Goal: Task Accomplishment & Management: Complete application form

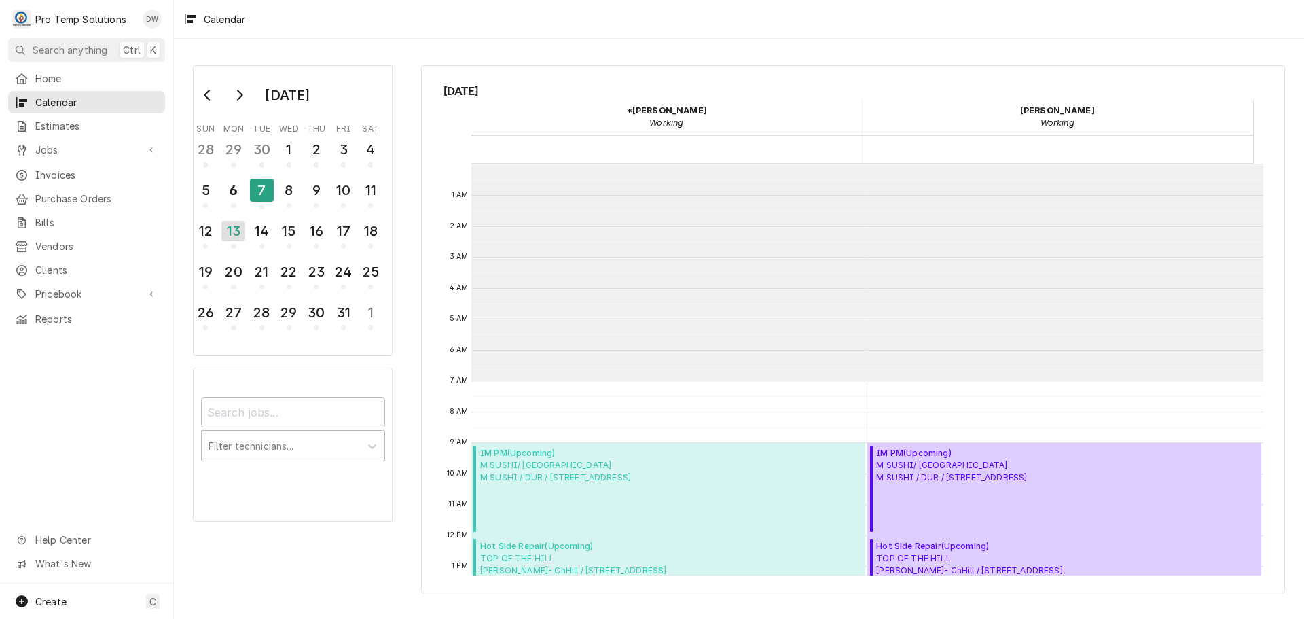
scroll to position [217, 0]
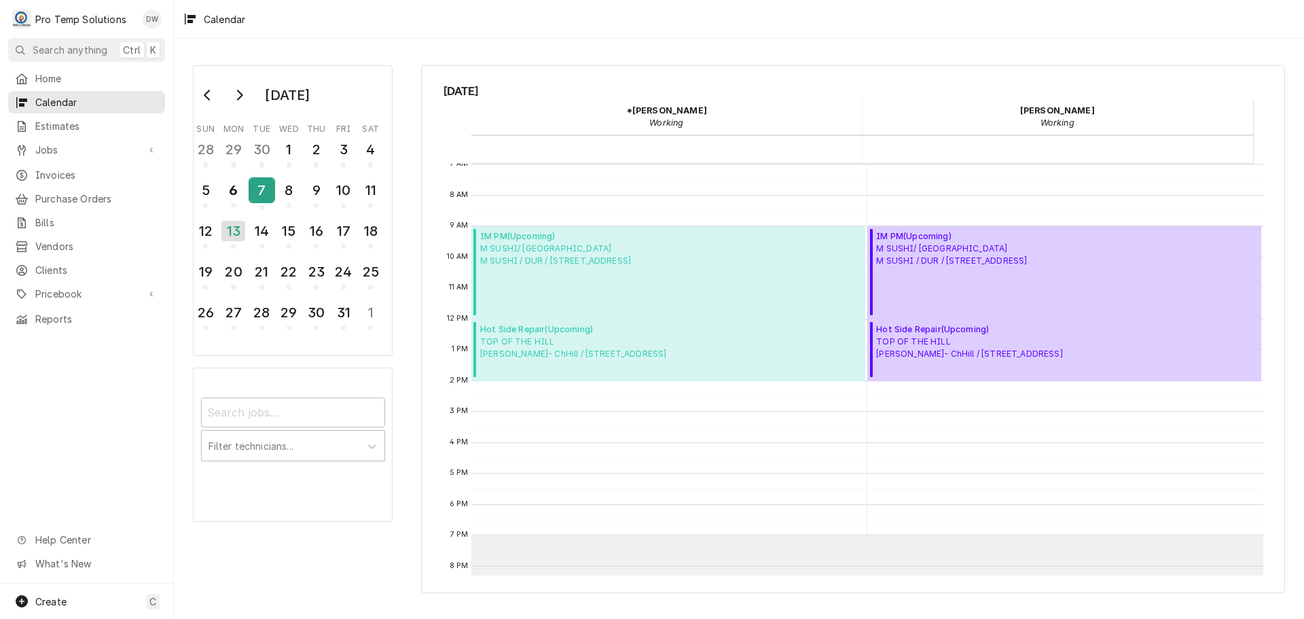
click at [263, 186] on div "7" at bounding box center [262, 190] width 24 height 23
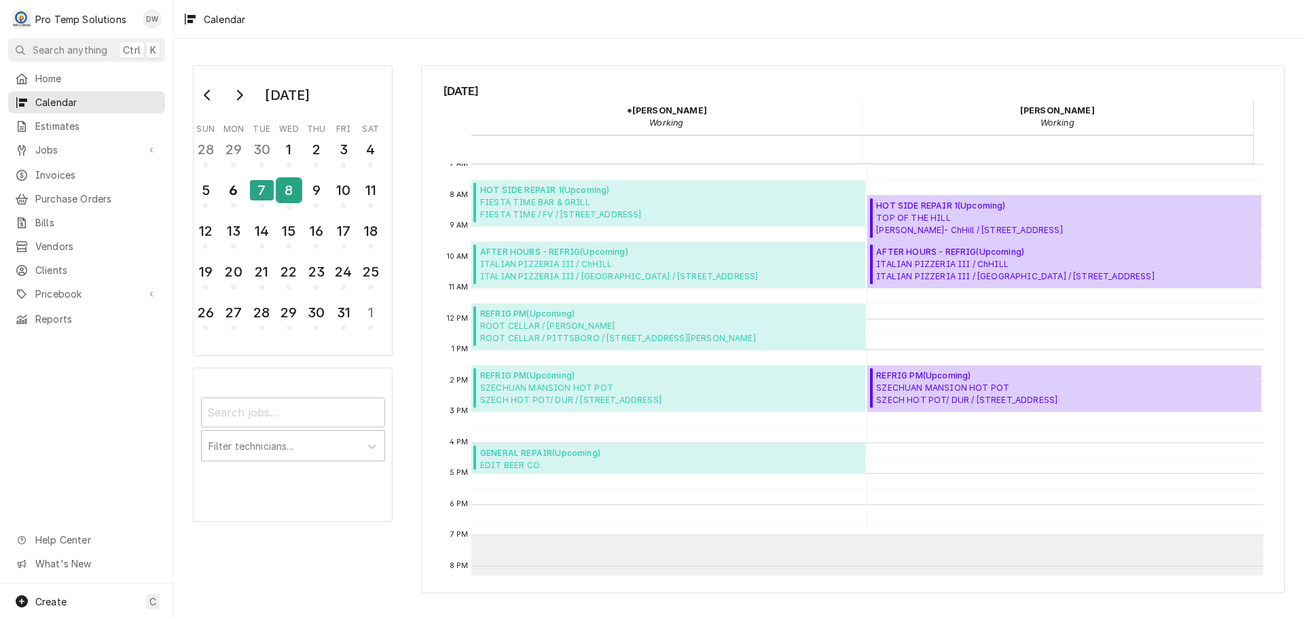
click at [283, 190] on div "8" at bounding box center [289, 190] width 24 height 23
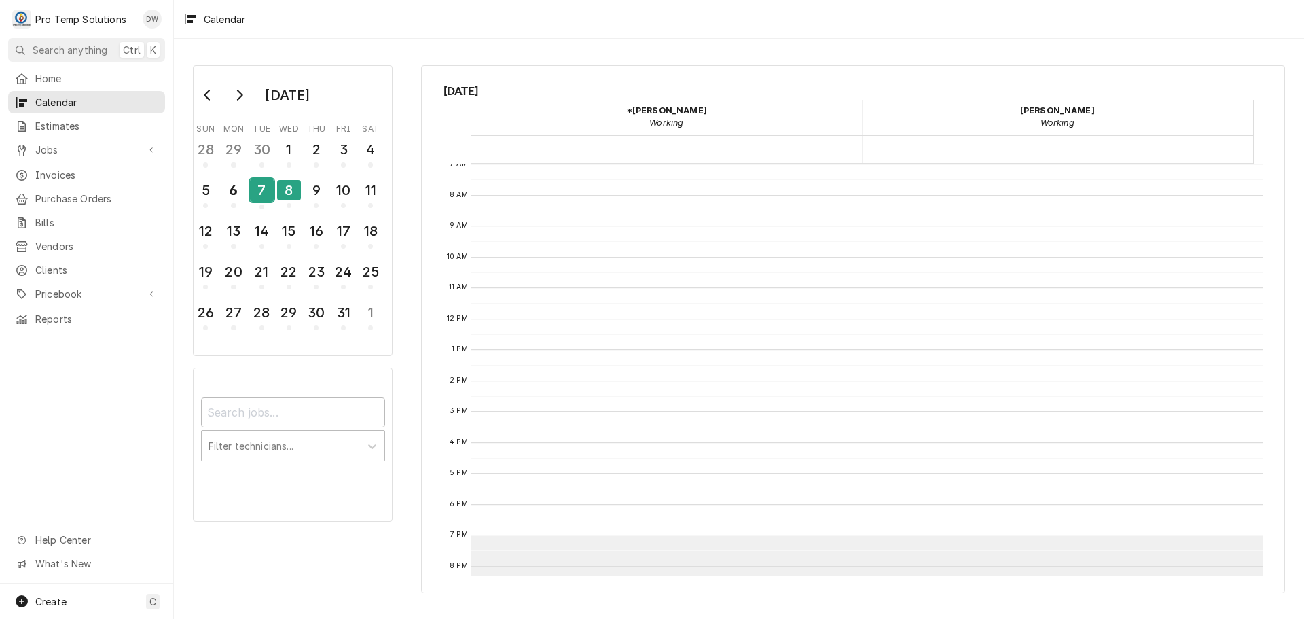
click at [259, 198] on div "7" at bounding box center [262, 190] width 24 height 23
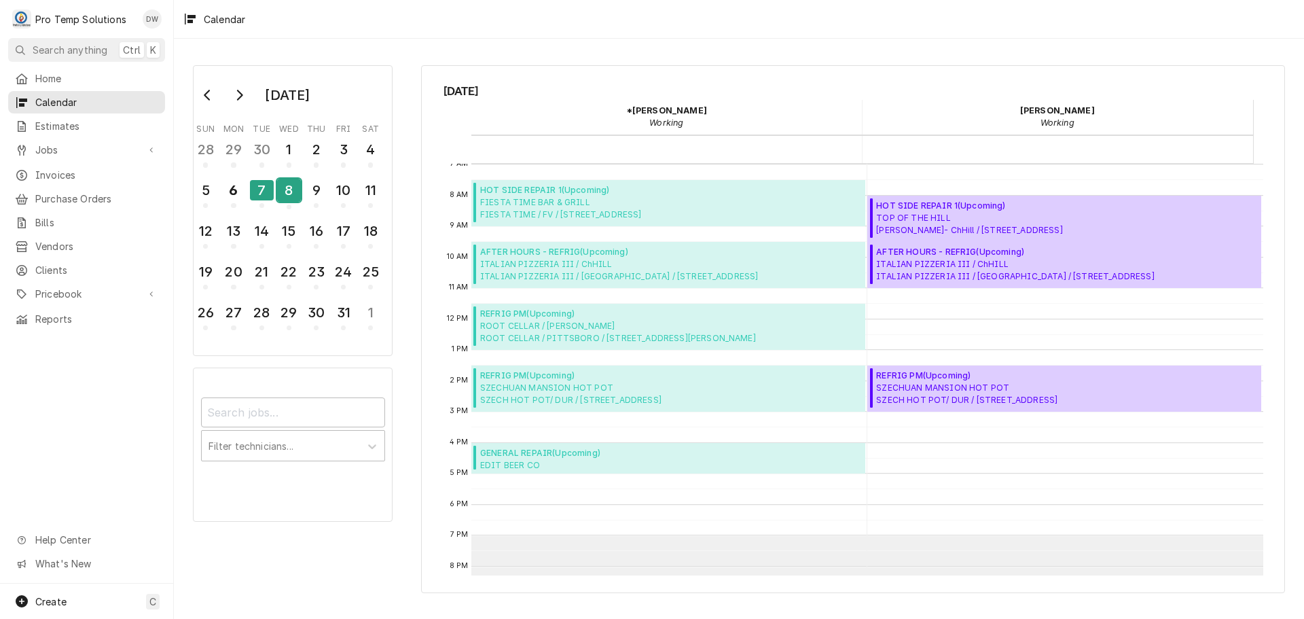
click at [291, 194] on div "8" at bounding box center [289, 190] width 24 height 23
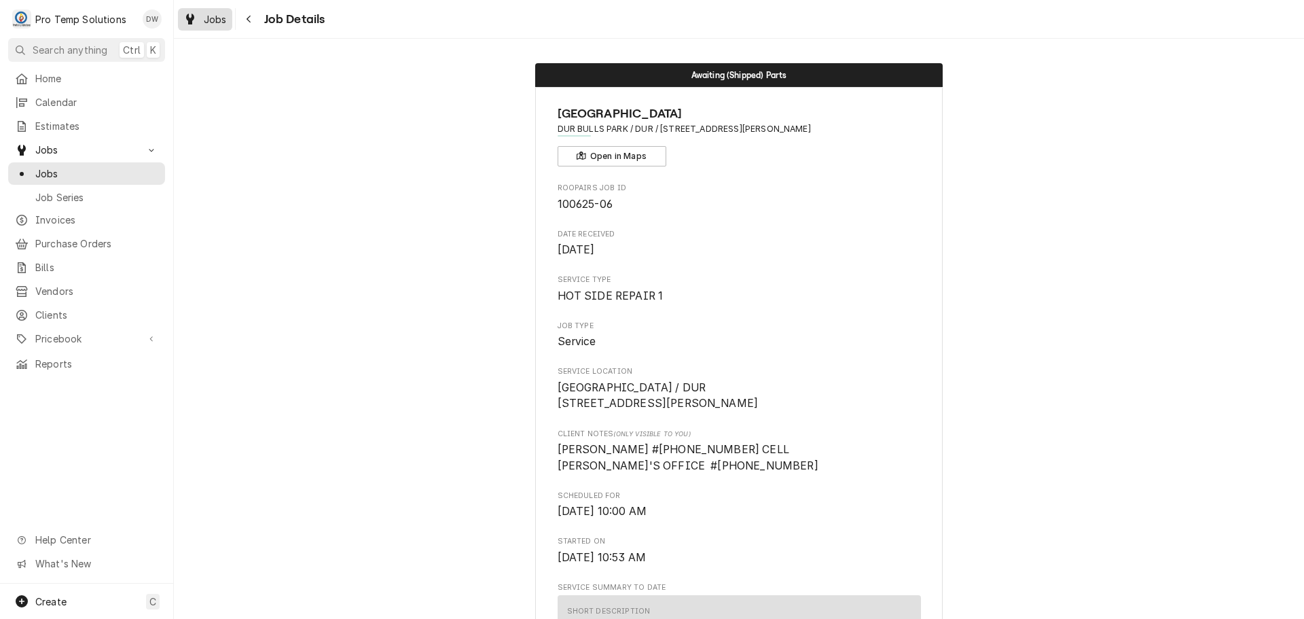
click at [204, 20] on span "Jobs" at bounding box center [215, 19] width 23 height 14
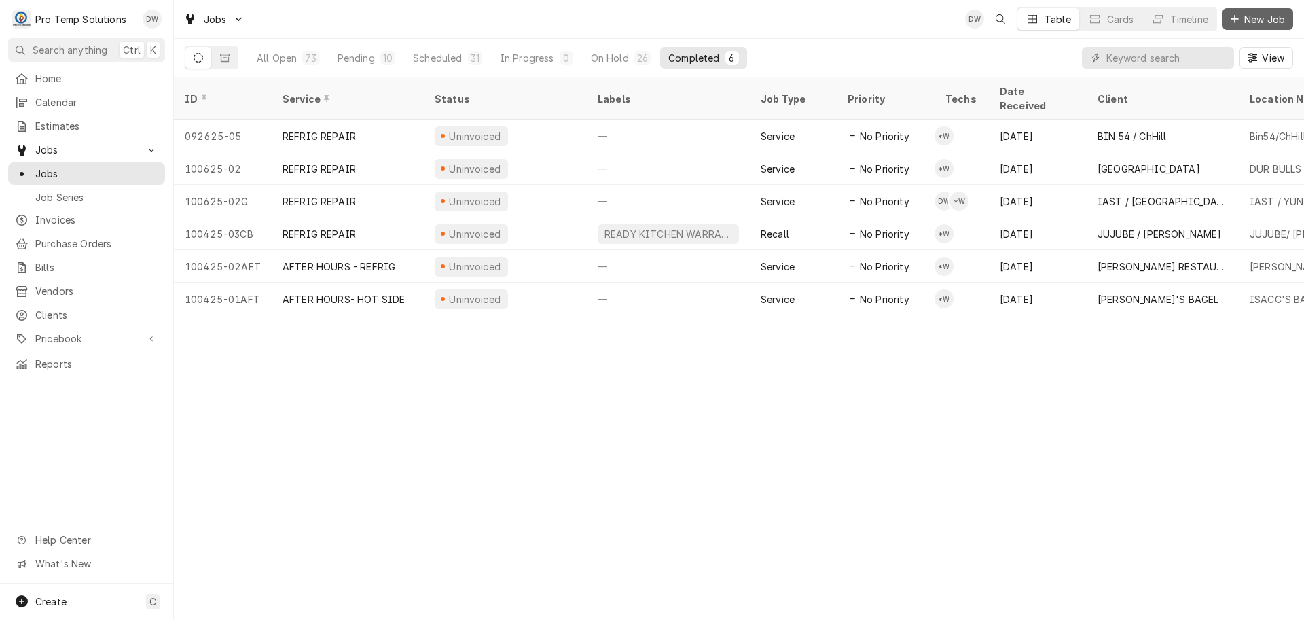
click at [1270, 17] on span "New Job" at bounding box center [1265, 19] width 46 height 14
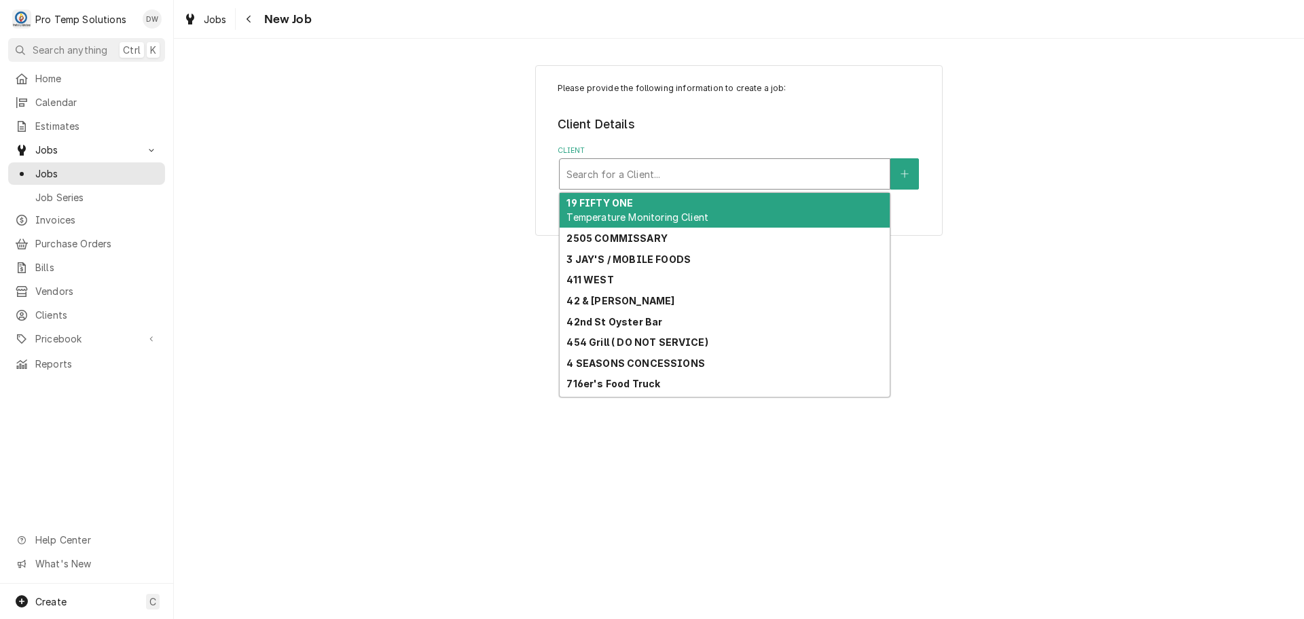
click at [810, 170] on div "Client" at bounding box center [725, 174] width 317 height 24
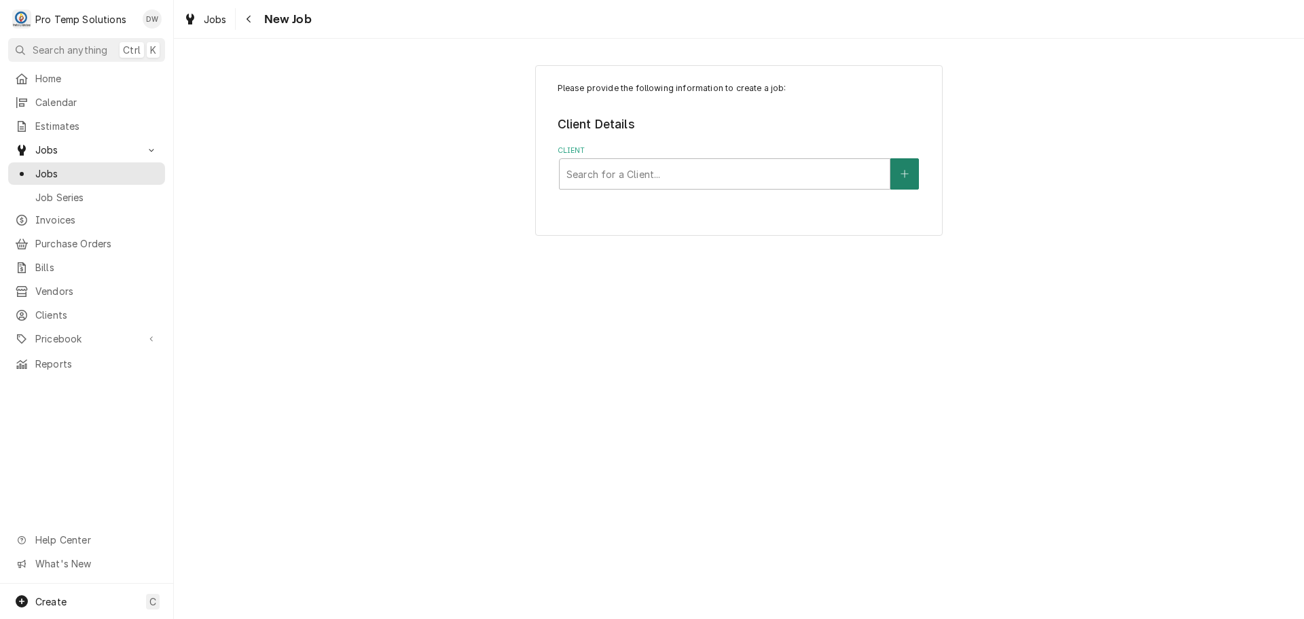
click at [902, 168] on button "Client" at bounding box center [905, 173] width 29 height 31
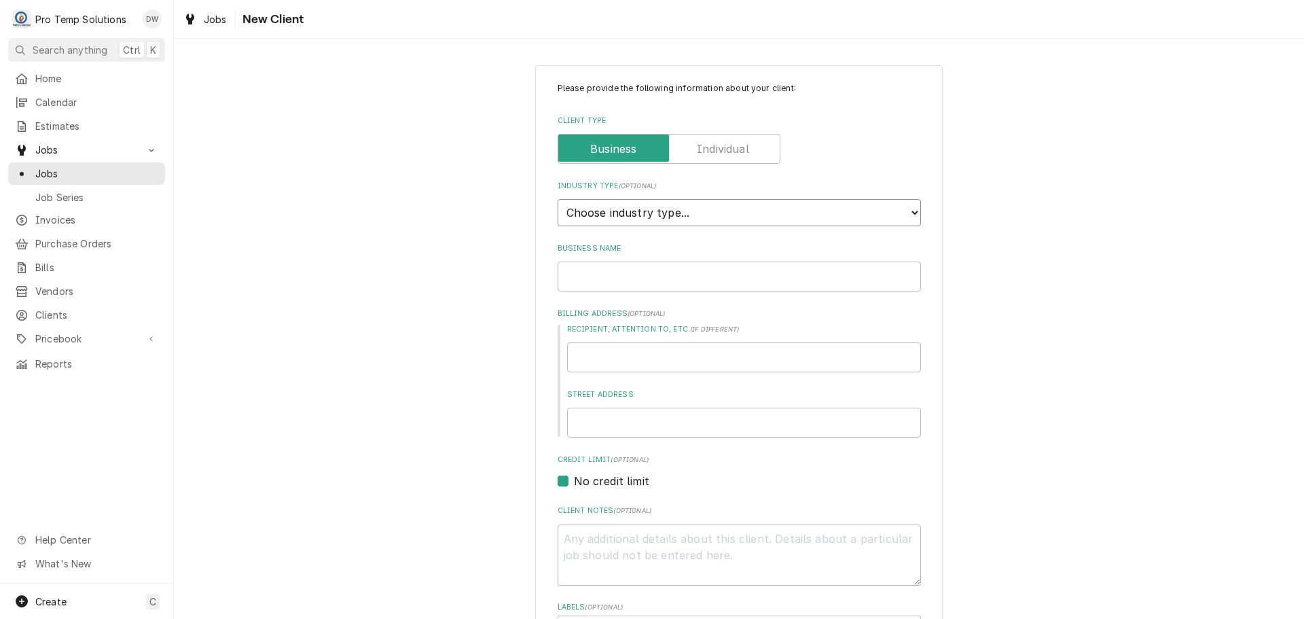
click at [912, 215] on select "Choose industry type... Residential Commercial Industrial Government" at bounding box center [739, 212] width 363 height 27
select select "2"
click at [558, 199] on select "Choose industry type... Residential Commercial Industrial Government" at bounding box center [739, 212] width 363 height 27
click at [781, 279] on input "Business Name" at bounding box center [739, 277] width 363 height 30
type textarea "x"
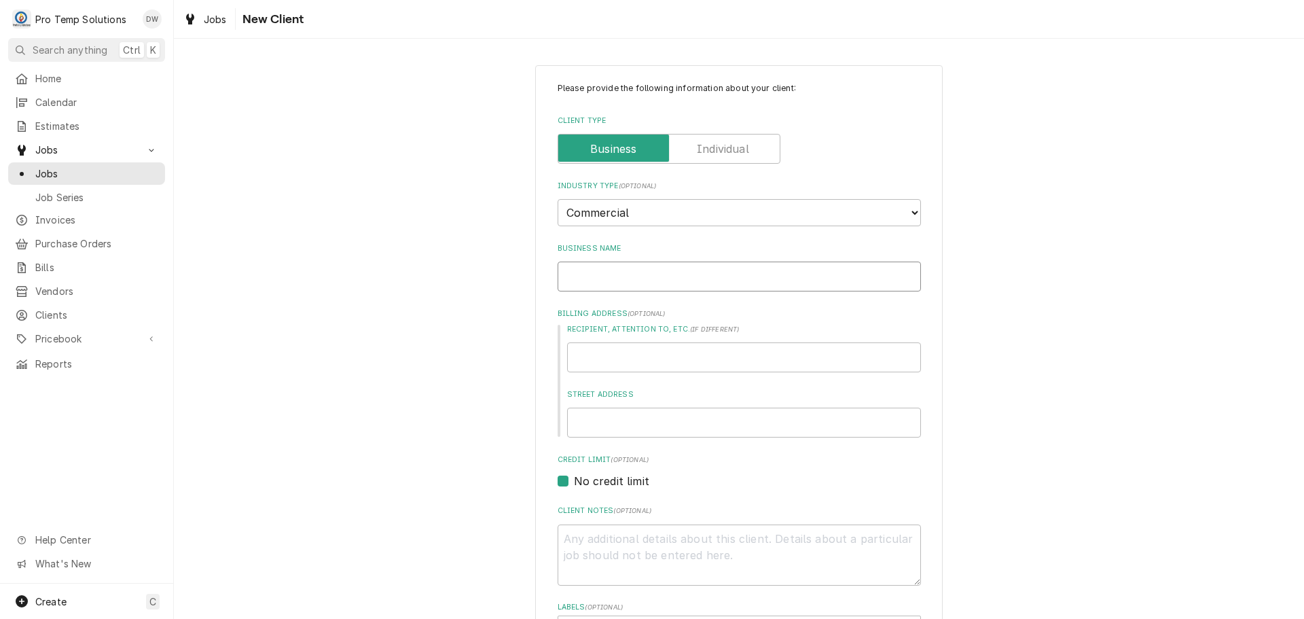
type input "M"
type textarea "x"
type input "MU"
type textarea "x"
type input "MUN"
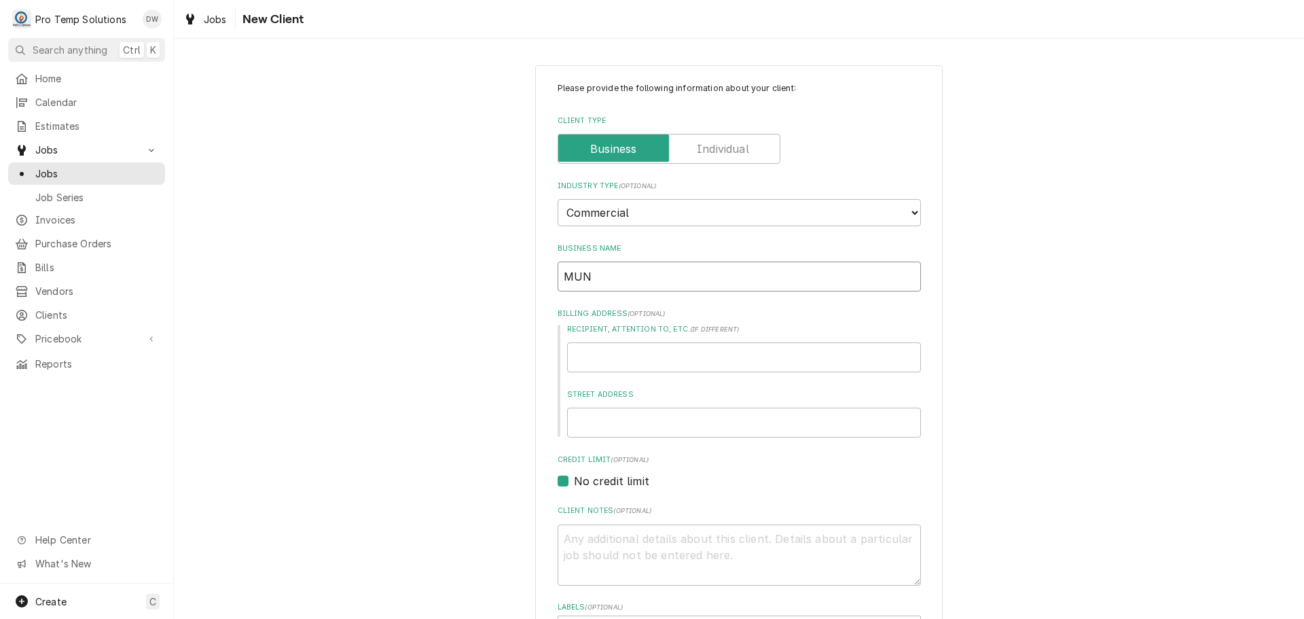
type textarea "x"
type input "MUNC"
type textarea "x"
type input "MUNCH"
type textarea "x"
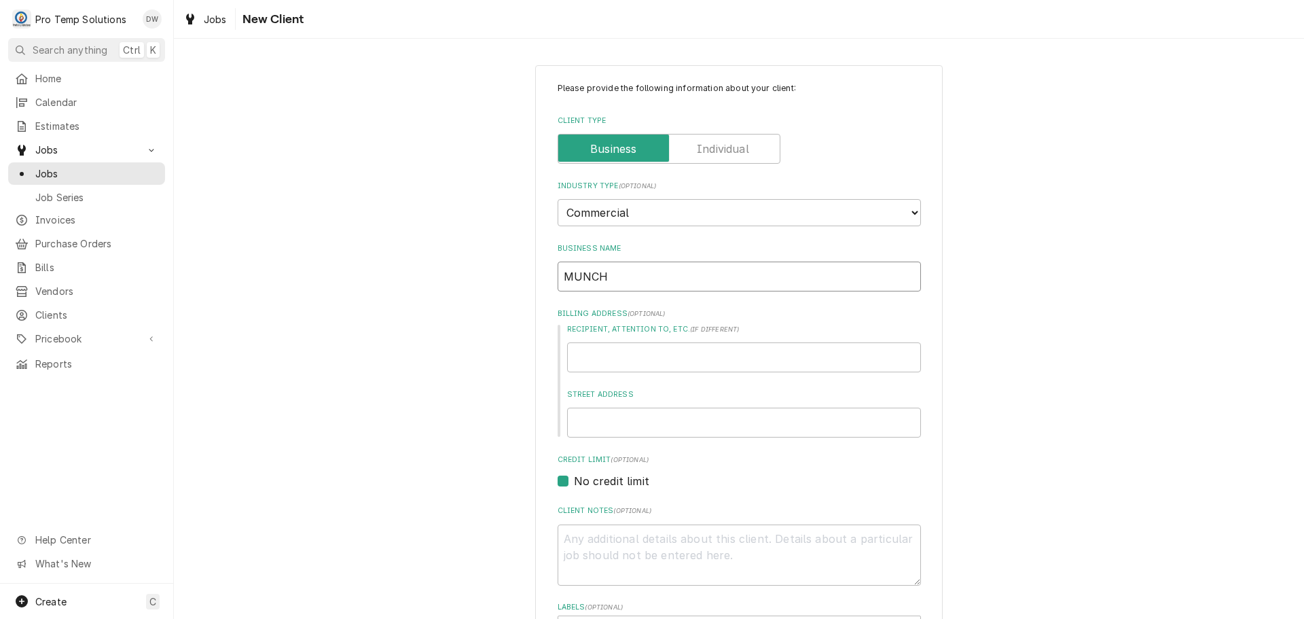
type input "MUNCHI"
type textarea "x"
type input "MUNCHI"
type textarea "x"
type input "MUNCHI L"
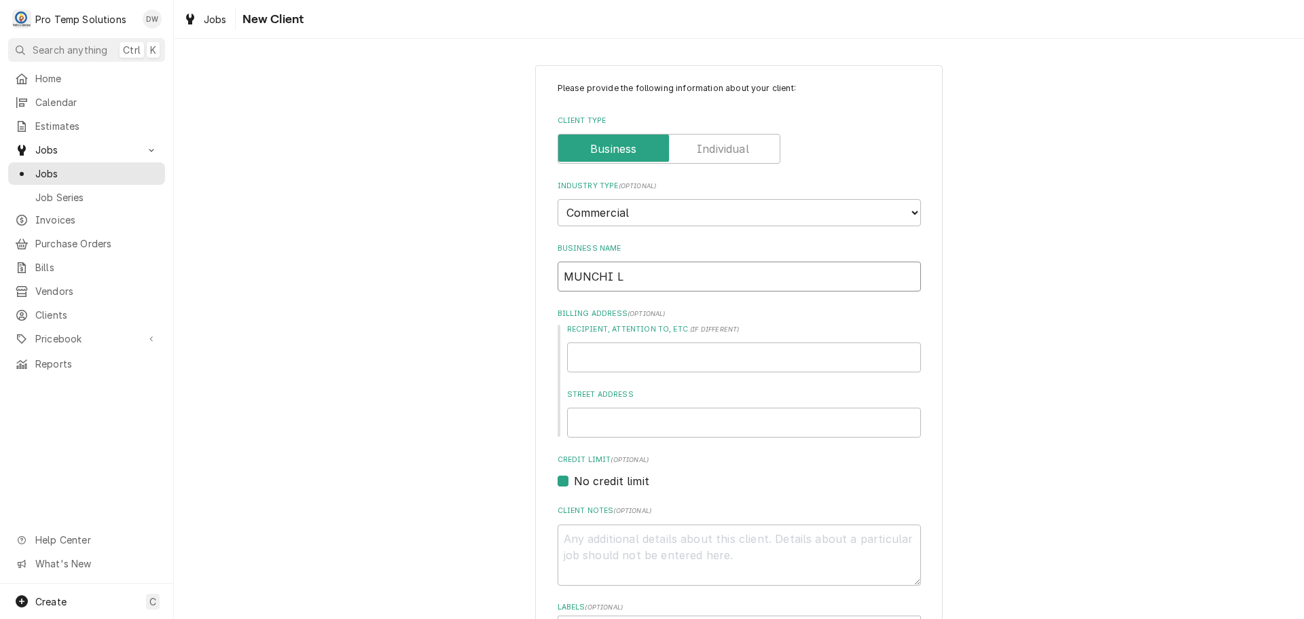
type textarea "x"
type input "MUNCHI LO"
type textarea "x"
type input "MUNCHI LOV"
type textarea "x"
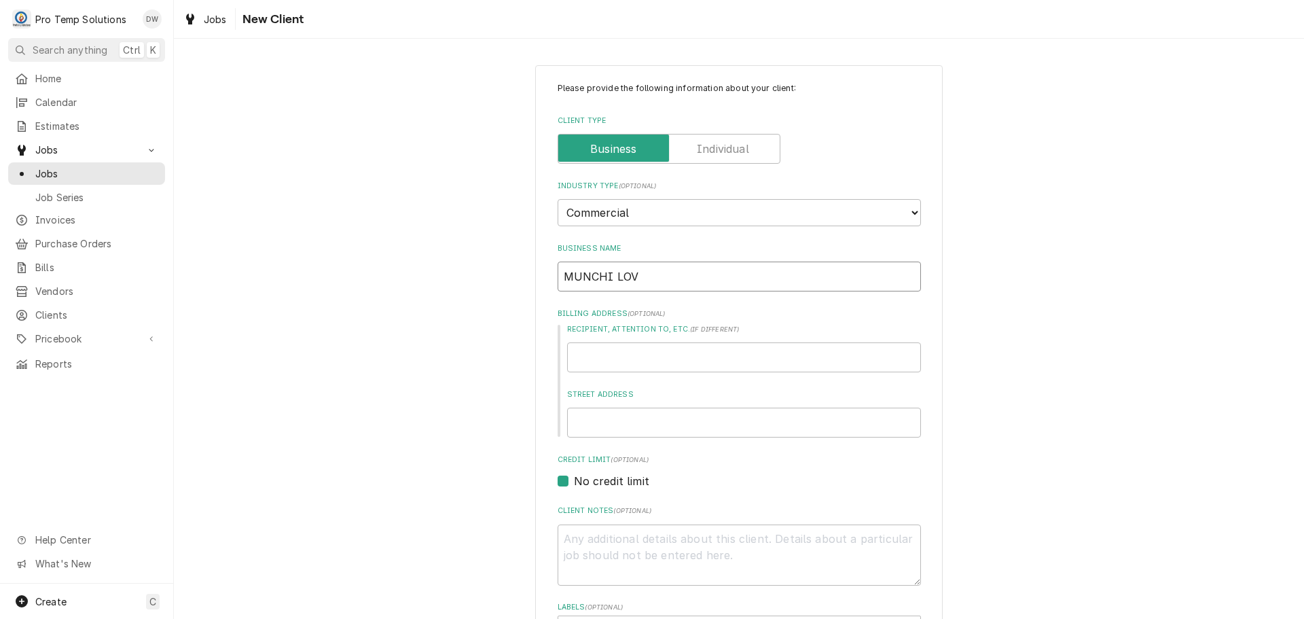
type input "MUNCHI LOVE"
type textarea "x"
type input "MUNCHI LOVE"
type textarea "x"
type input "MUNCHI LOVE /"
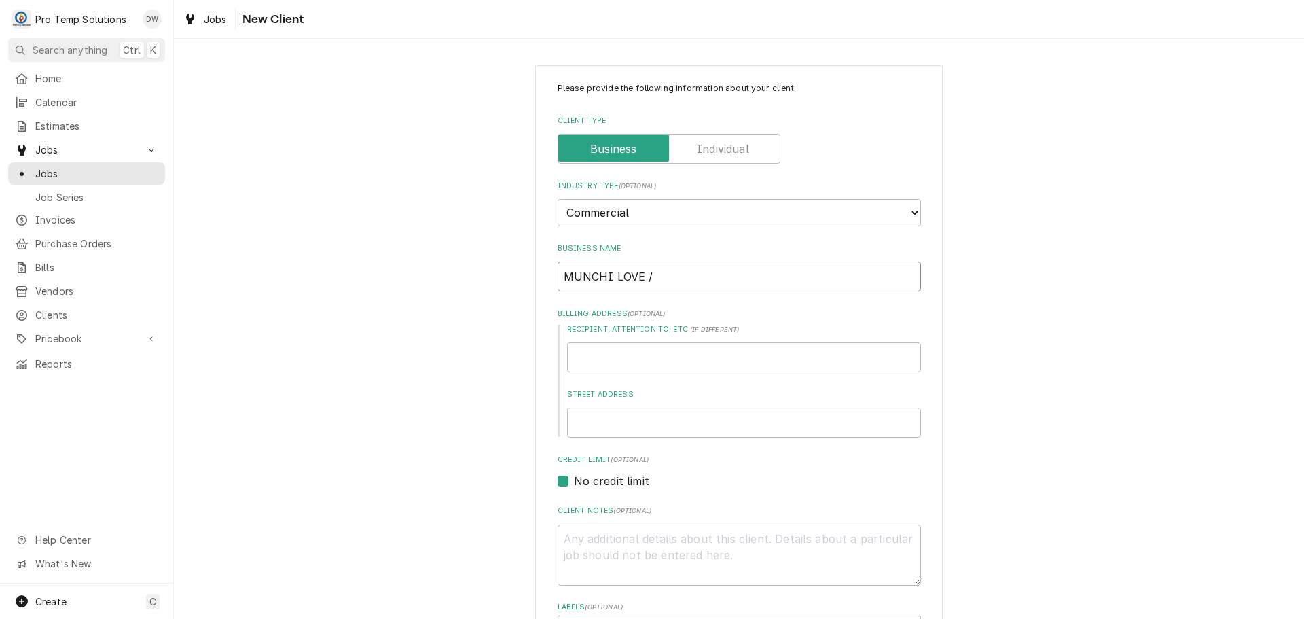
type textarea "x"
type input "MUNCHI LOVE /"
type textarea "x"
type input "MUNCHI LOVE / C"
type textarea "x"
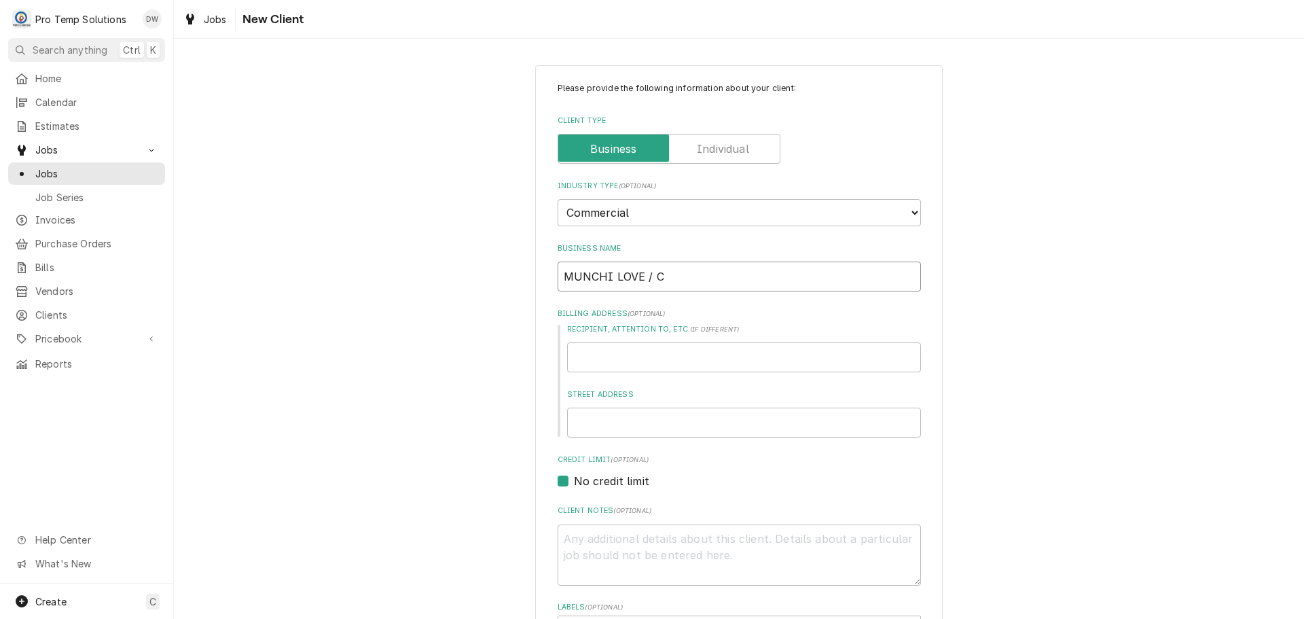
type input "MUNCHI LOVE / Ch"
type textarea "x"
type input "MUNCHI LOVE / ChH"
type textarea "x"
type input "MUNCHI LOVE / ChHI"
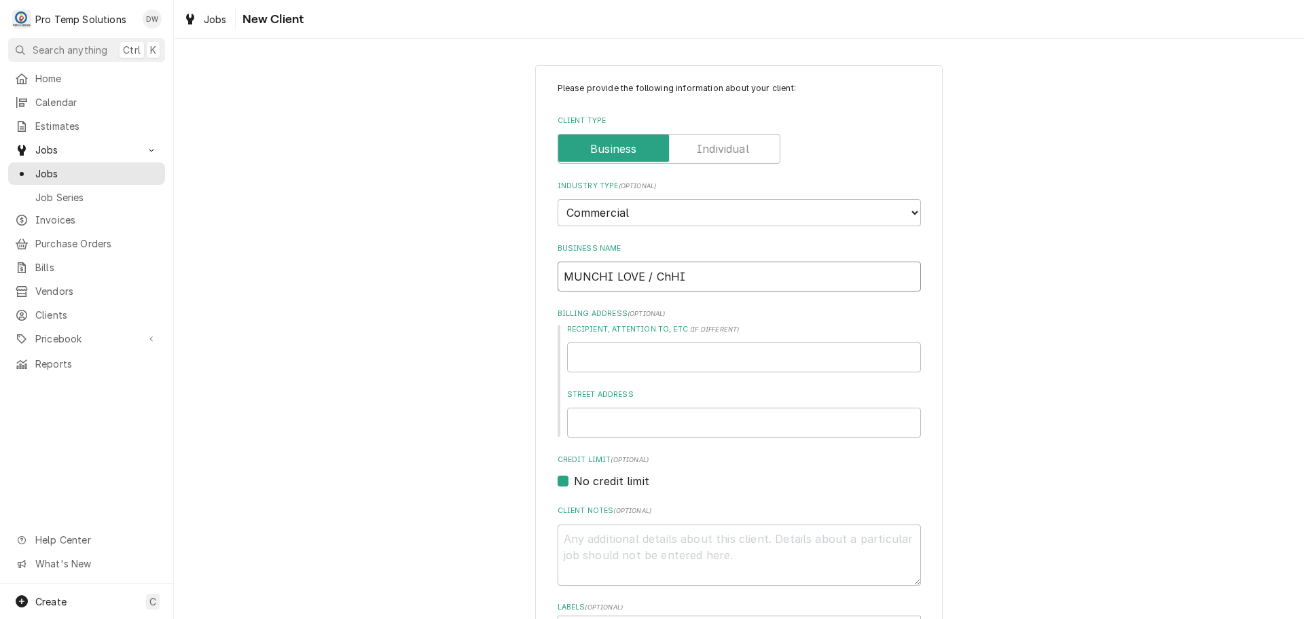
type textarea "x"
type input "MUNCHI LOVE / ChHIL"
type textarea "x"
type input "MUNCHI LOVE / ChHILL"
type textarea "x"
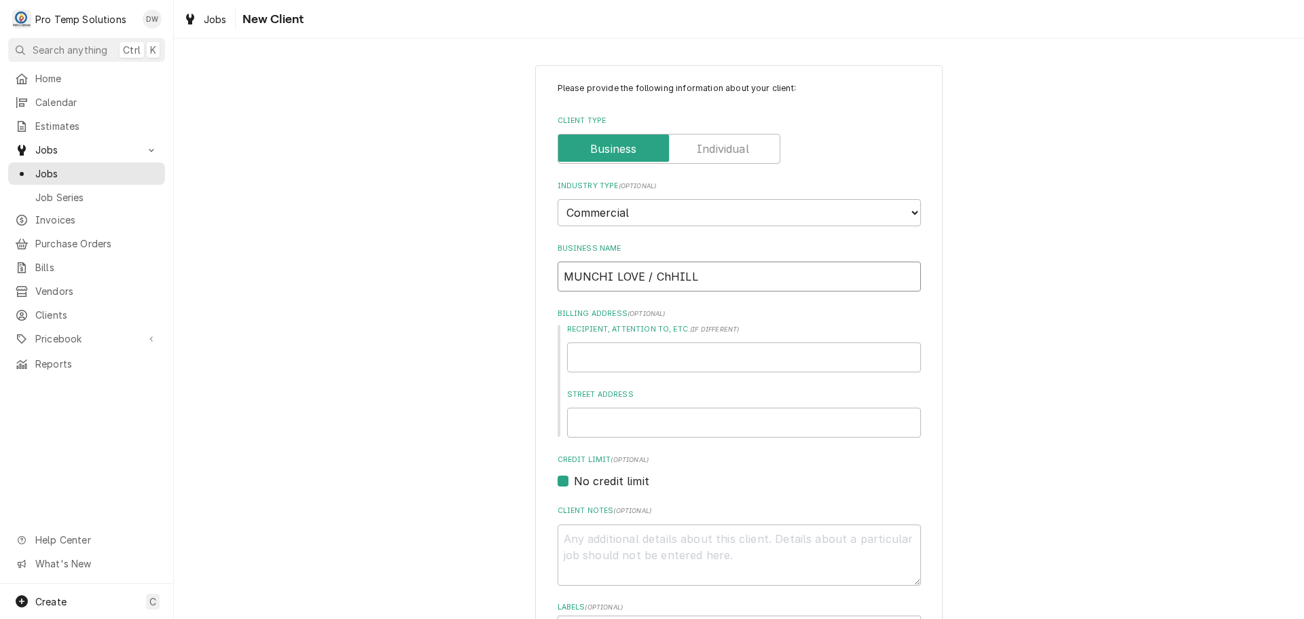
type input "MUNCHI LOVE / ChHILL"
click at [690, 354] on input "Recipient, Attention To, etc. ( if different )" at bounding box center [744, 357] width 354 height 30
type textarea "x"
type input "A"
type textarea "x"
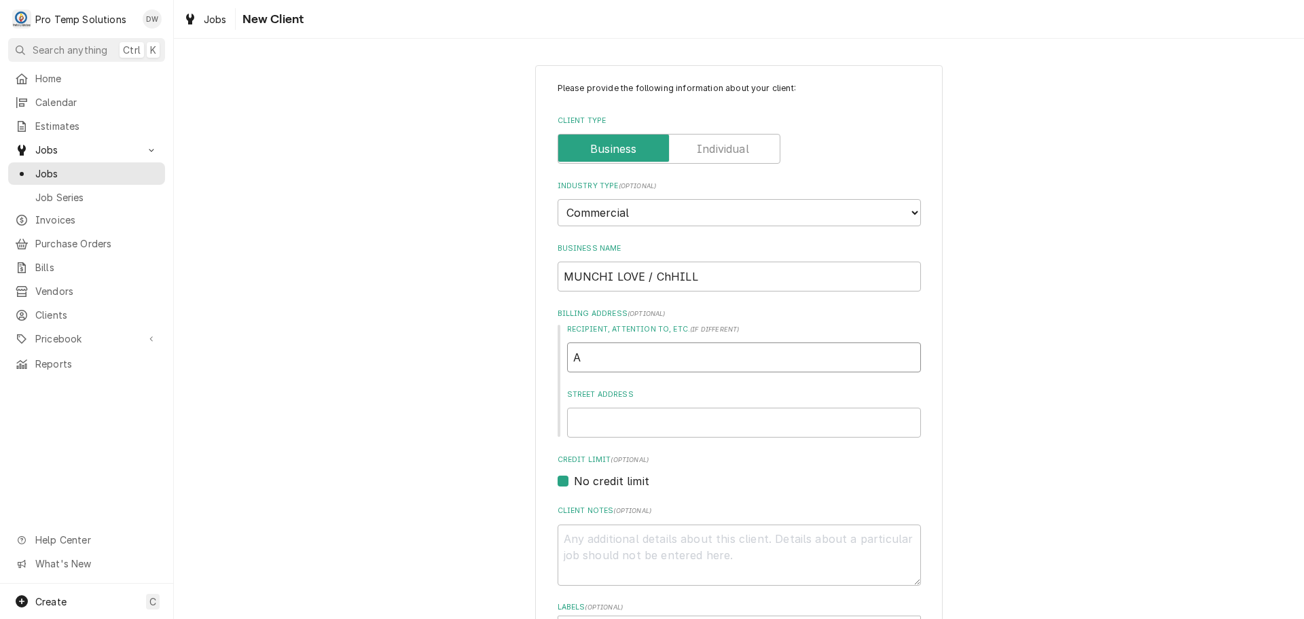
type input "AM"
type textarea "x"
type input "AMA"
type textarea "x"
type input "AMAN"
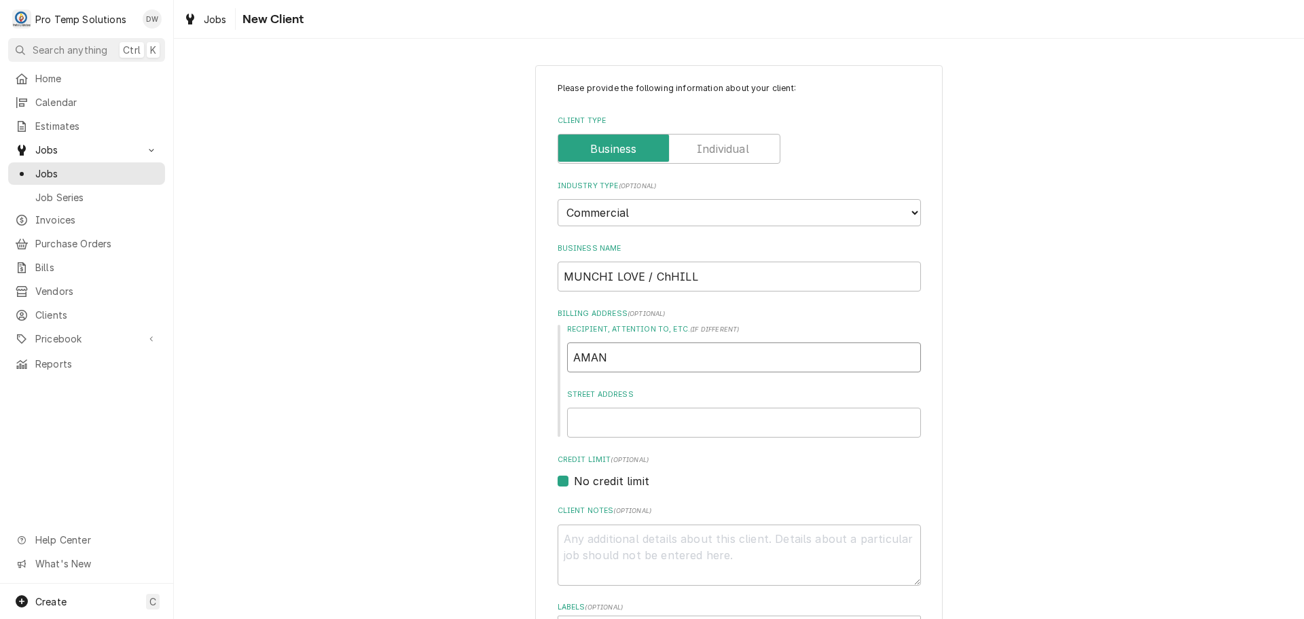
type textarea "x"
type input "AMAND"
type textarea "x"
type input "AMANDA"
type textarea "x"
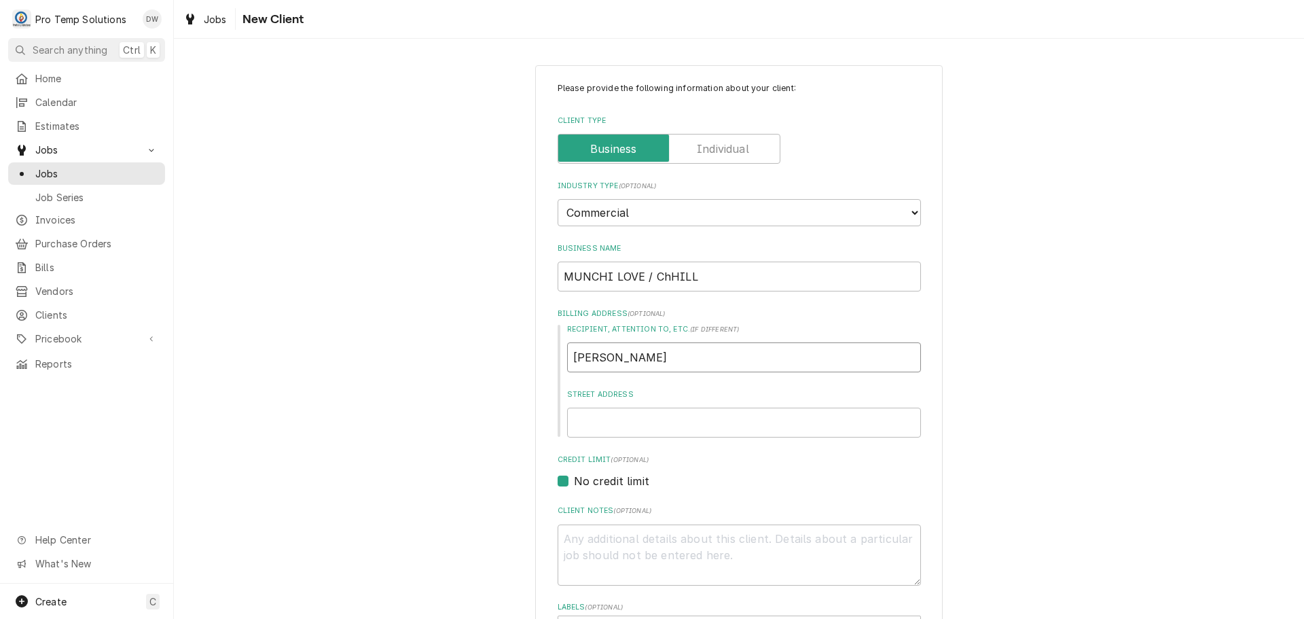
type input "AMANDA"
type textarea "x"
type input "AMANDA D"
type textarea "x"
type input "AMANDA DA"
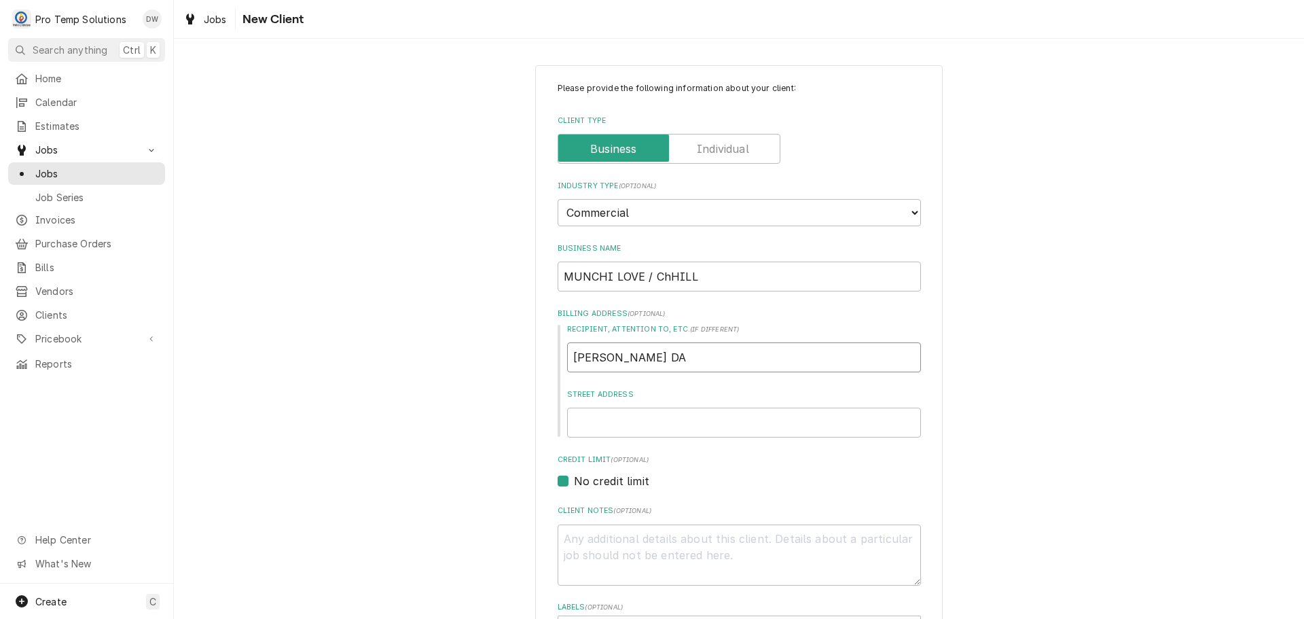
type textarea "x"
type input "AMANDA DAM"
type textarea "x"
type input "AMANDA DAMO"
type textarea "x"
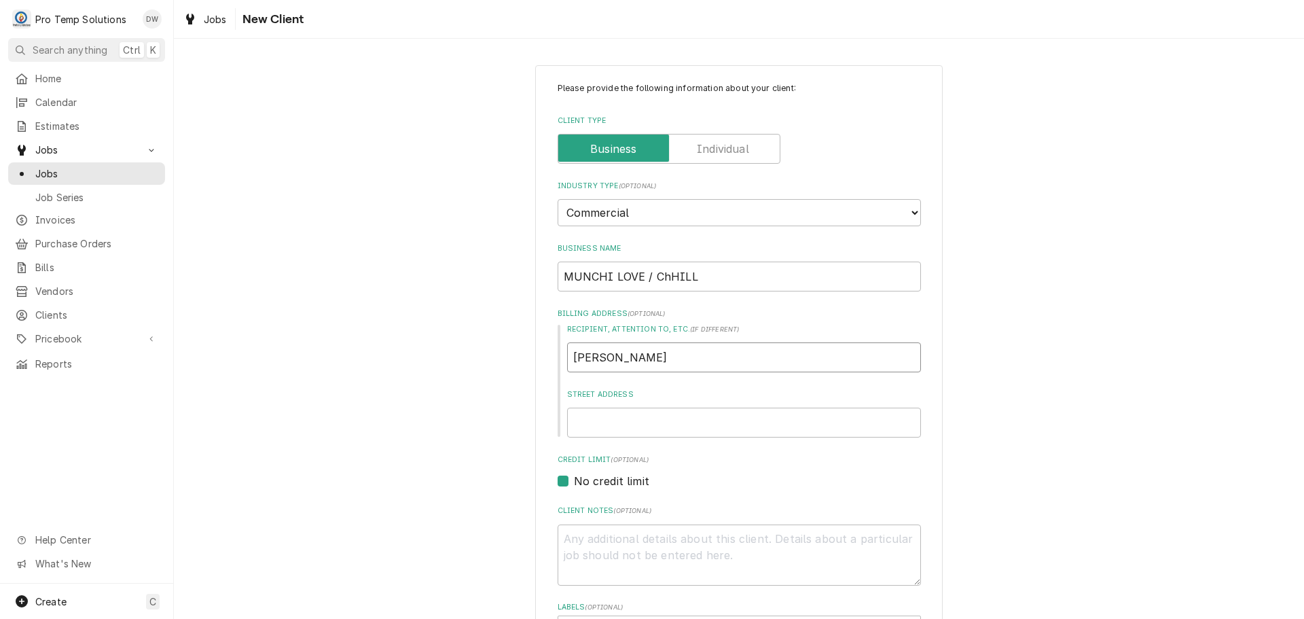
type input "AMANDA DAMON"
type textarea "x"
type input "AMANDA DAMON"
click at [654, 430] on input "Street Address" at bounding box center [744, 423] width 354 height 30
type textarea "x"
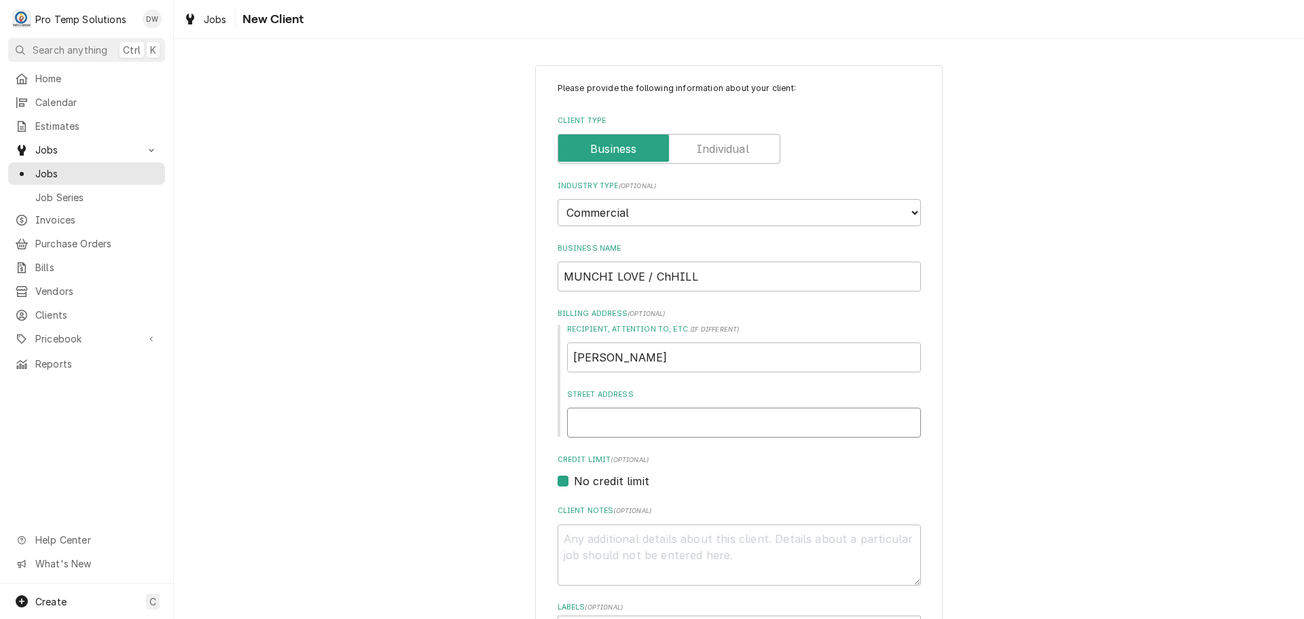
type input "5"
type textarea "x"
type input "50"
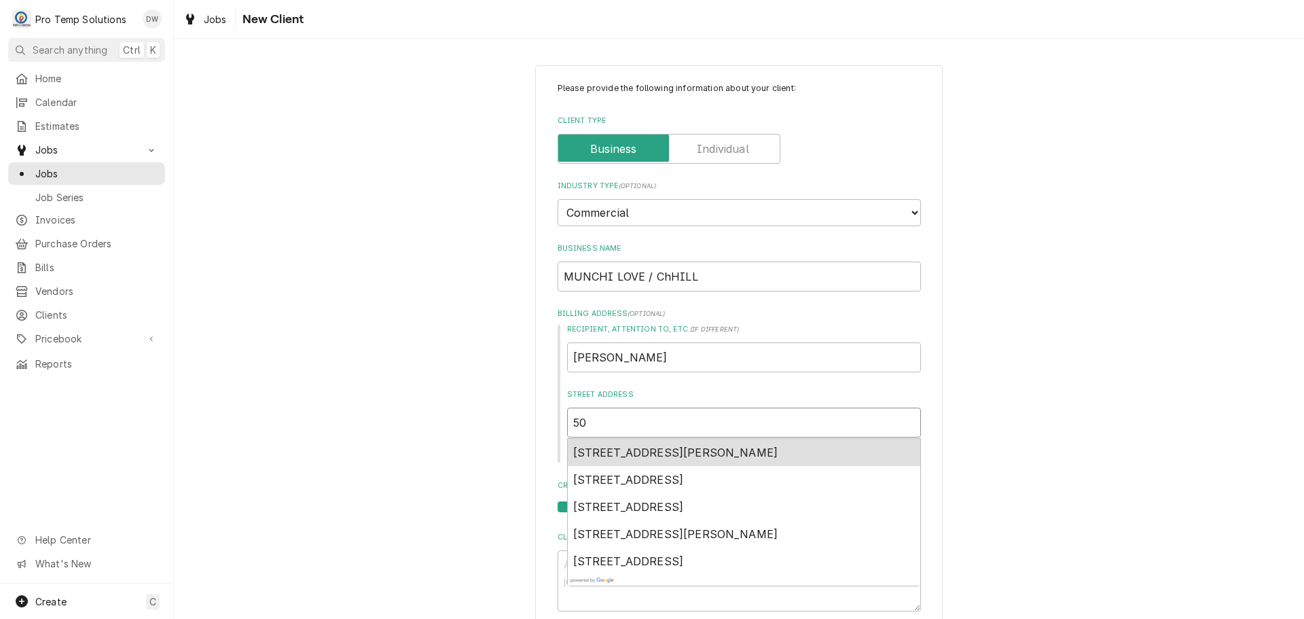
type textarea "x"
type input "502"
type textarea "x"
type input "5022"
type textarea "x"
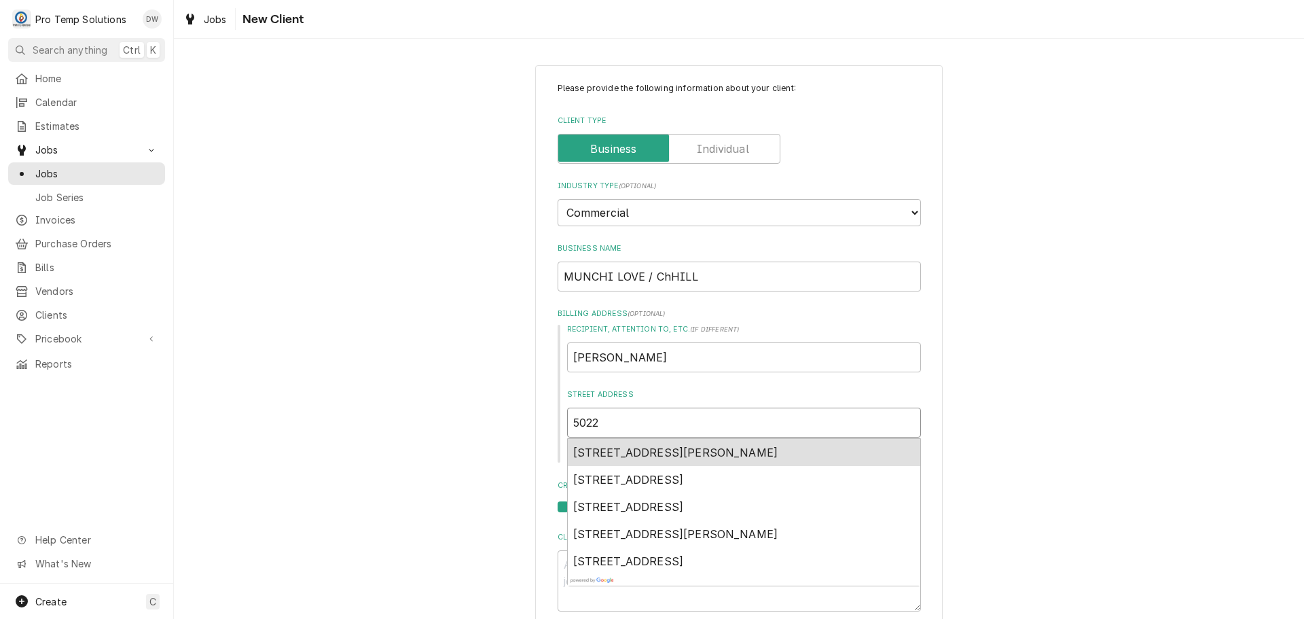
type input "50221"
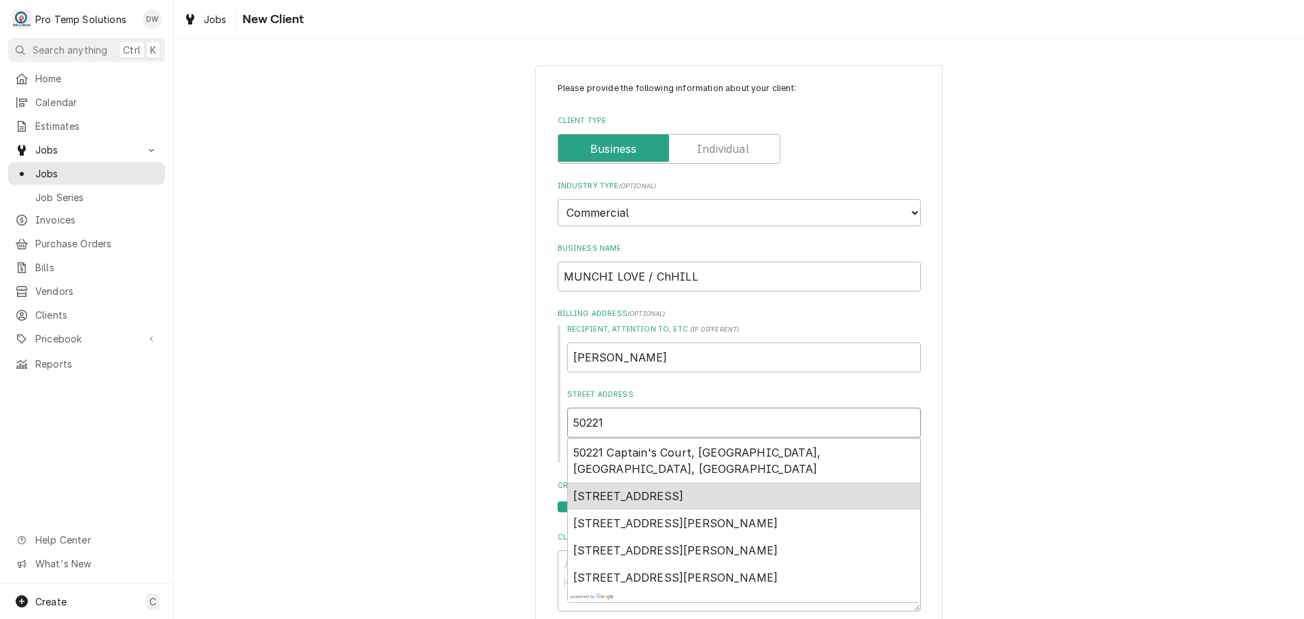
click at [684, 489] on span "50221 Governors Drive, Chapel Hill, NC, USA" at bounding box center [628, 496] width 111 height 14
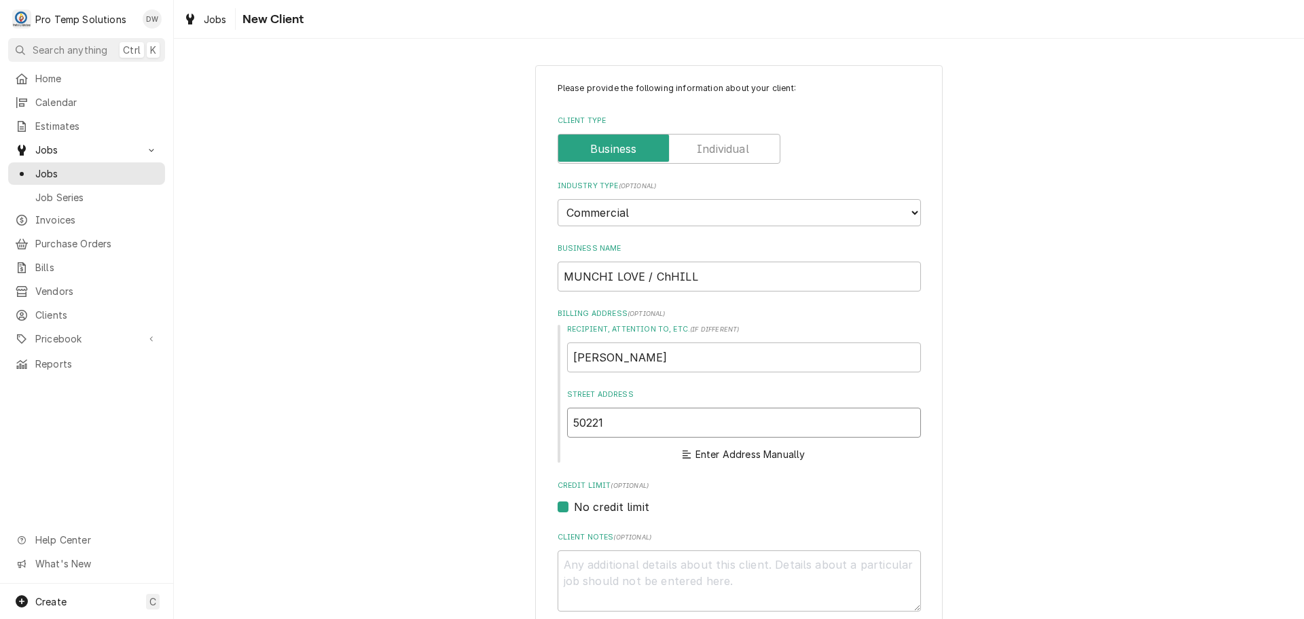
type textarea "x"
type input "50221 Governors Dr"
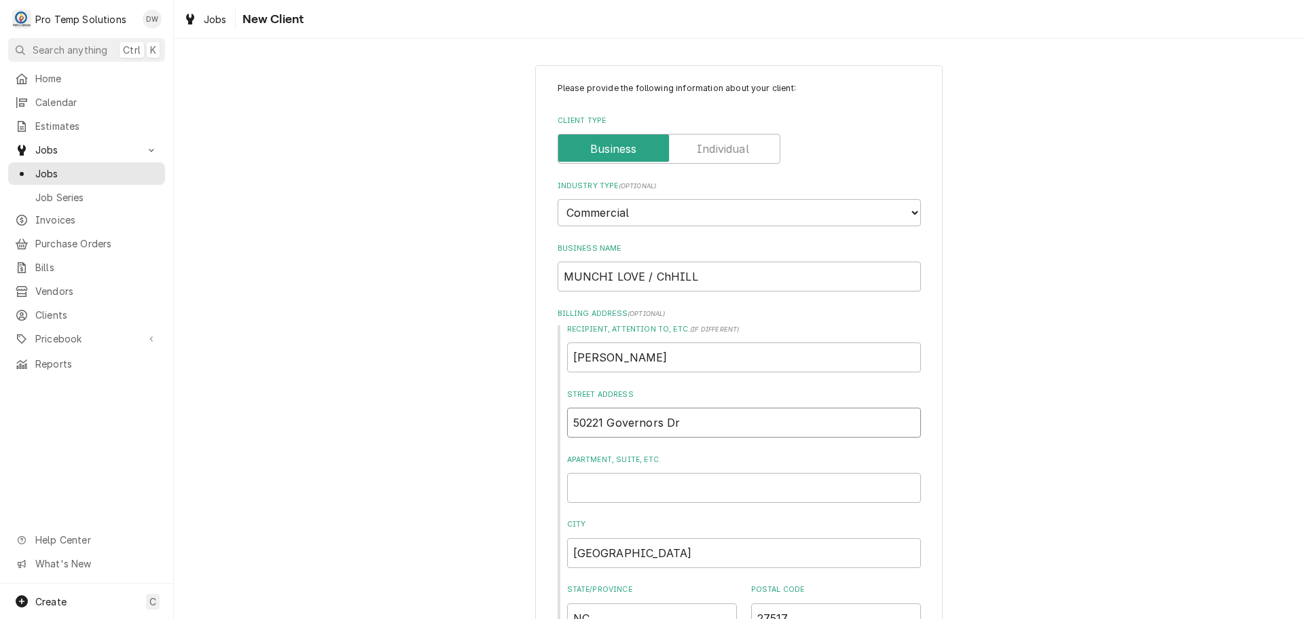
type textarea "x"
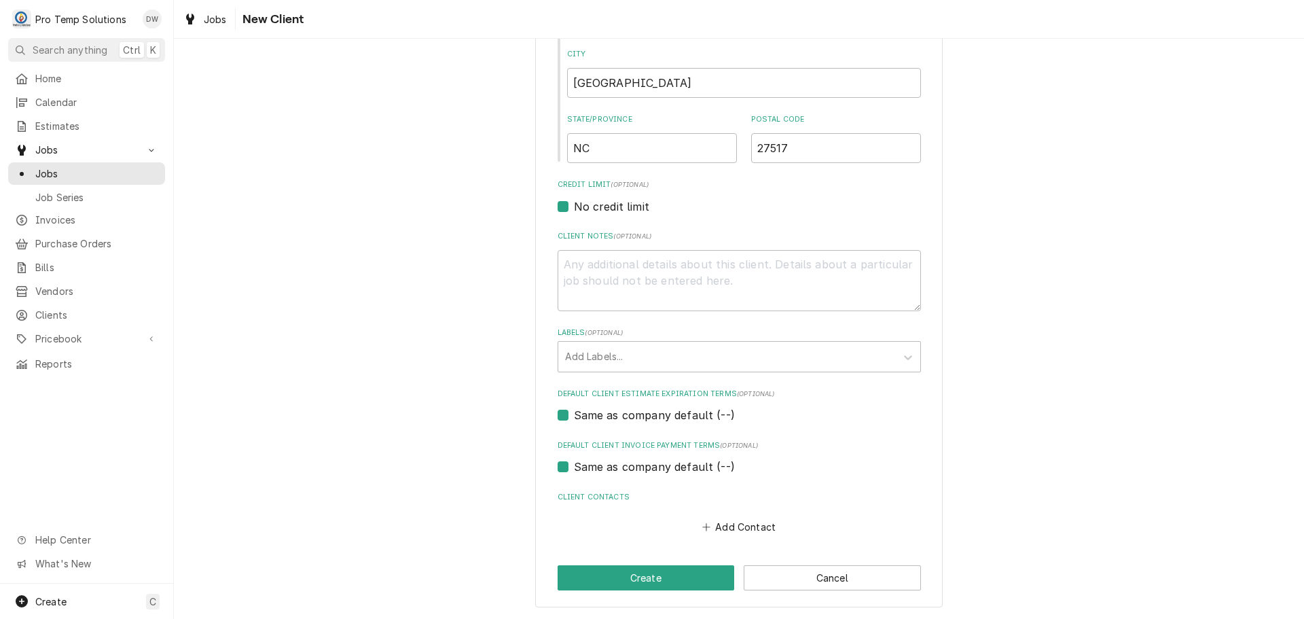
scroll to position [471, 0]
type input "50221 Governors Dr"
click at [732, 524] on button "Add Contact" at bounding box center [739, 526] width 78 height 19
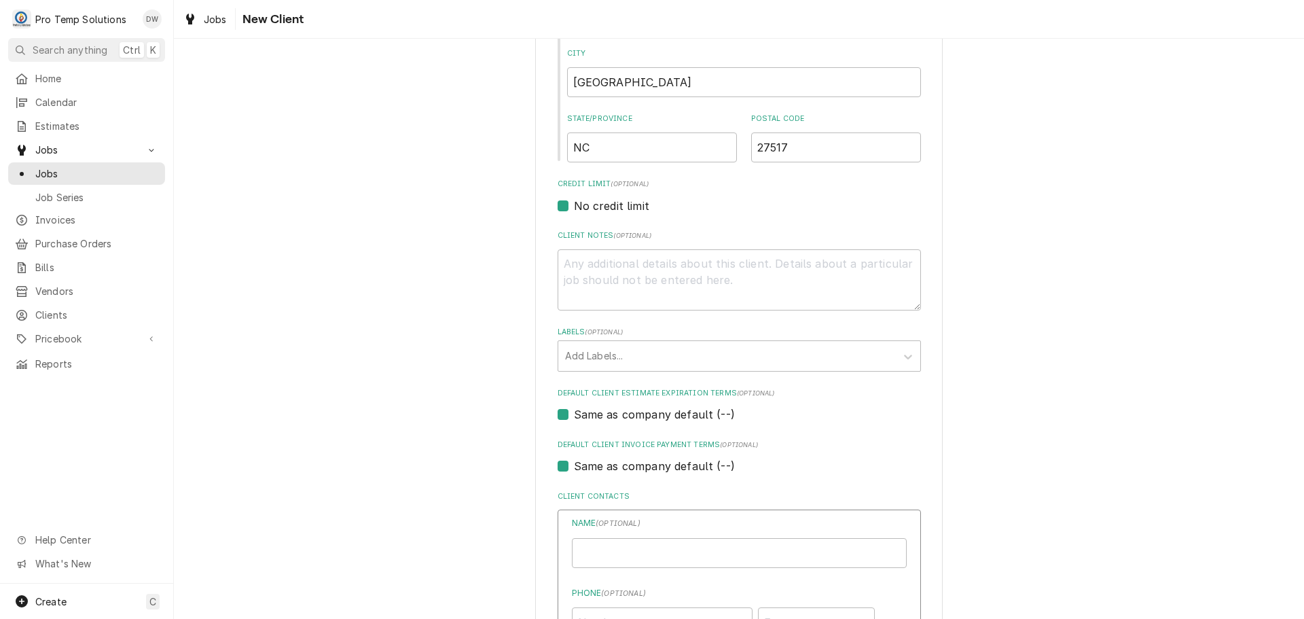
type textarea "x"
click at [714, 551] on input "Business Name" at bounding box center [739, 553] width 335 height 30
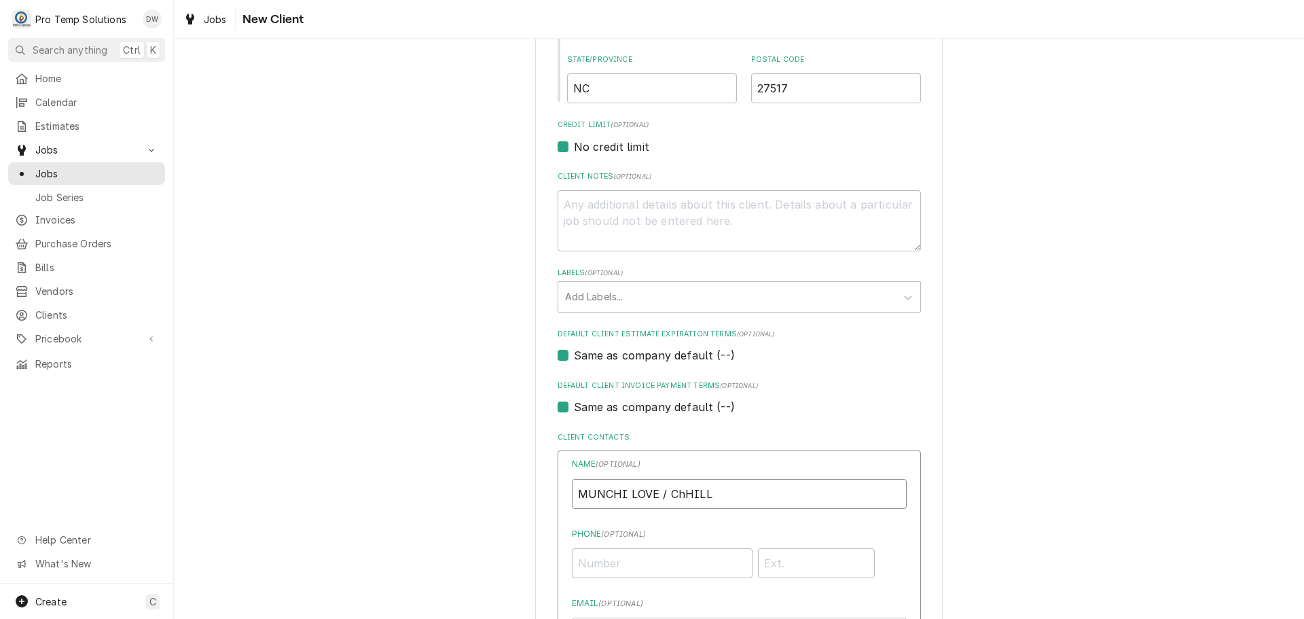
scroll to position [810, 0]
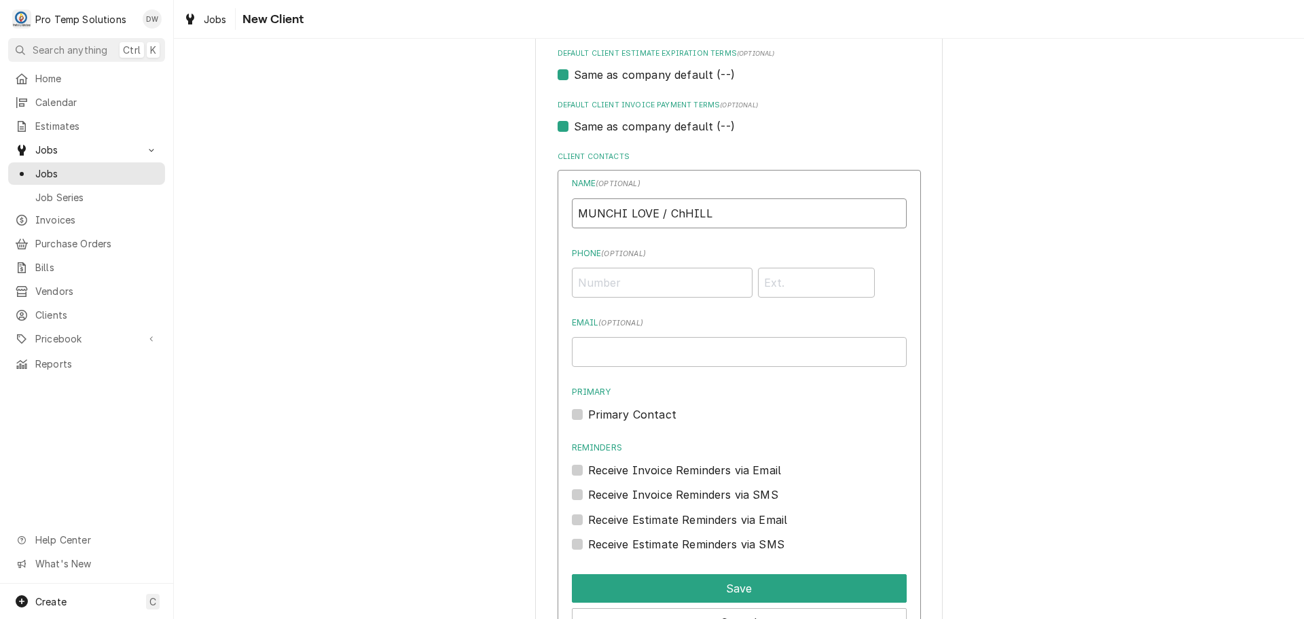
type input "MUNCHI LOVE / ChHILL"
click at [698, 282] on input "Phone ( optional )" at bounding box center [662, 283] width 181 height 30
type input "(919) 885-8155"
click at [772, 279] on input "Phone" at bounding box center [817, 283] width 118 height 30
type input "CELL"
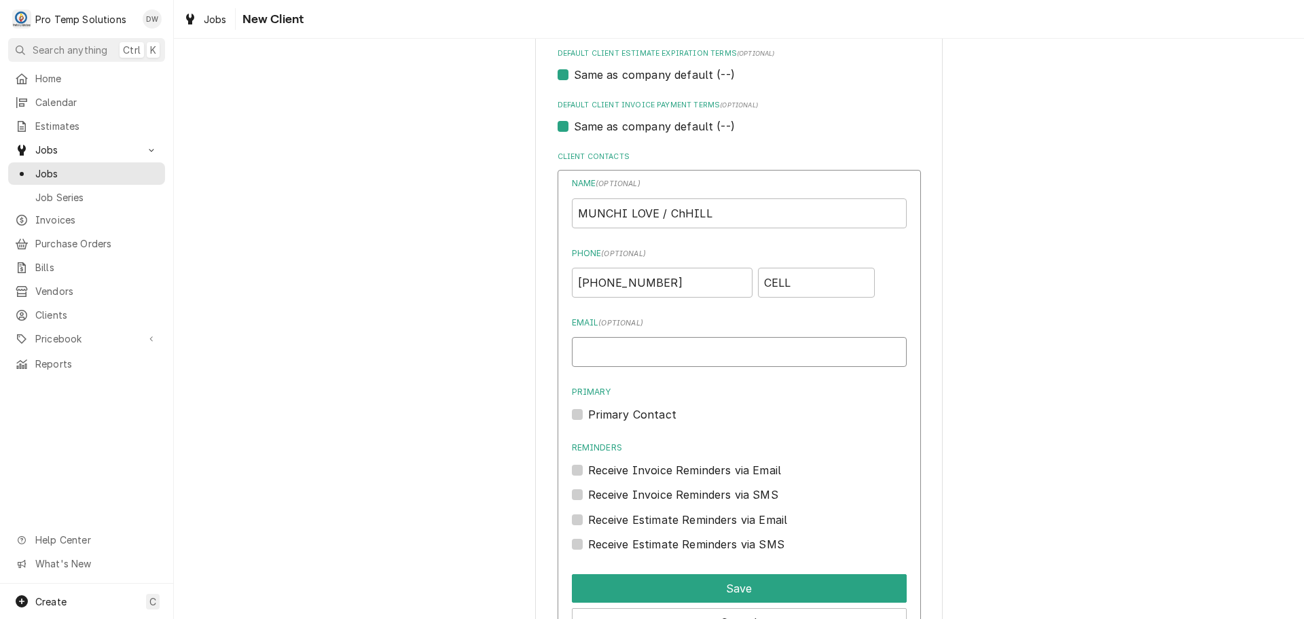
click at [674, 364] on input "Email ( optional )" at bounding box center [739, 352] width 335 height 30
type input "protempsolutions@gmail.com"
click at [588, 414] on label "Primary Contact" at bounding box center [632, 414] width 88 height 16
click at [588, 414] on input "Primary" at bounding box center [755, 421] width 335 height 30
checkbox input "true"
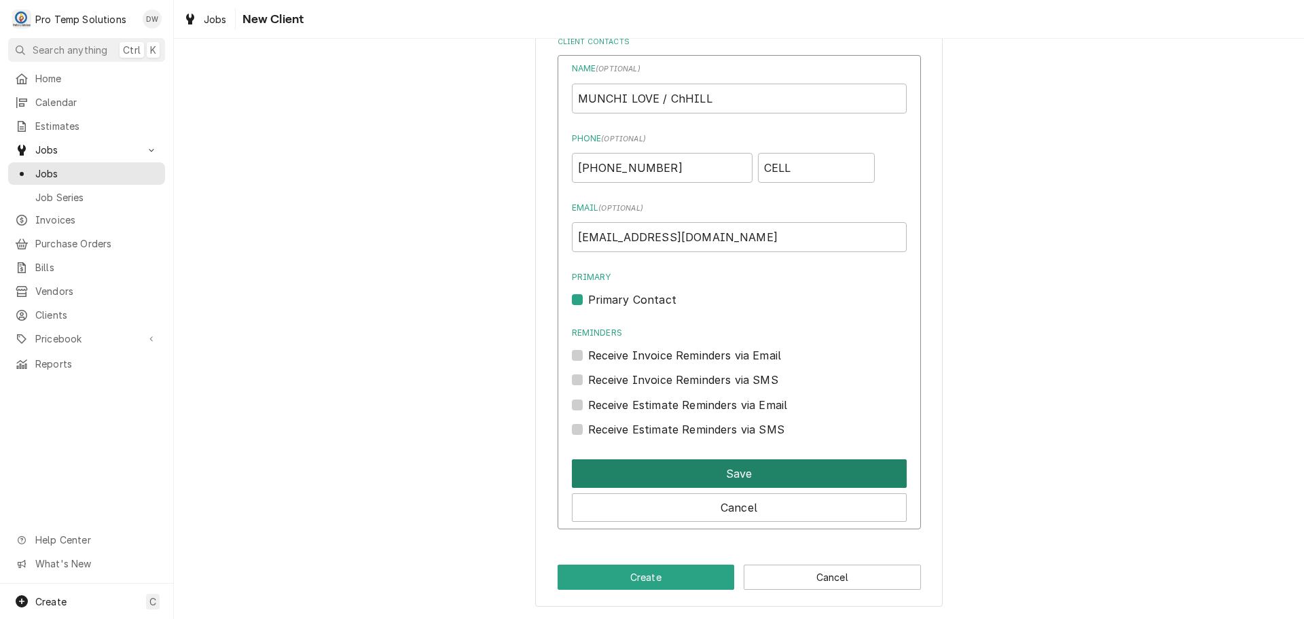
click at [728, 476] on button "Save" at bounding box center [739, 473] width 335 height 29
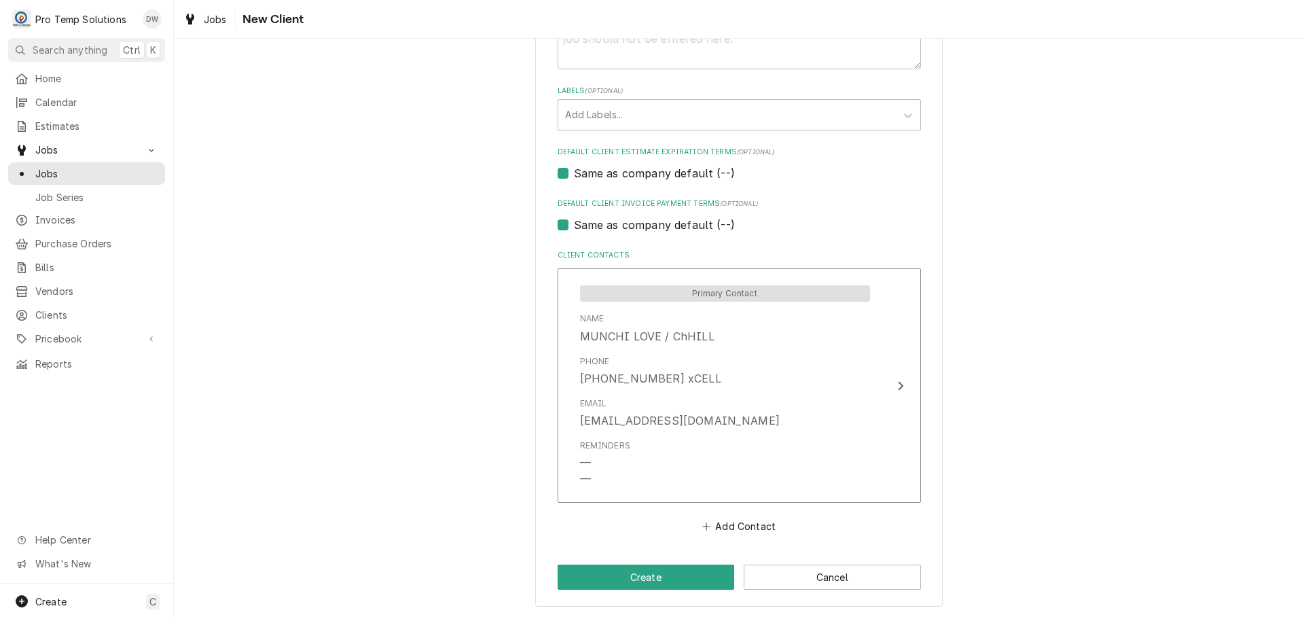
scroll to position [712, 0]
click at [661, 577] on button "Create" at bounding box center [646, 577] width 177 height 25
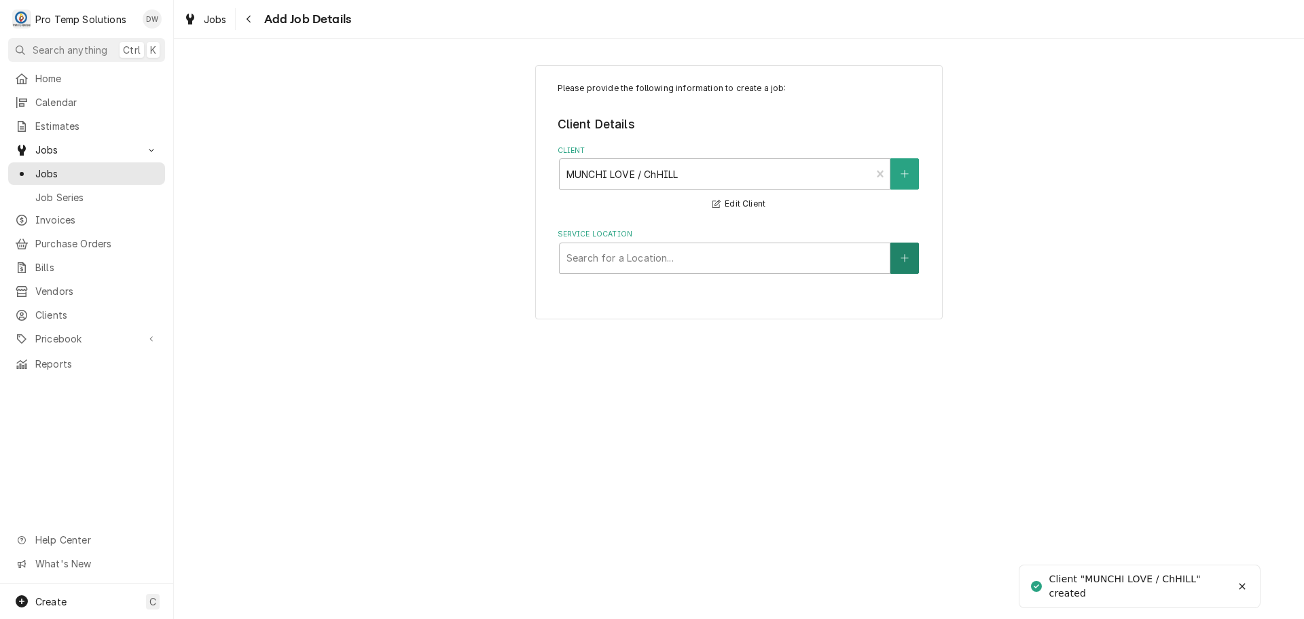
click at [901, 253] on icon "Create New Location" at bounding box center [905, 258] width 8 height 10
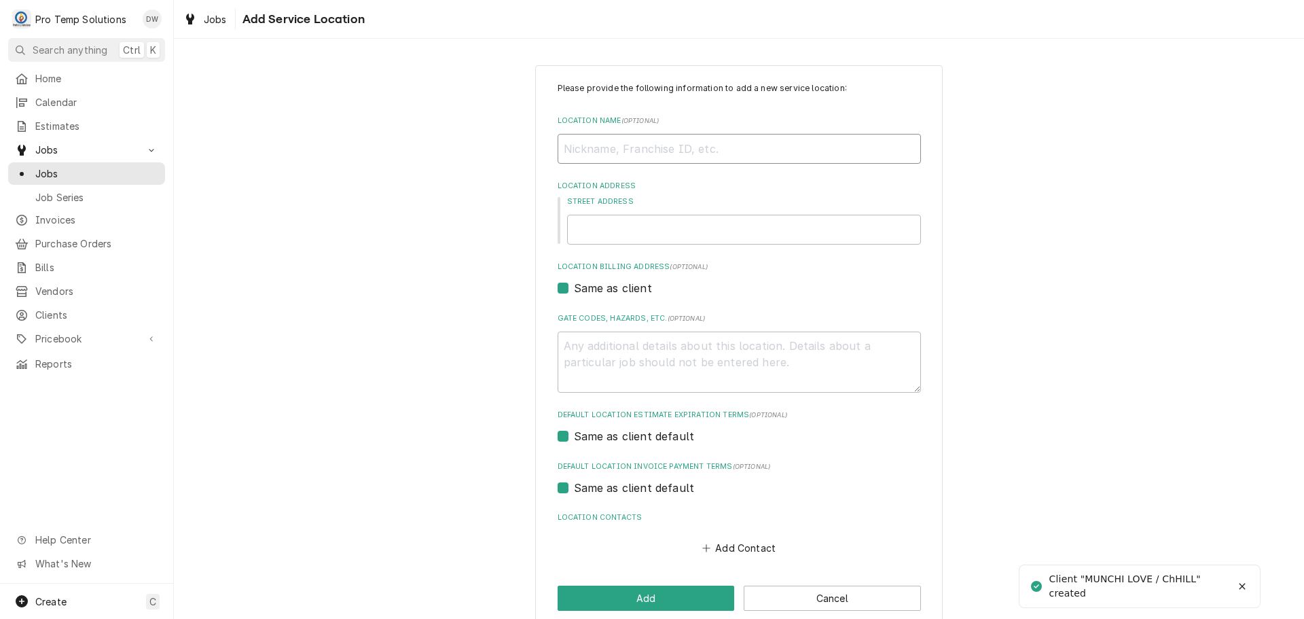
click at [704, 150] on input "Location Name ( optional )" at bounding box center [739, 149] width 363 height 30
type textarea "x"
type input "M"
type textarea "x"
type input "MU"
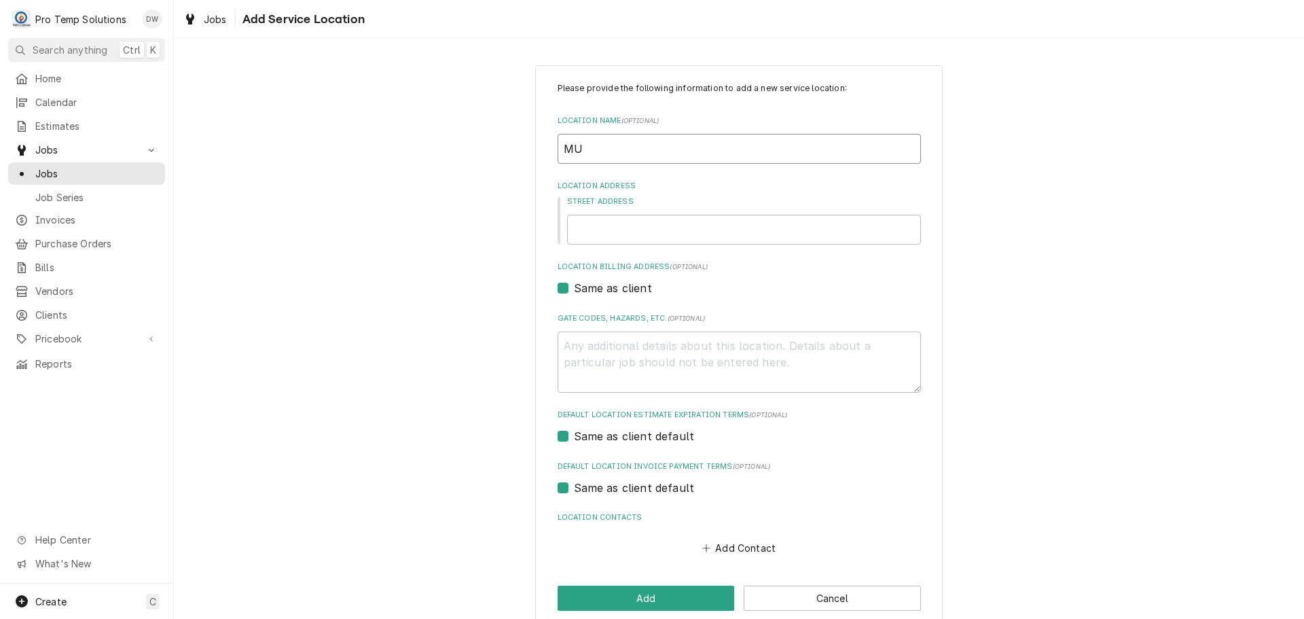
type textarea "x"
type input "MUM"
type textarea "x"
type input "MUMC"
type textarea "x"
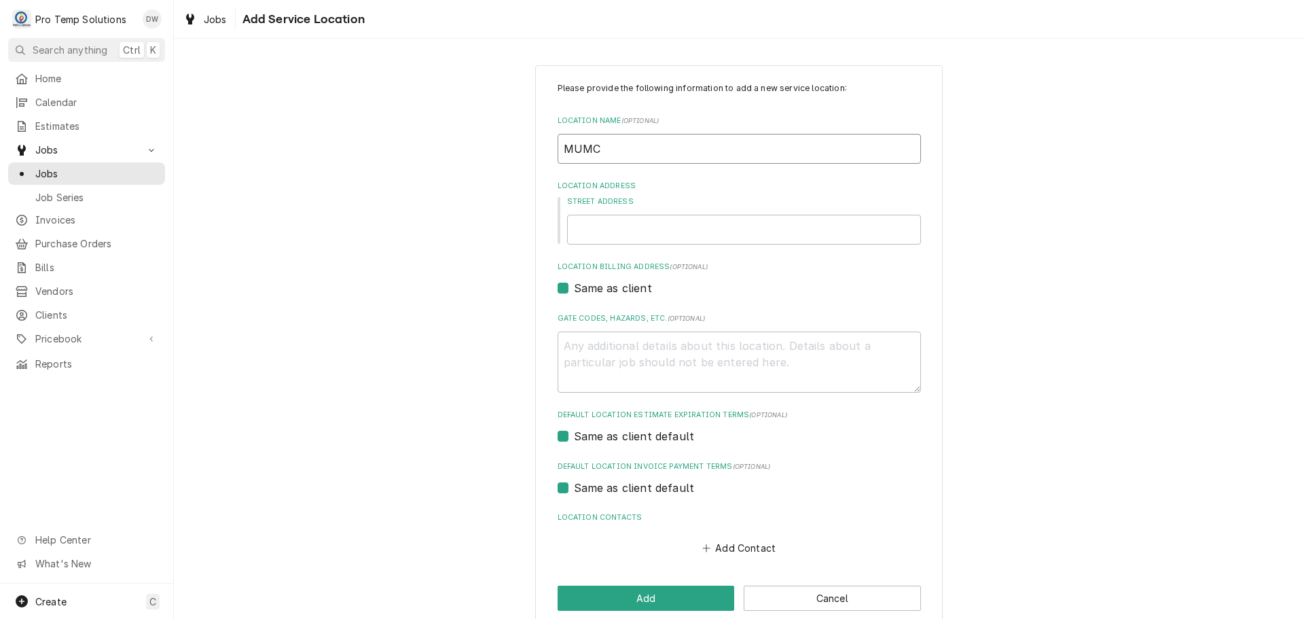
type input "MUMCH"
type textarea "x"
type input "MUMCHI"
type textarea "x"
type input "MUMCHI"
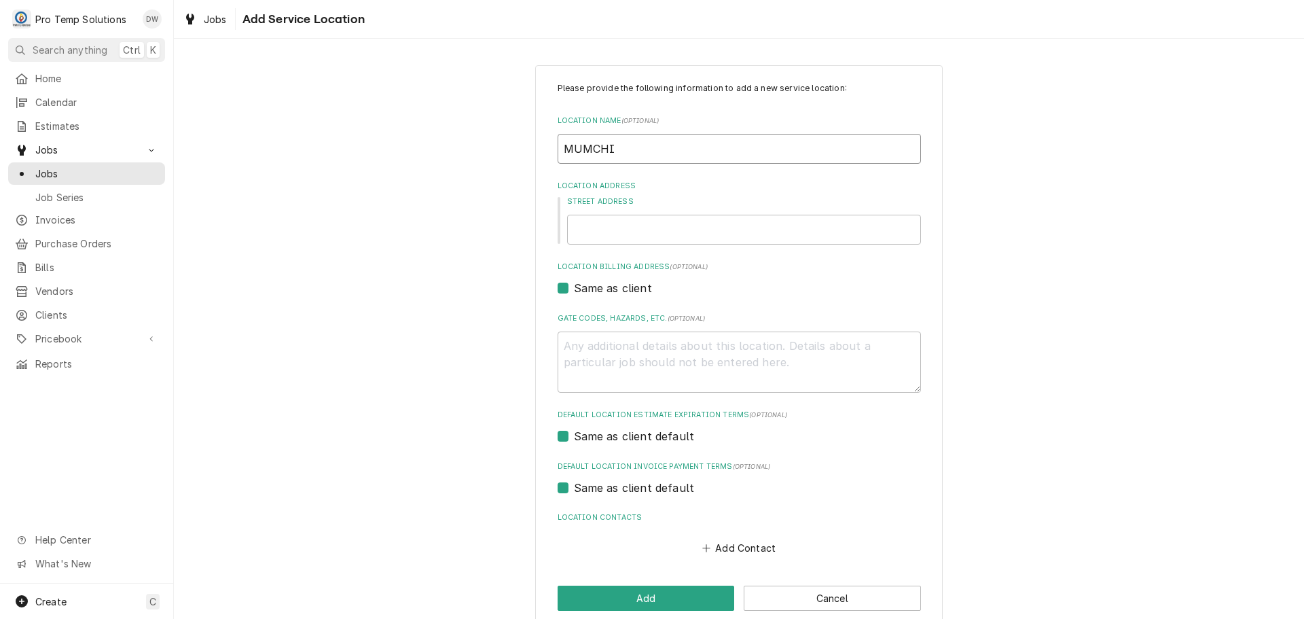
type textarea "x"
type input "MUMCHI L"
type textarea "x"
type input "MUMCHI LO"
type textarea "x"
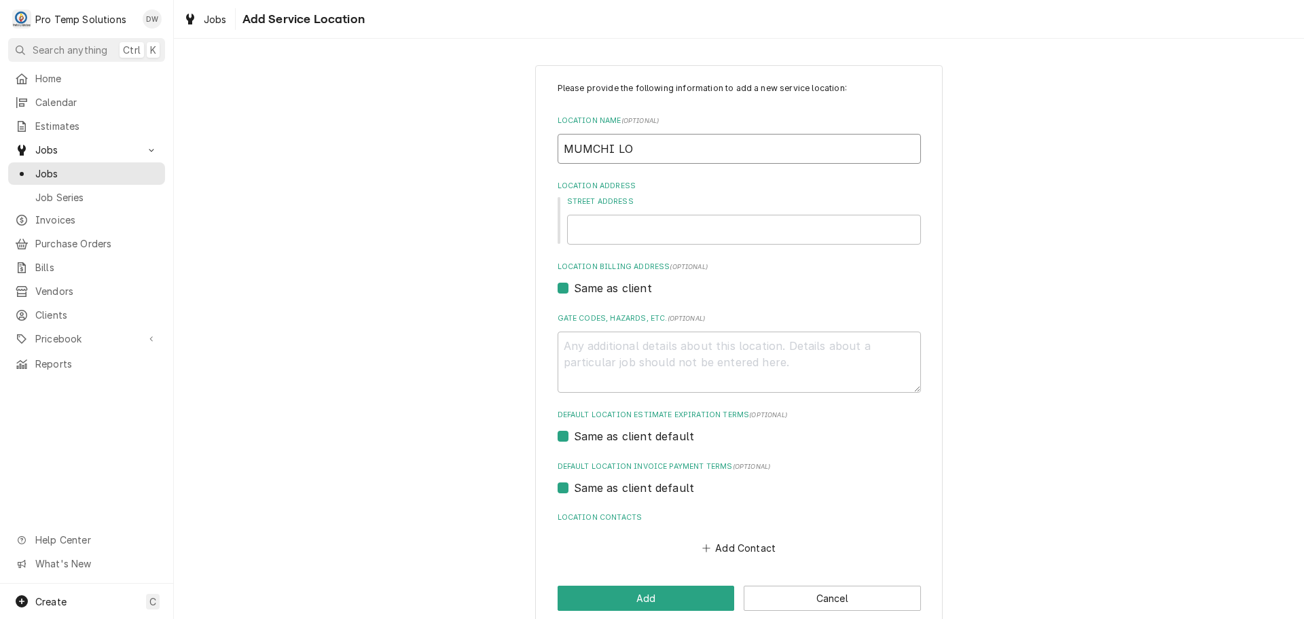
type input "MUMCHI LOV"
type textarea "x"
type input "MUMCHI LOVE"
type textarea "x"
type input "MUMCHI LOVE"
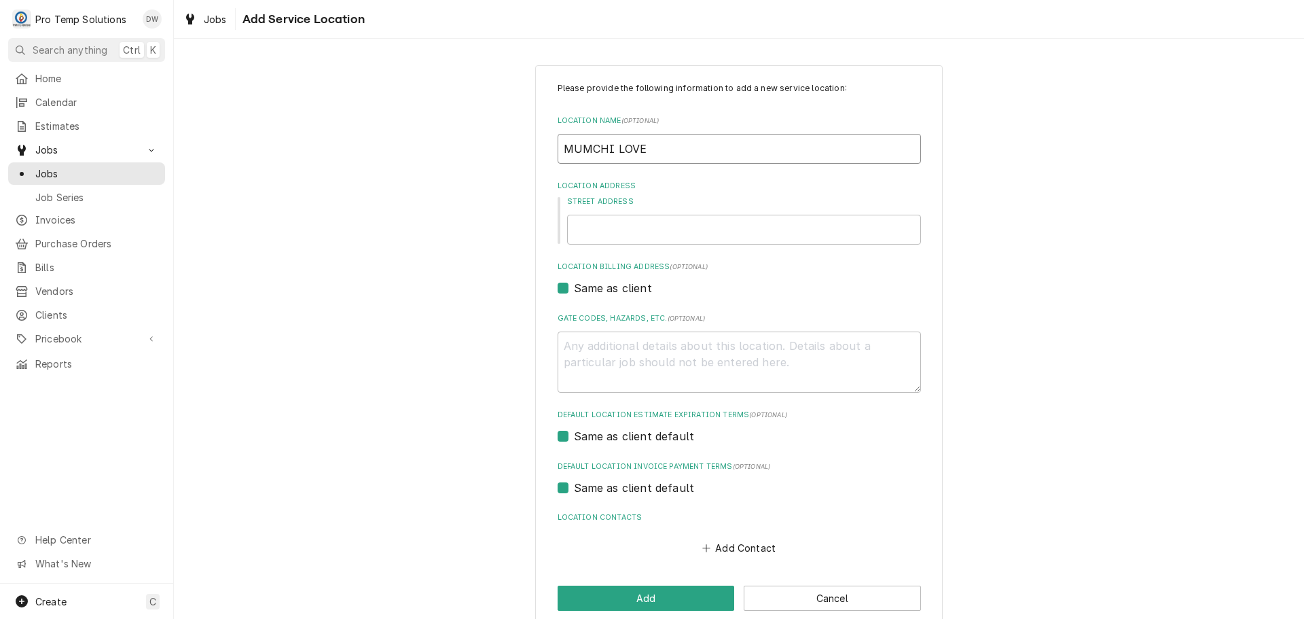
type textarea "x"
type input "MUMCHI LOVE /"
type textarea "x"
type input "MUMCHI LOVE /"
type textarea "x"
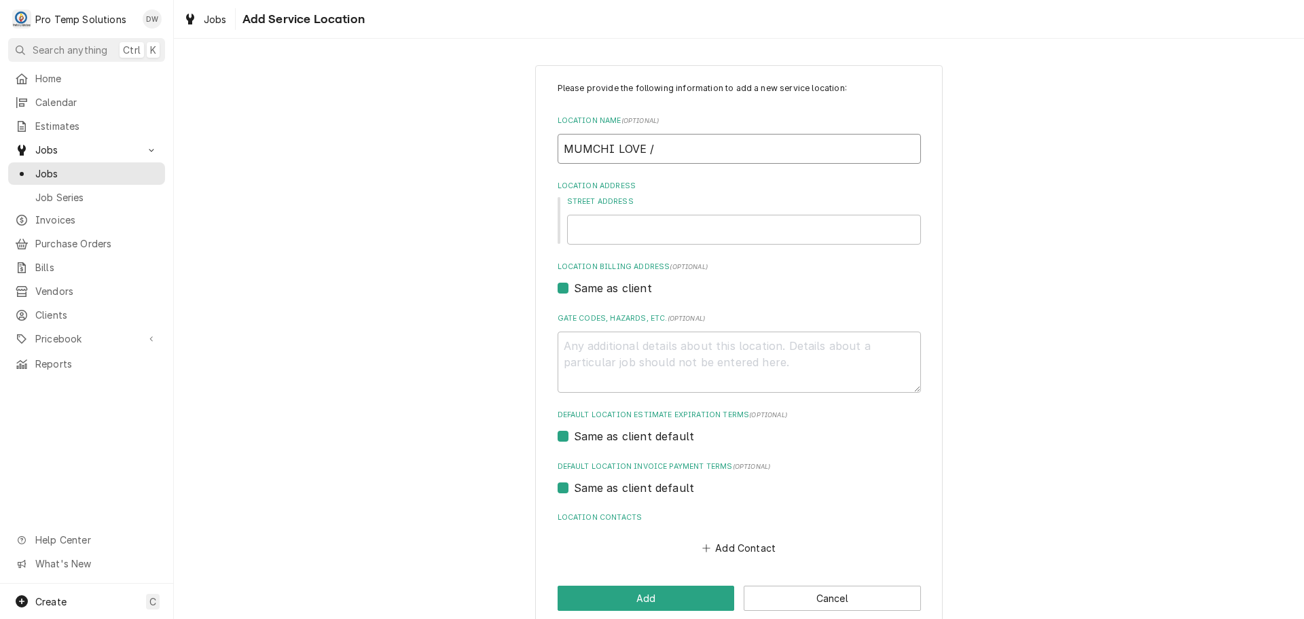
type input "MUMCHI LOVE / C"
type textarea "x"
type input "MUMCHI LOVE / Ch"
type textarea "x"
type input "MUMCHI LOVE / ChH"
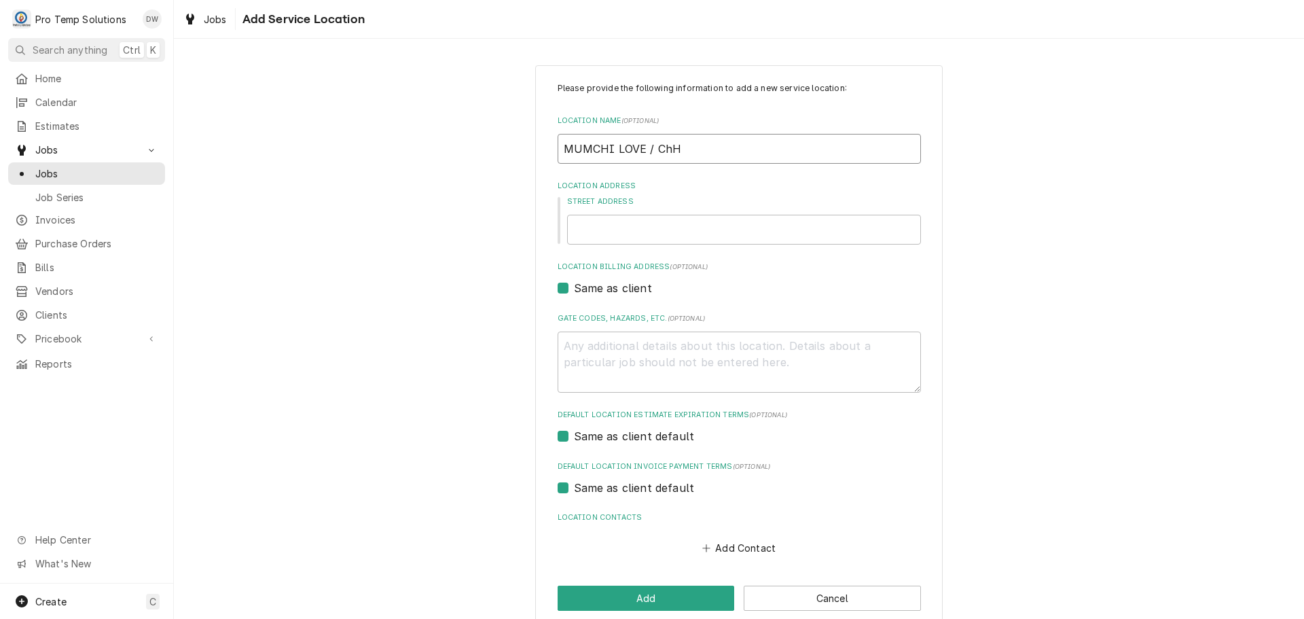
type textarea "x"
type input "MUMCHI LOVE / ChHI"
type textarea "x"
type input "MUMCHI LOVE / ChHIL"
type textarea "x"
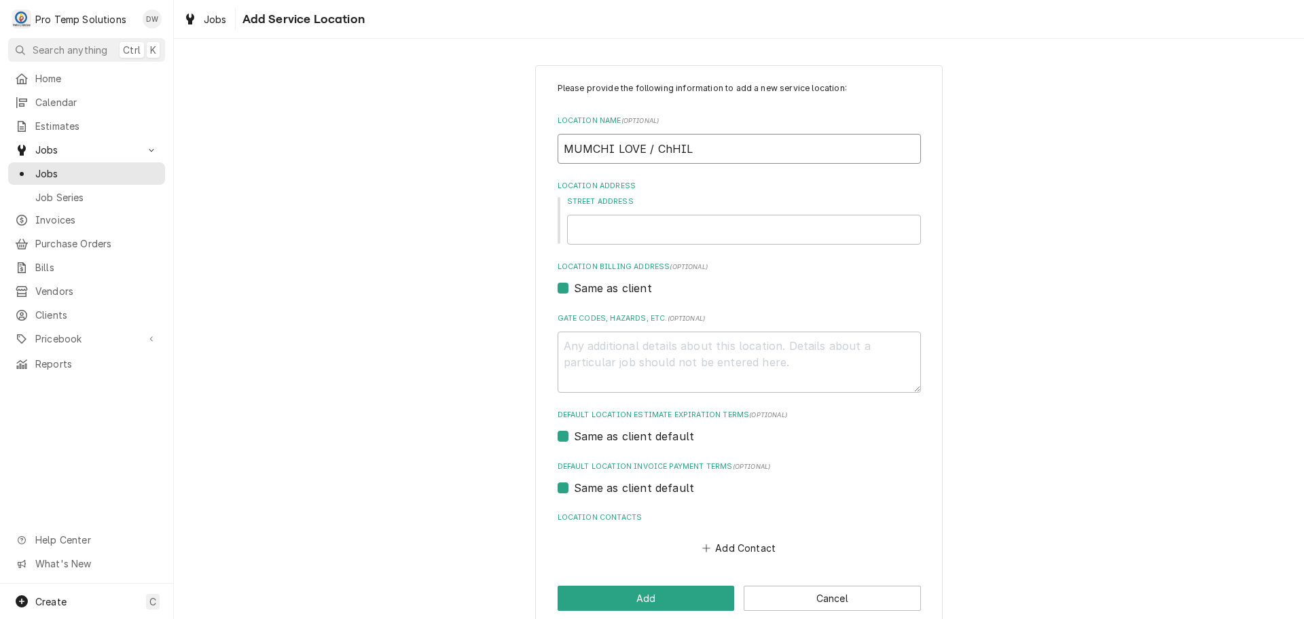
type input "MUMCHI LOVE / ChHILL"
type textarea "x"
type input "MUMCHI LOVE / ChHILL"
click at [671, 239] on input "Street Address" at bounding box center [744, 230] width 354 height 30
type textarea "x"
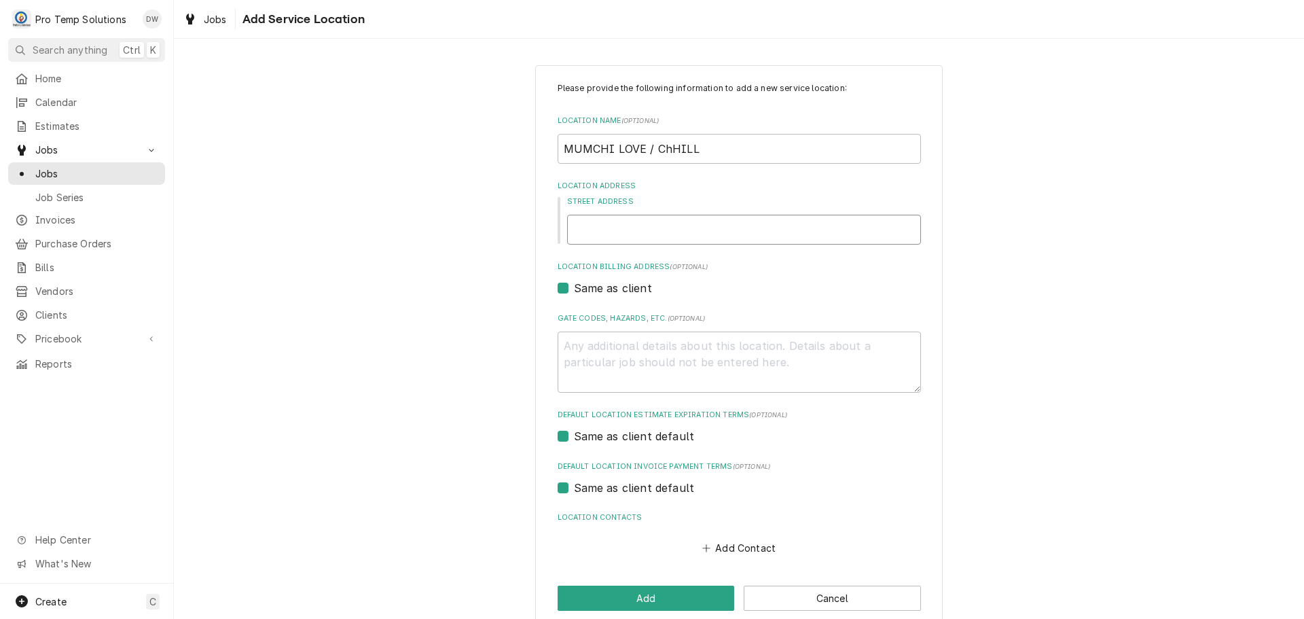
type input "5"
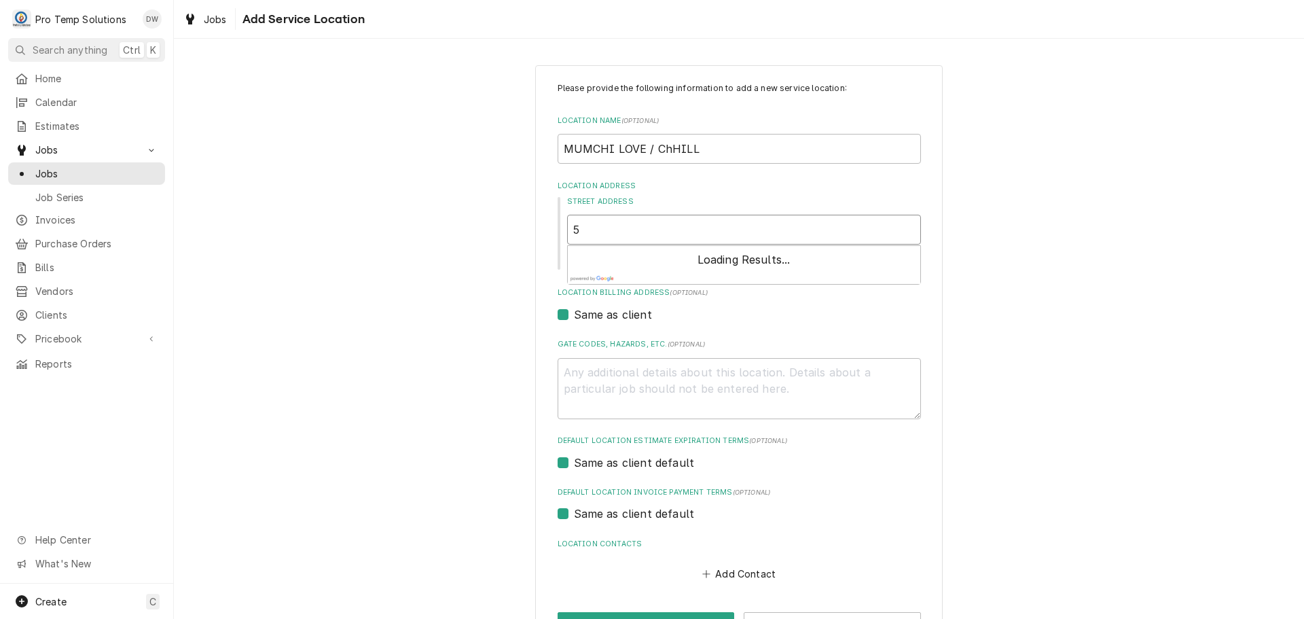
type textarea "x"
type input "50"
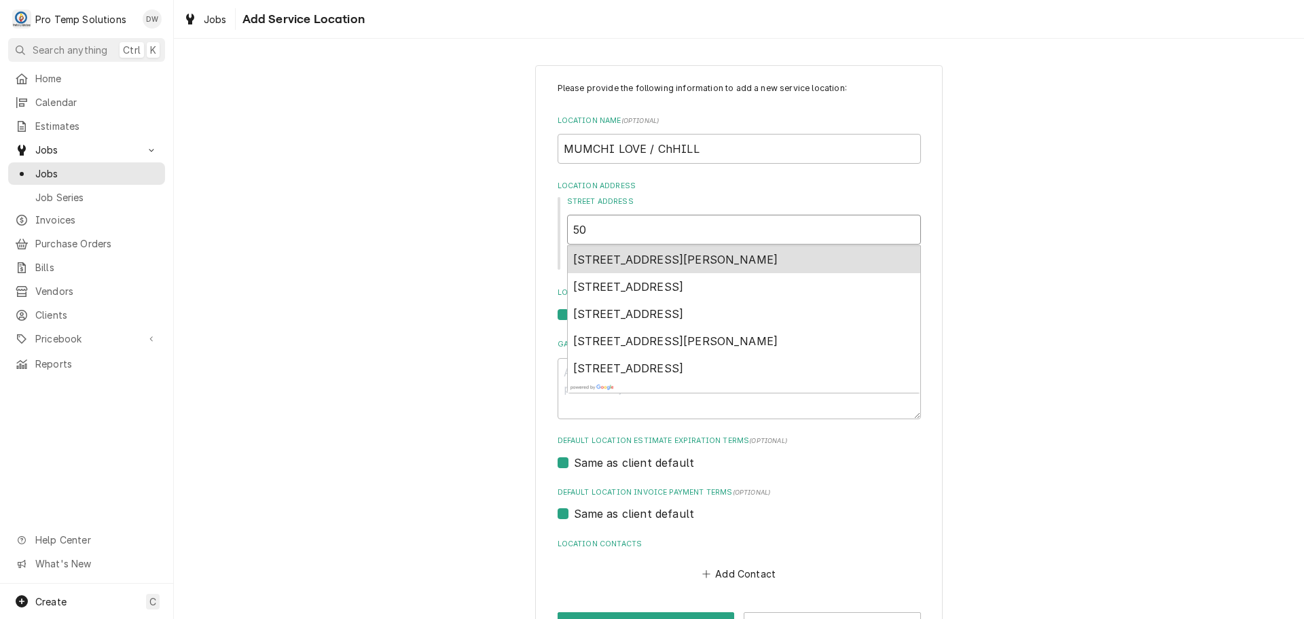
type textarea "x"
type input "502"
type textarea "x"
type input "5022"
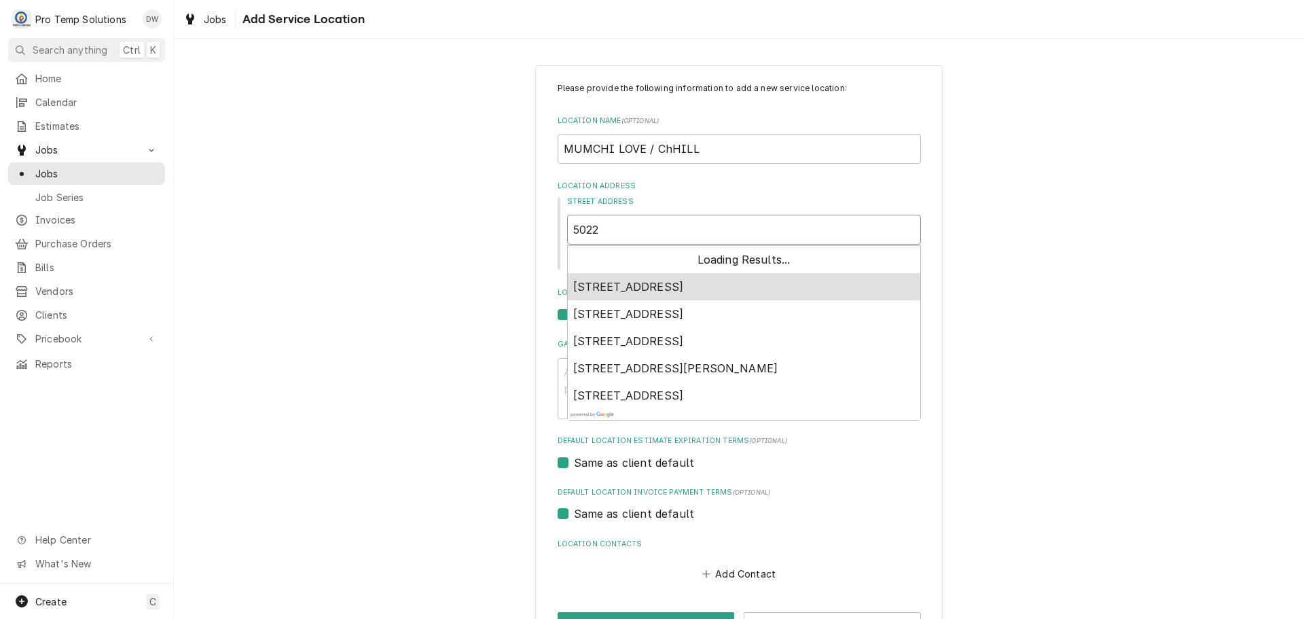
type textarea "x"
type input "50221"
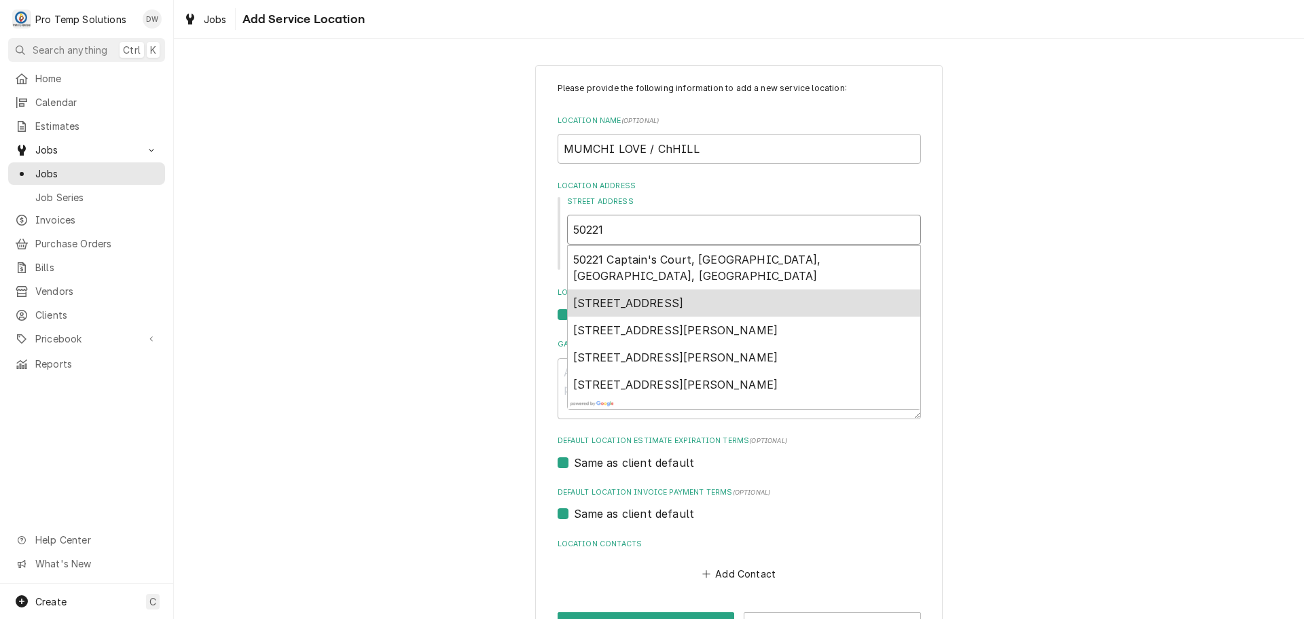
click at [671, 296] on span "50221 Governors Drive, Chapel Hill, NC, USA" at bounding box center [628, 303] width 111 height 14
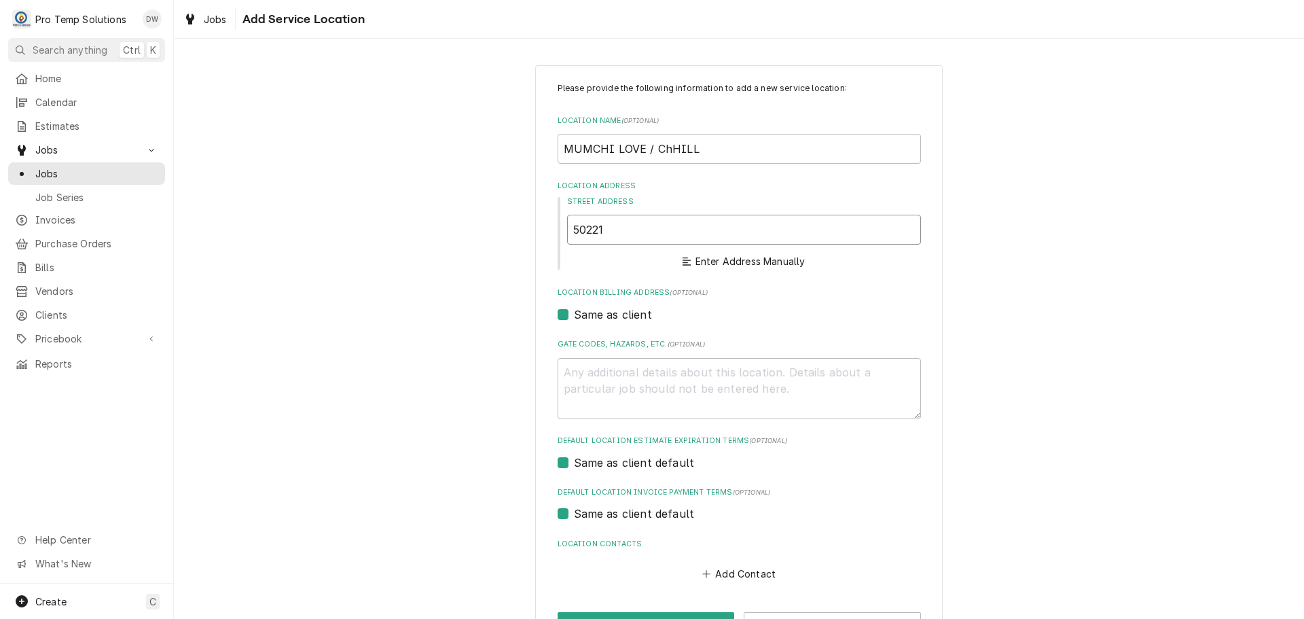
type textarea "x"
type input "50221 Governors Dr"
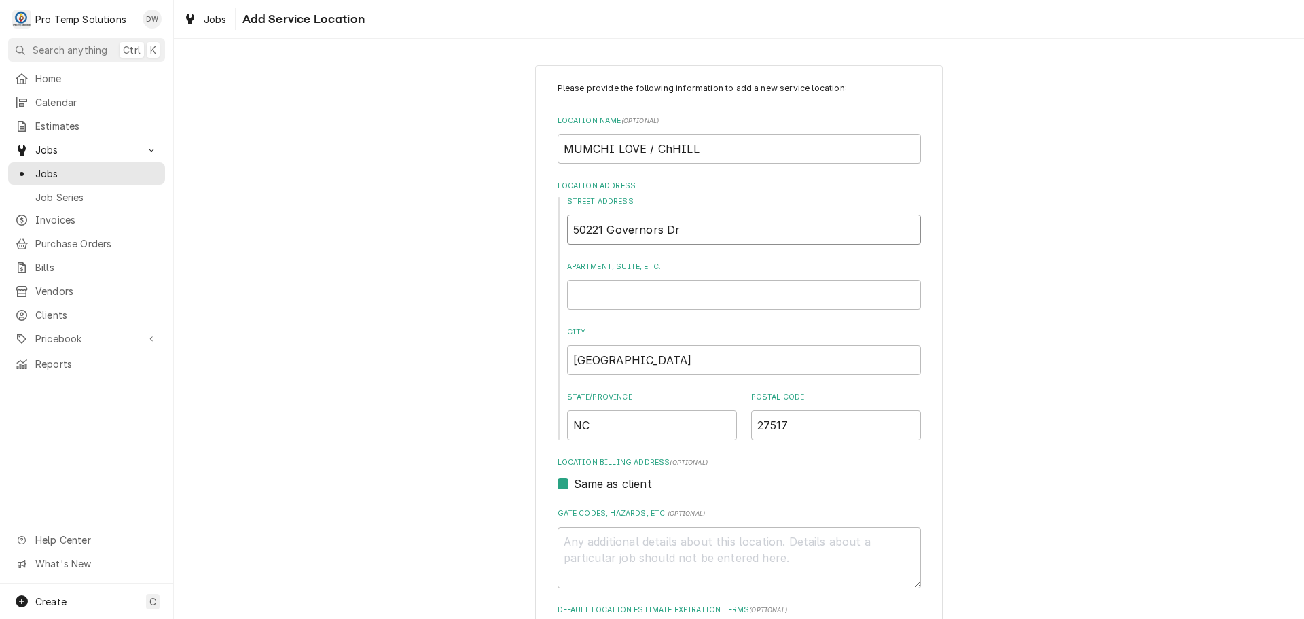
type textarea "x"
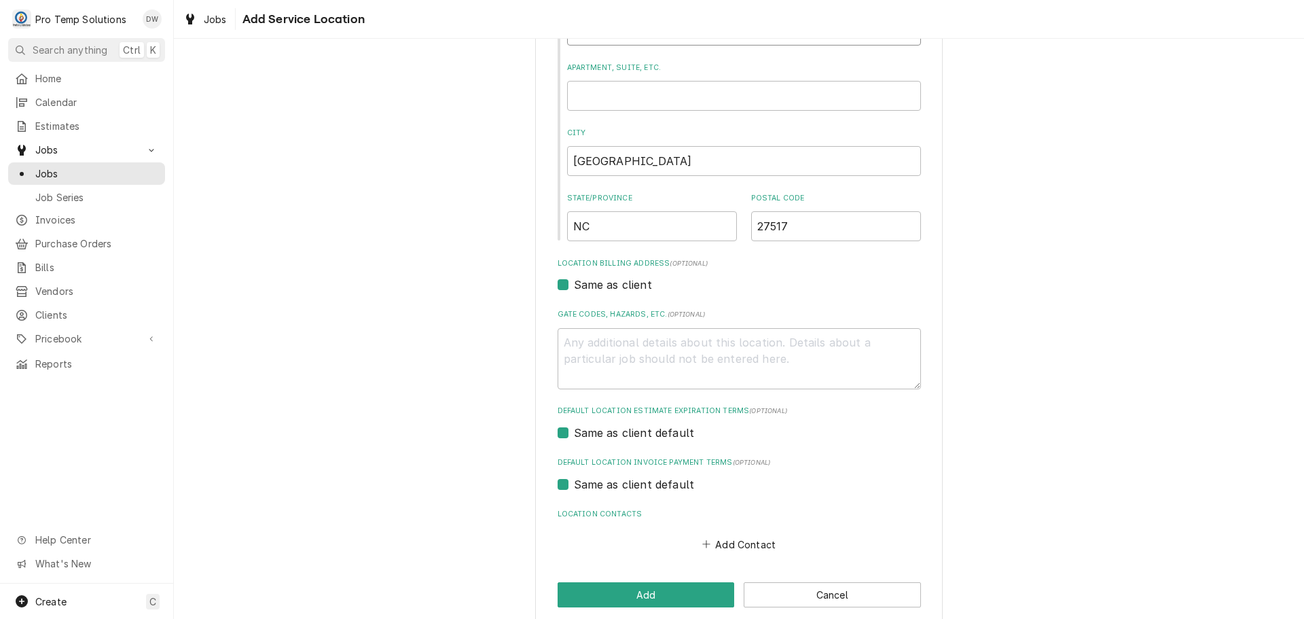
scroll to position [217, 0]
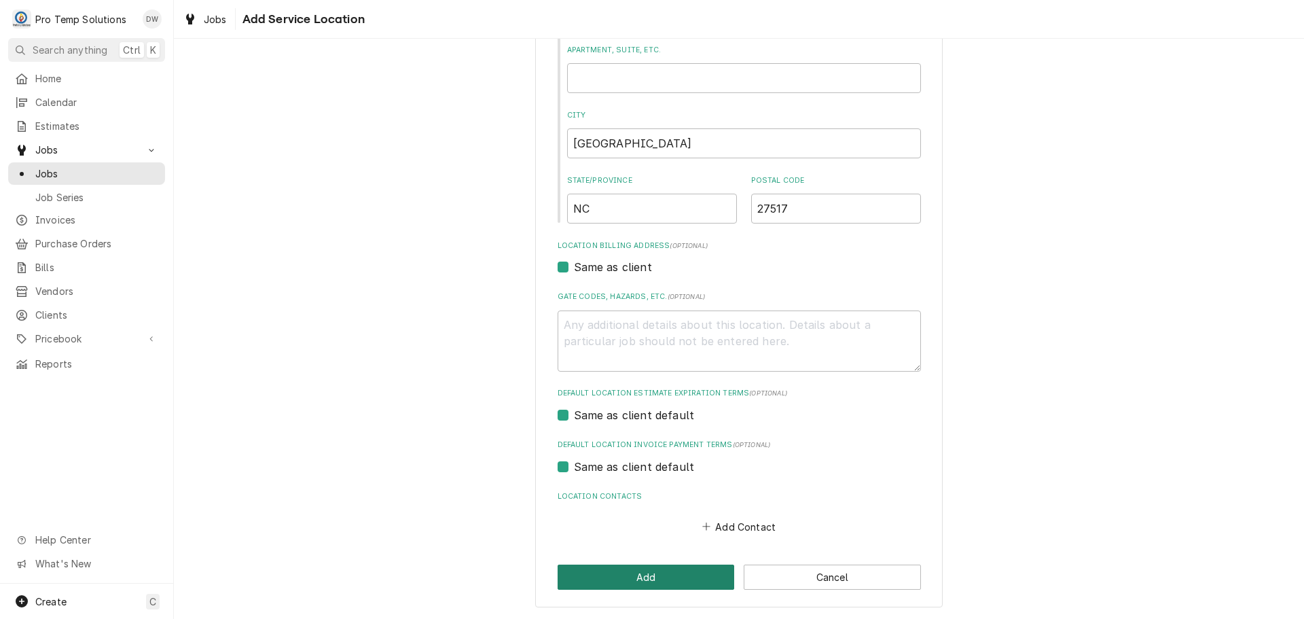
type input "50221 Governors Dr"
click at [641, 574] on button "Add" at bounding box center [646, 577] width 177 height 25
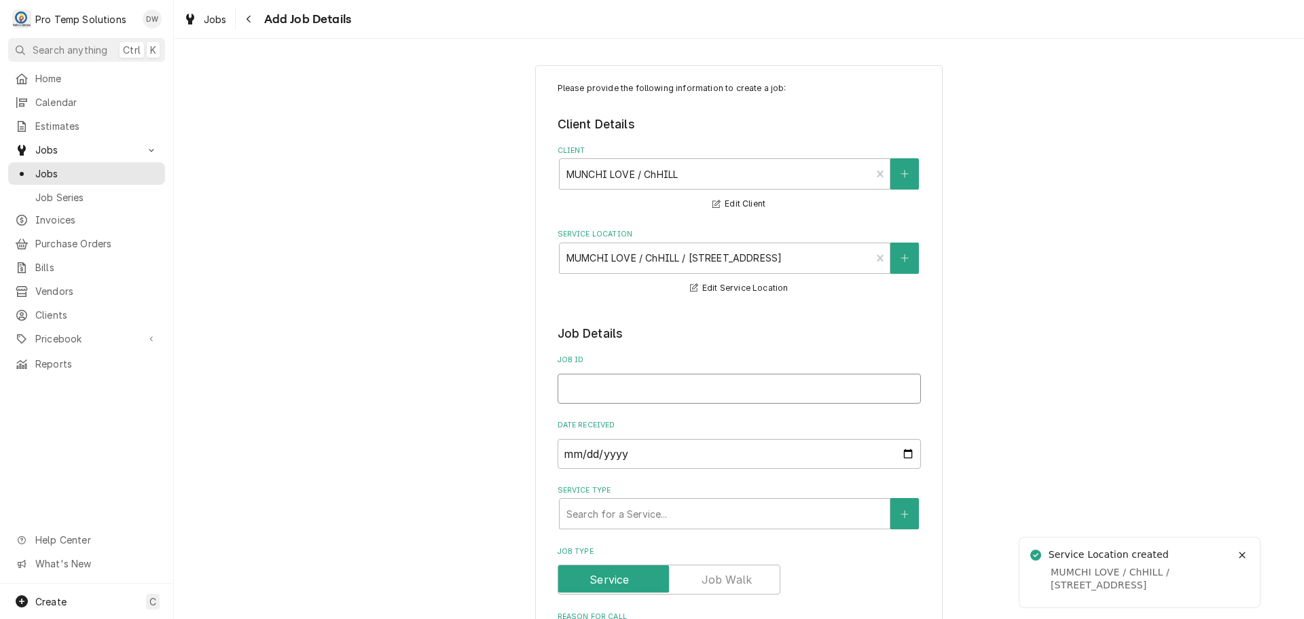
click at [700, 385] on input "Job ID" at bounding box center [739, 389] width 363 height 30
type textarea "x"
type input "1"
type textarea "x"
type input "10"
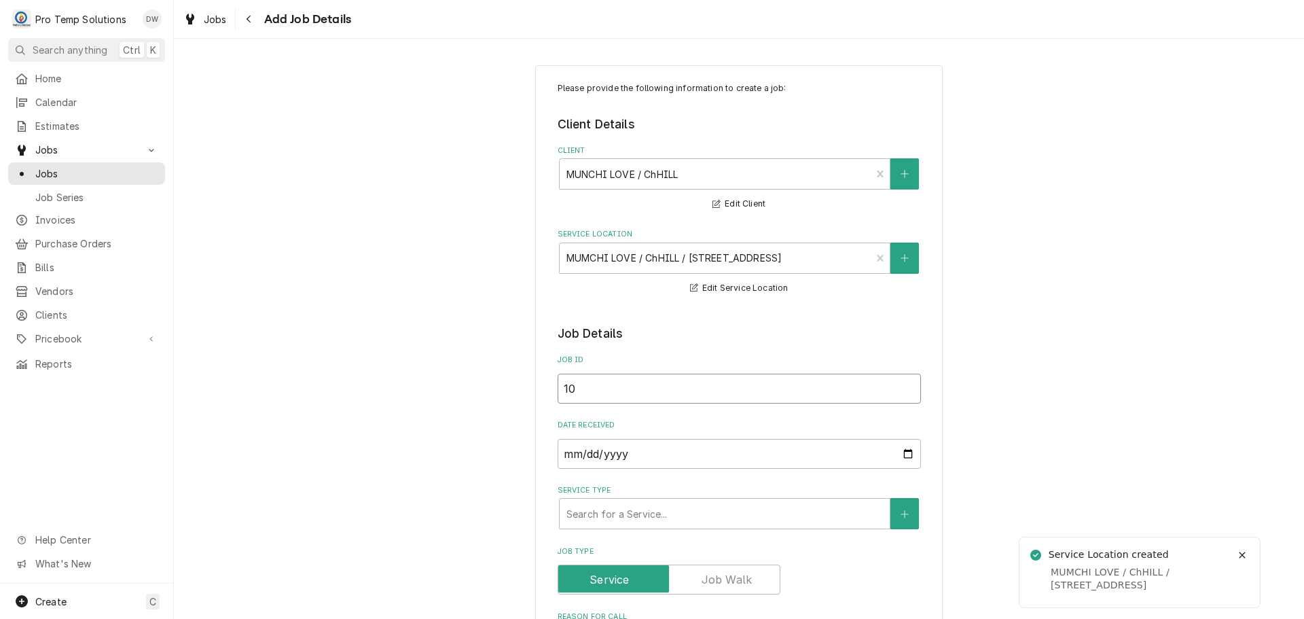
type textarea "x"
type input "100"
type textarea "x"
type input "1008"
type textarea "x"
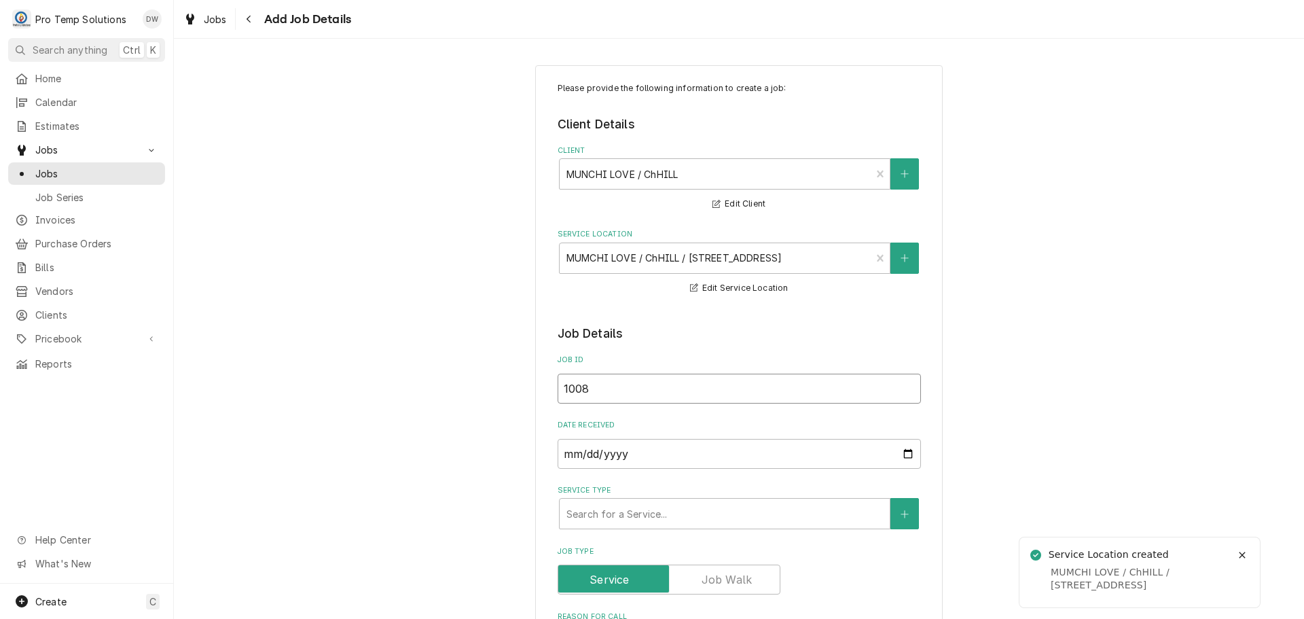
type input "10082"
type textarea "x"
type input "100825"
type textarea "x"
type input "100825-"
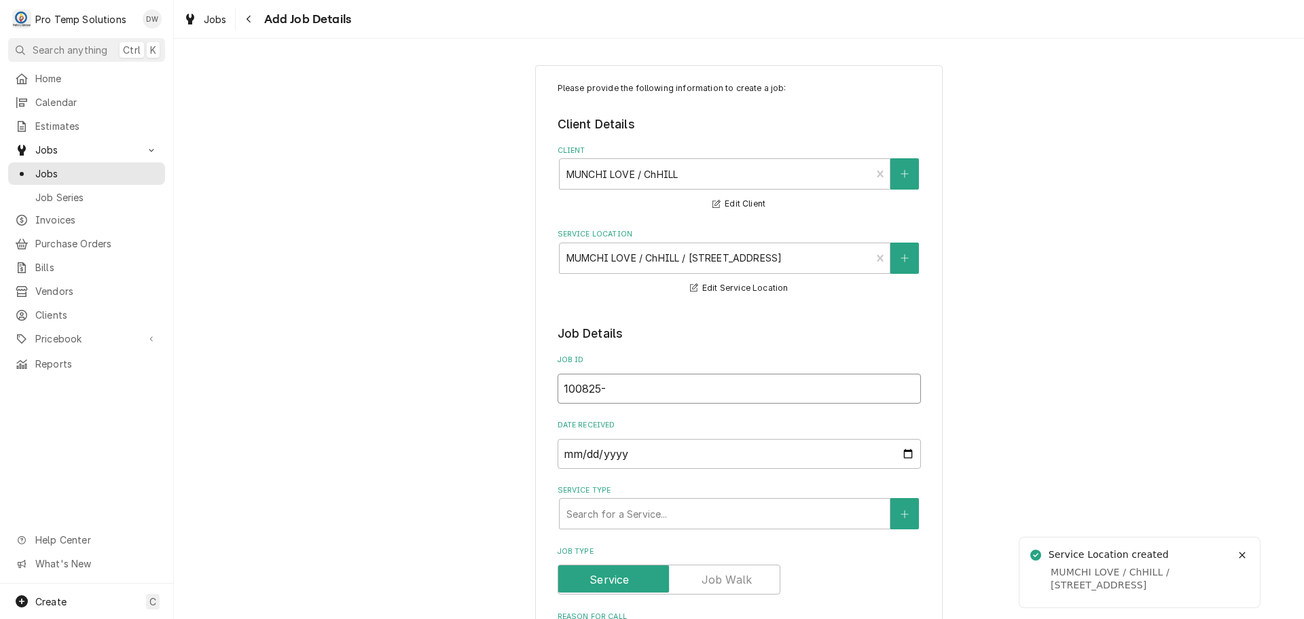
type textarea "x"
type input "100825-0"
type textarea "x"
type input "100825-01"
type textarea "x"
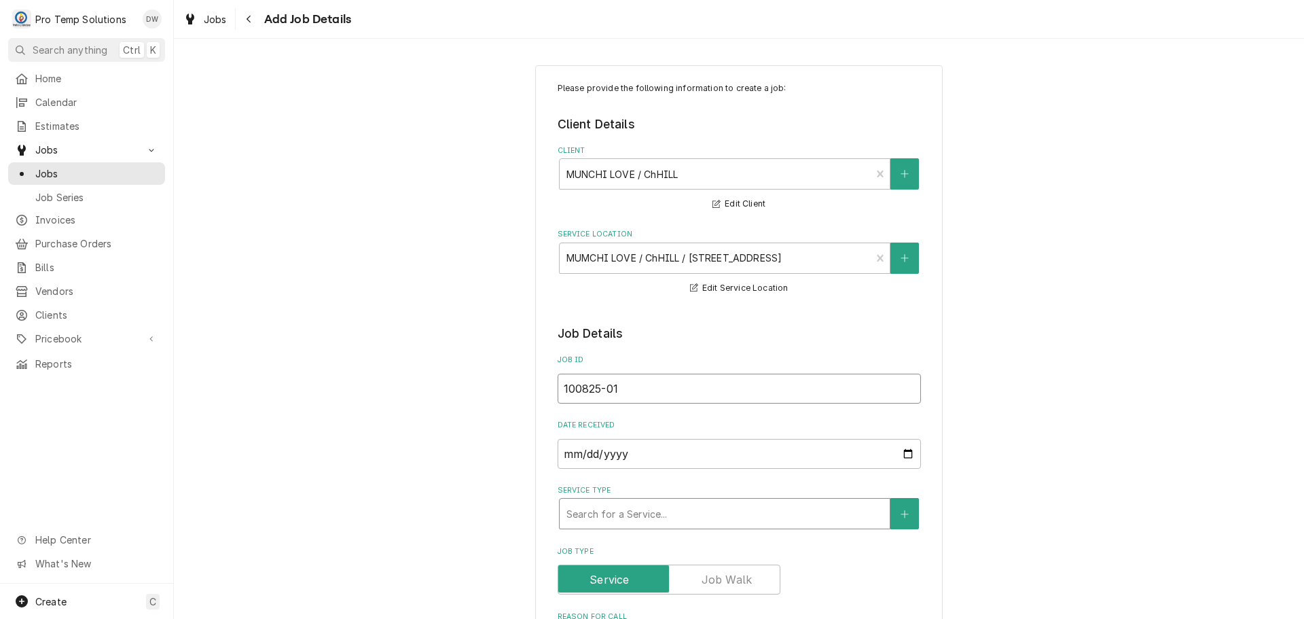
type input "100825-01"
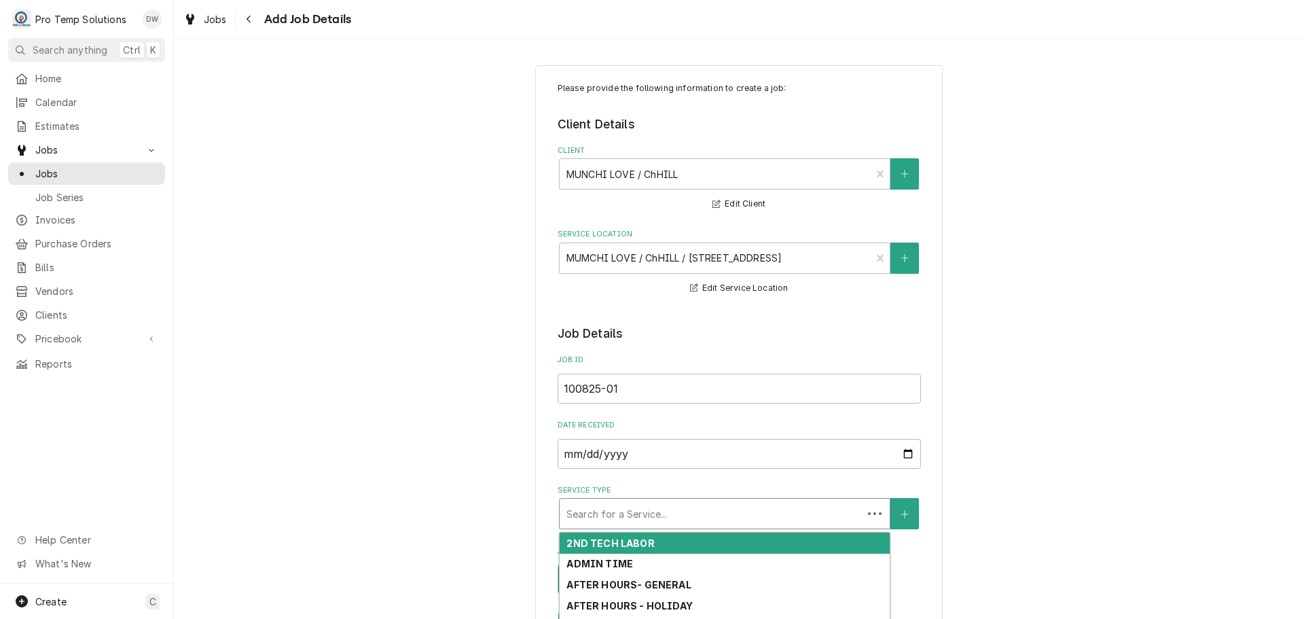
click at [665, 514] on div "Service Type" at bounding box center [711, 513] width 289 height 24
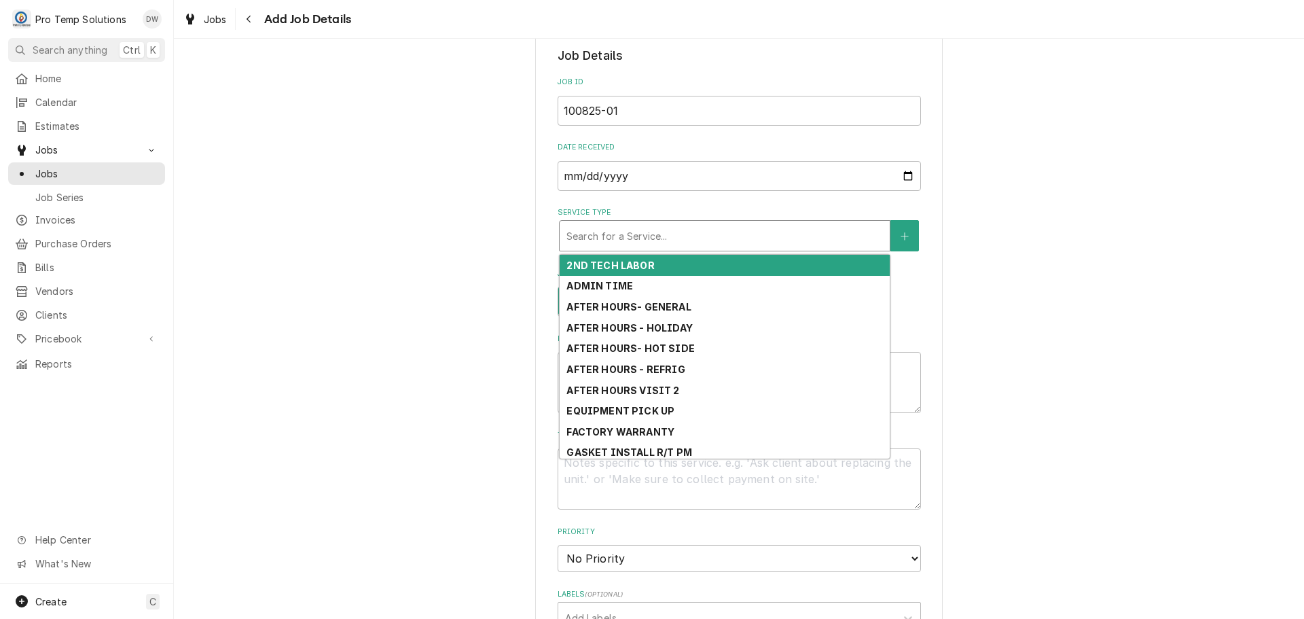
scroll to position [340, 0]
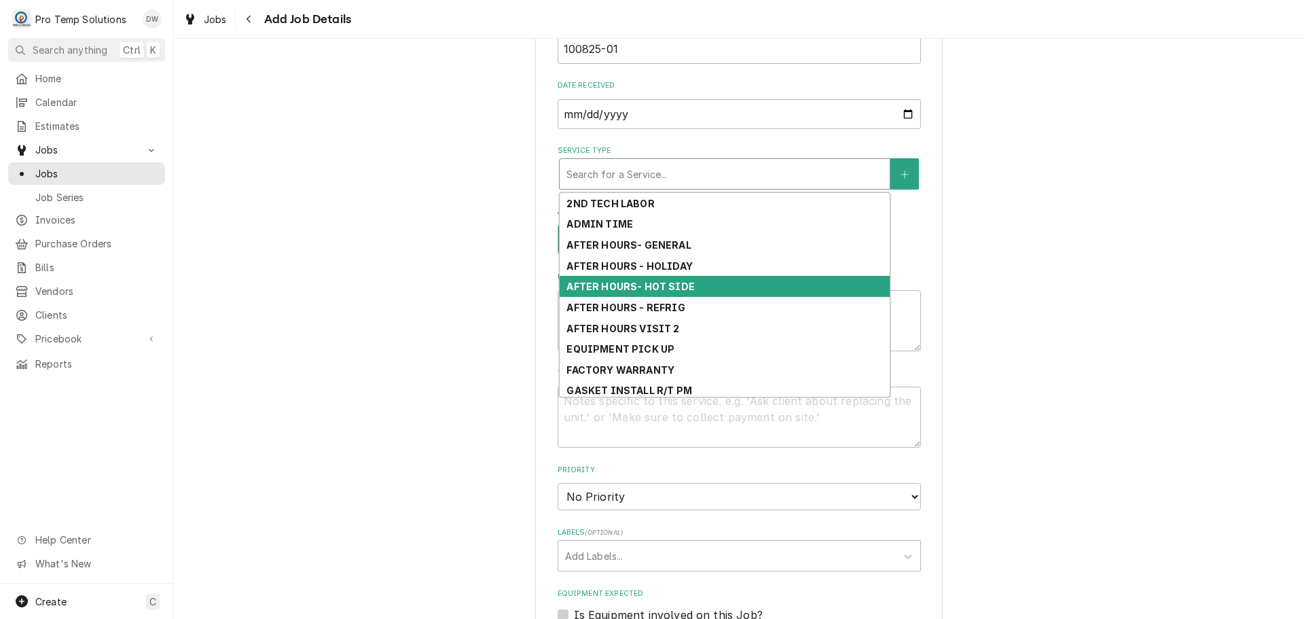
type textarea "x"
type input "G"
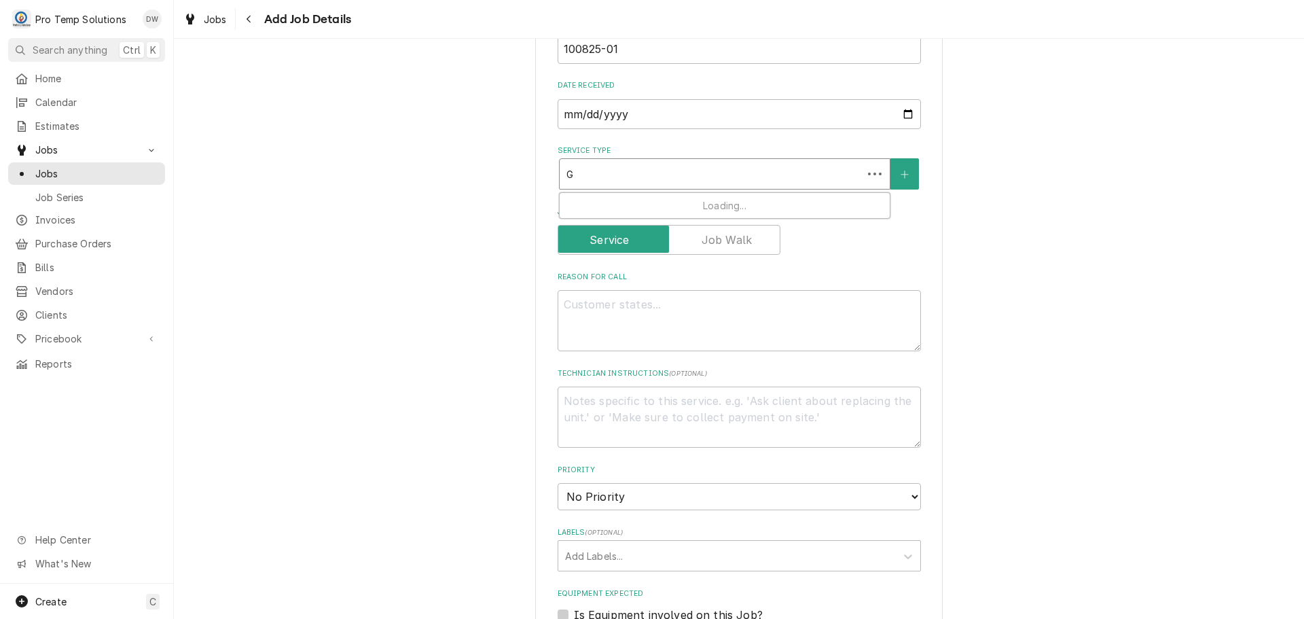
type textarea "x"
type input "GE"
type textarea "x"
type input "GEN"
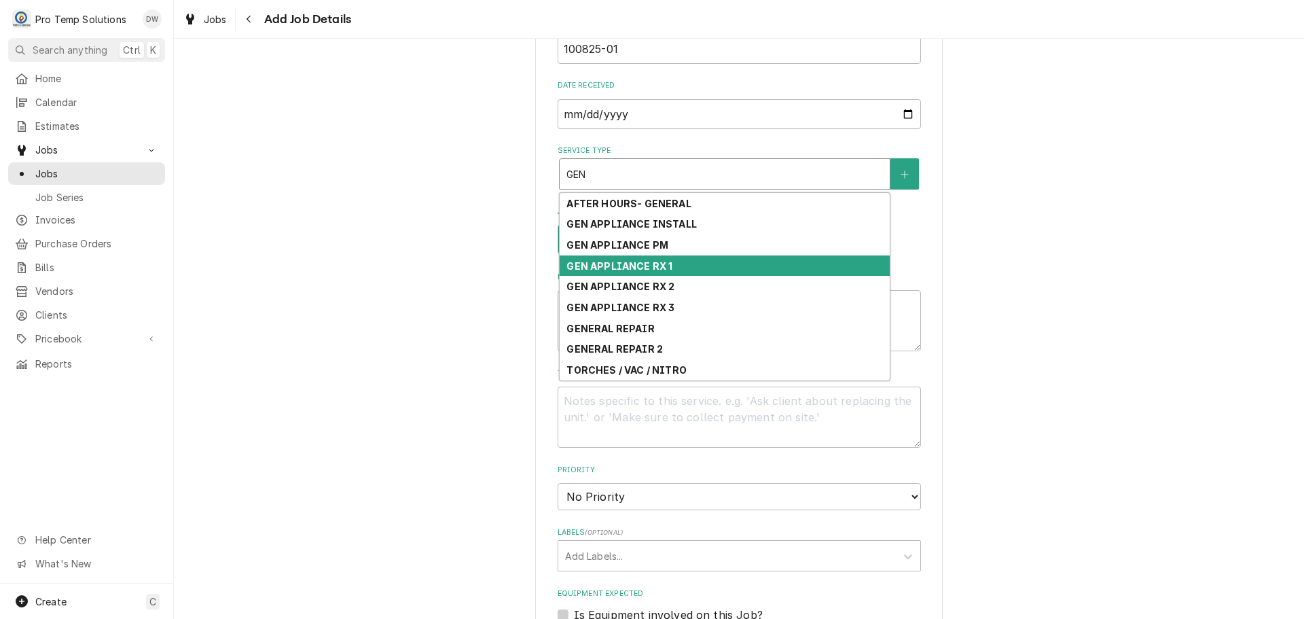
click at [659, 264] on strong "GEN APPLIANCE RX 1" at bounding box center [620, 266] width 106 height 12
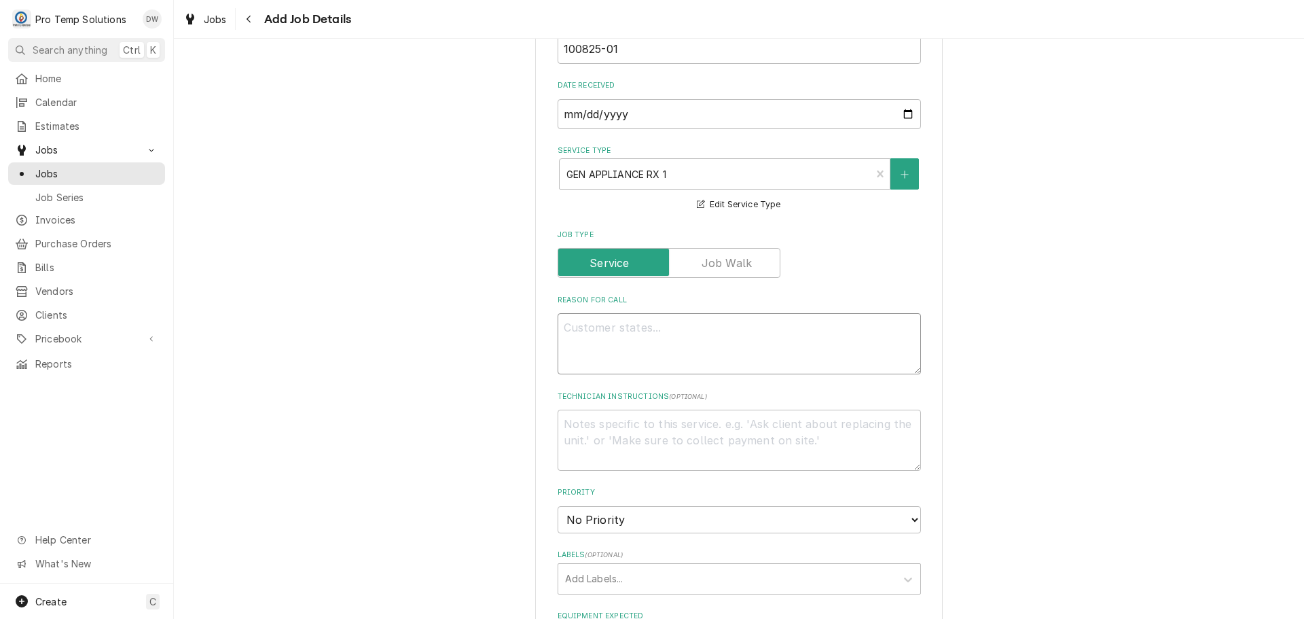
click at [660, 336] on textarea "Reason For Call" at bounding box center [739, 343] width 363 height 61
type textarea "x"
type textarea "M"
type textarea "x"
type textarea "MI"
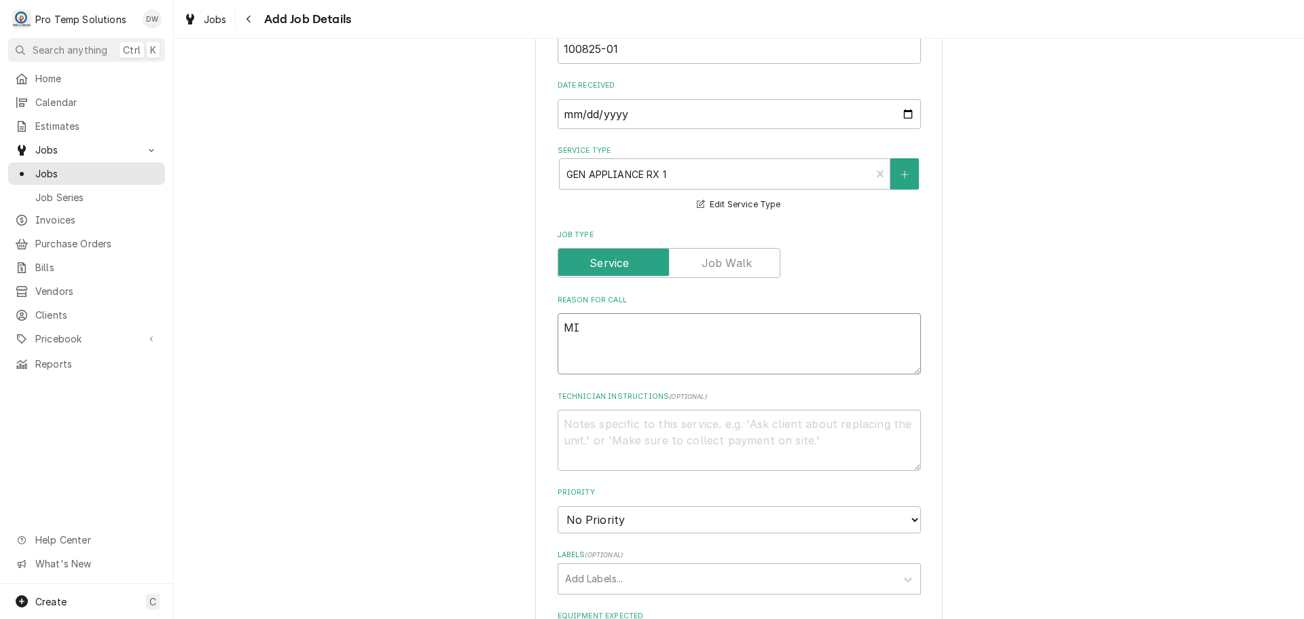
type textarea "x"
type textarea "MIX"
type textarea "x"
type textarea "MIXE"
type textarea "x"
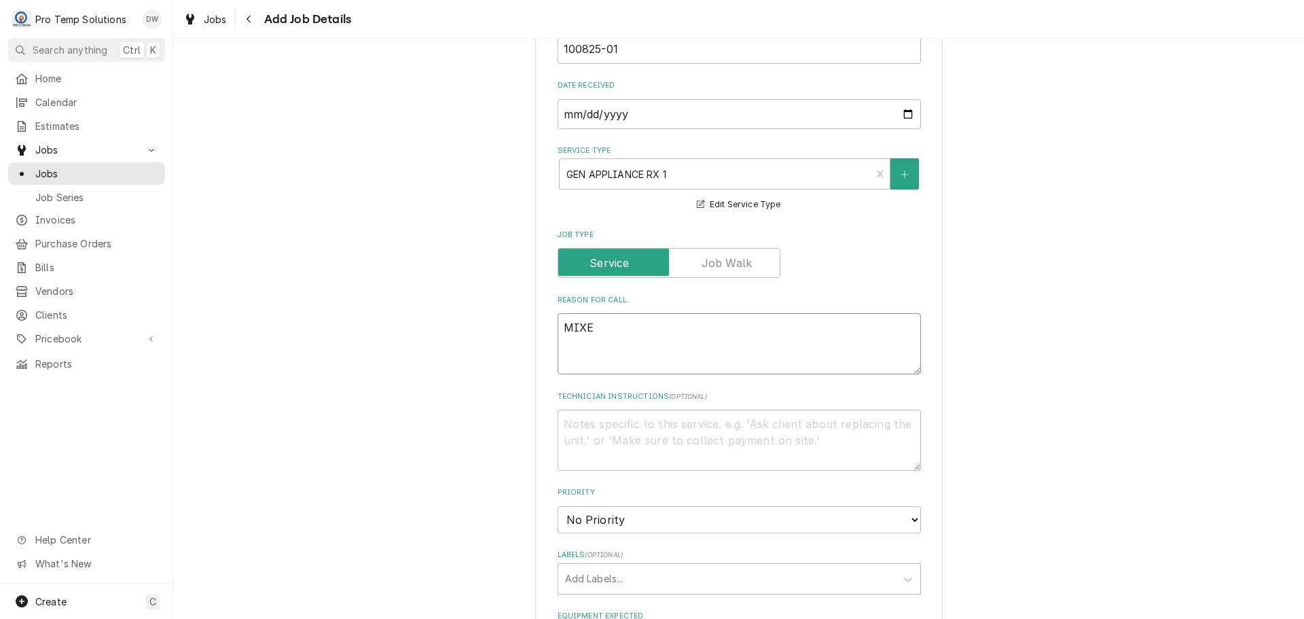
type textarea "MIXER"
type textarea "x"
type textarea "MIXER"
type textarea "x"
type textarea "MIXER M"
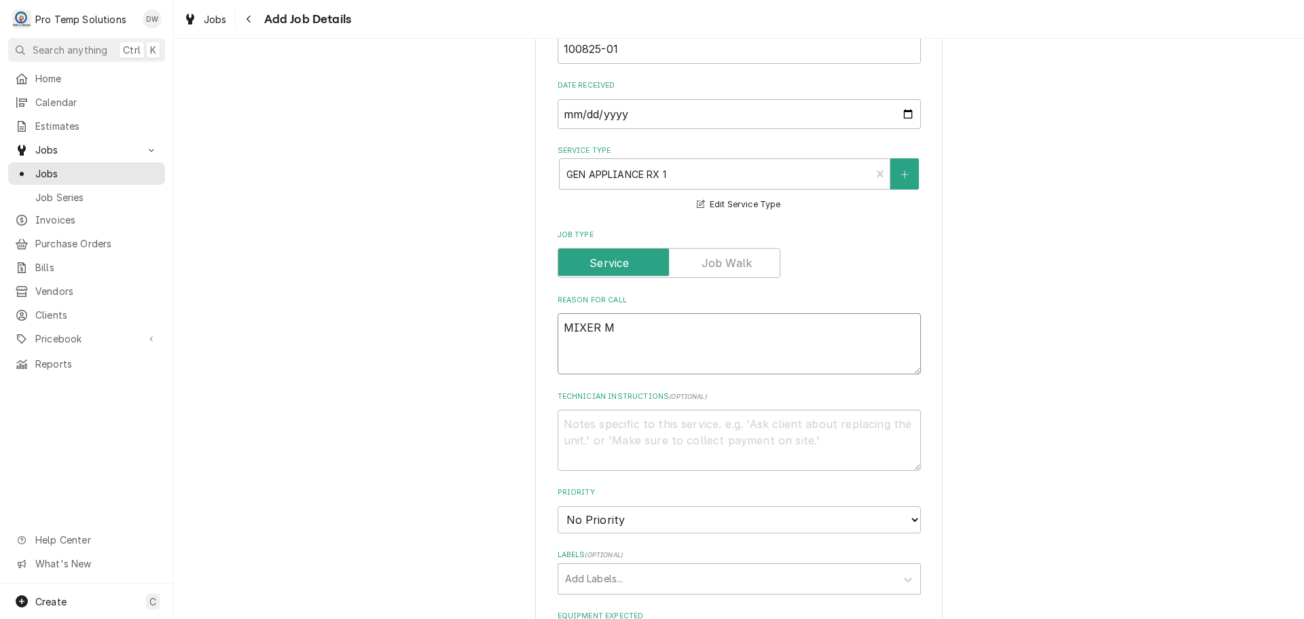
type textarea "x"
type textarea "MIXER MA"
type textarea "x"
type textarea "MIXER MAK"
type textarea "x"
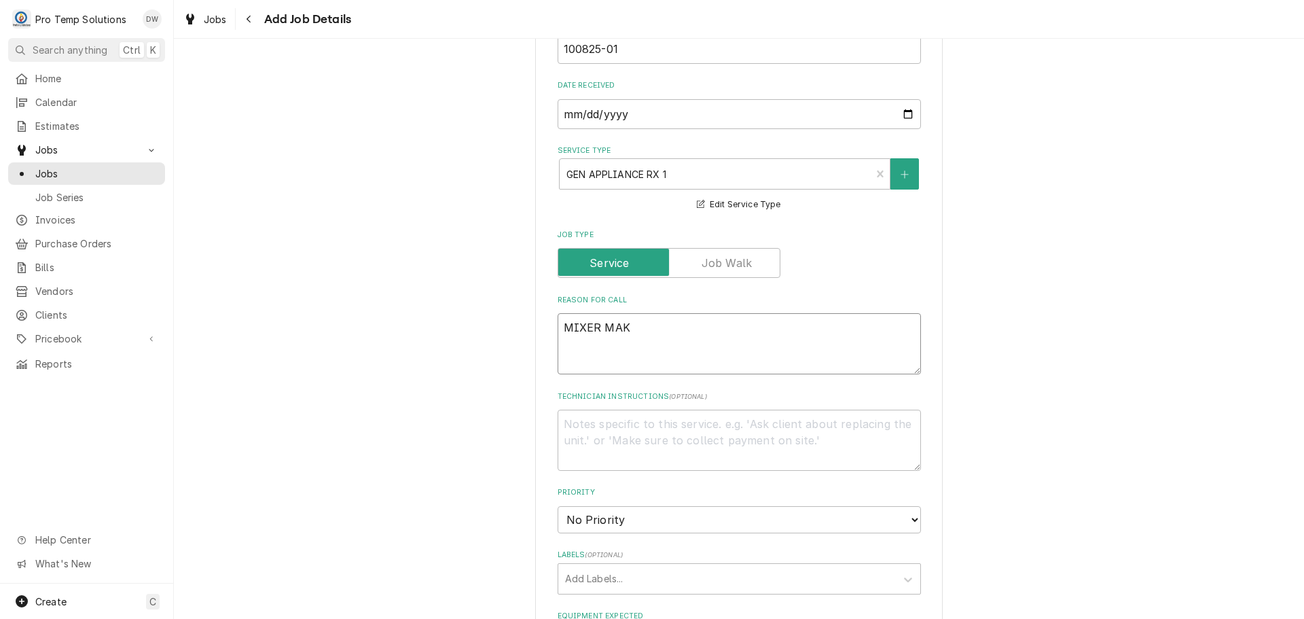
type textarea "MIXER MAKI"
type textarea "x"
type textarea "MIXER MAKIN"
type textarea "x"
type textarea "MIXER MAKING"
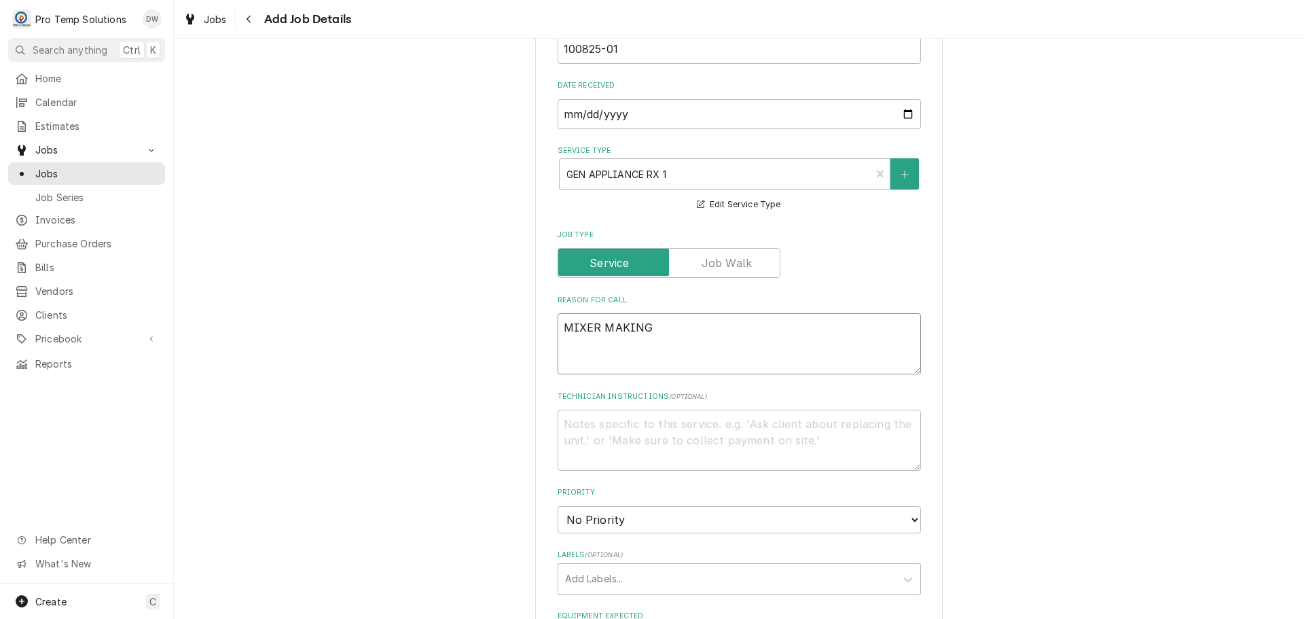
type textarea "x"
type textarea "MIXER MAKING"
type textarea "x"
type textarea "MIXER MAKING S"
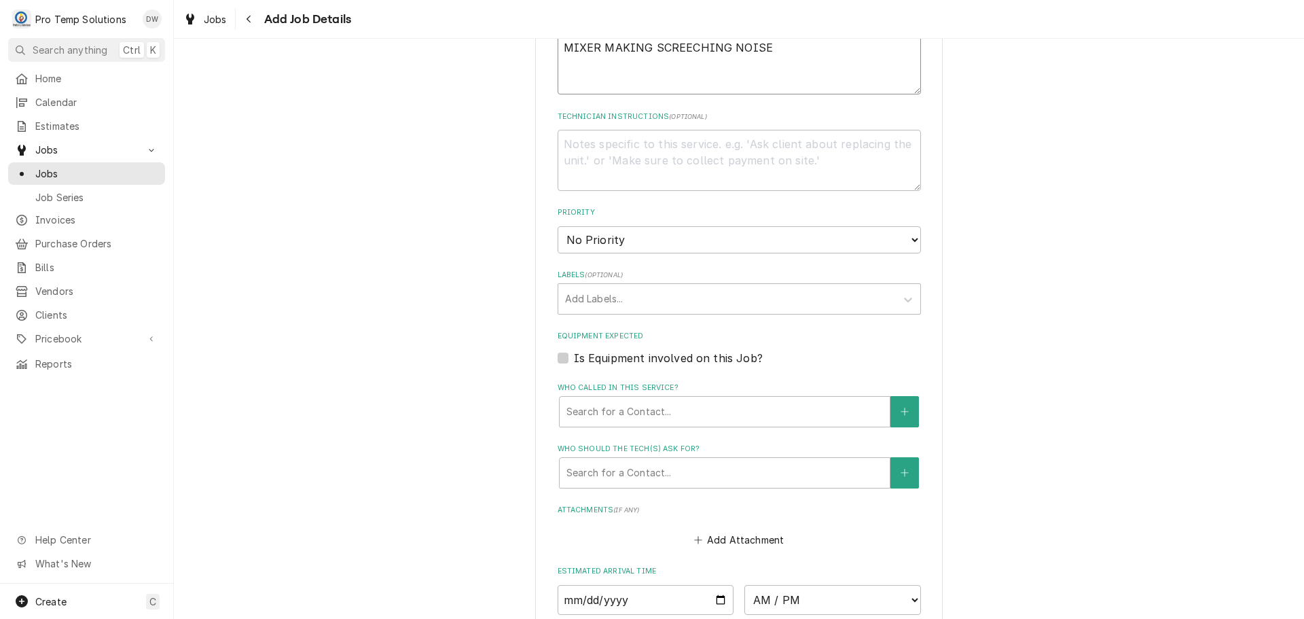
scroll to position [679, 0]
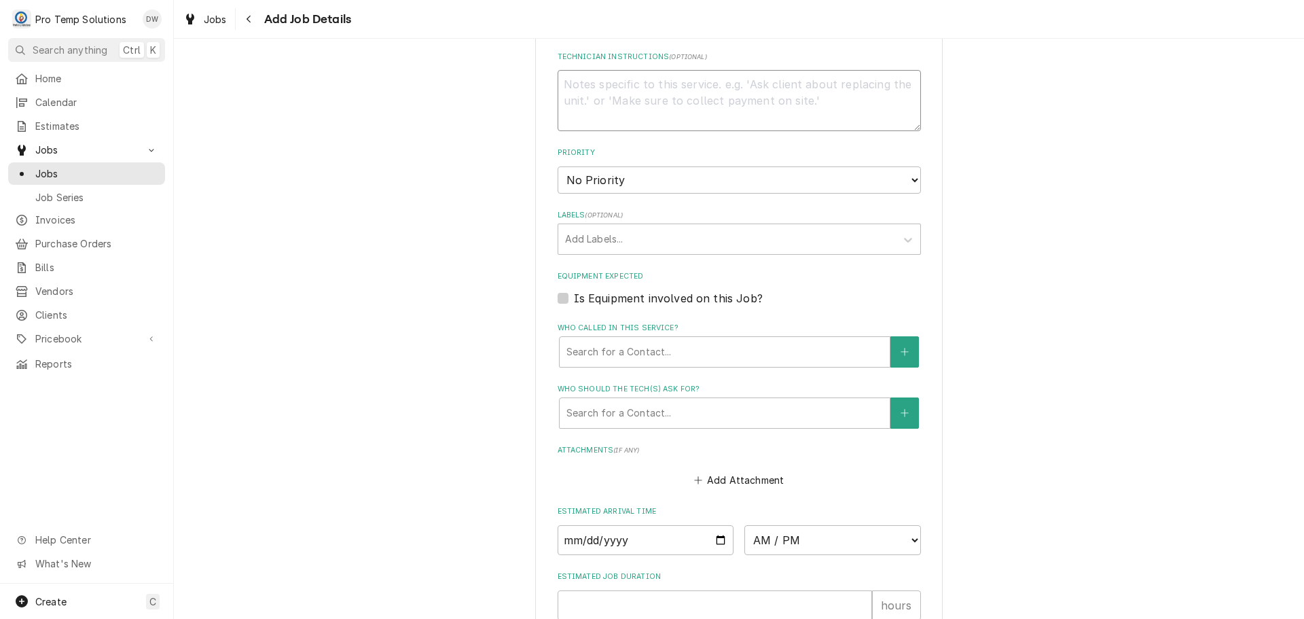
click at [644, 84] on textarea "Technician Instructions ( optional )" at bounding box center [739, 100] width 363 height 61
click at [716, 539] on input "Date" at bounding box center [646, 540] width 177 height 30
click at [900, 536] on select "AM / PM 6:00 AM 6:15 AM 6:30 AM 6:45 AM 7:00 AM 7:15 AM 7:30 AM 7:45 AM 8:00 AM…" at bounding box center [833, 540] width 177 height 30
click at [745, 525] on select "AM / PM 6:00 AM 6:15 AM 6:30 AM 6:45 AM 7:00 AM 7:15 AM 7:30 AM 7:45 AM 8:00 AM…" at bounding box center [833, 540] width 177 height 30
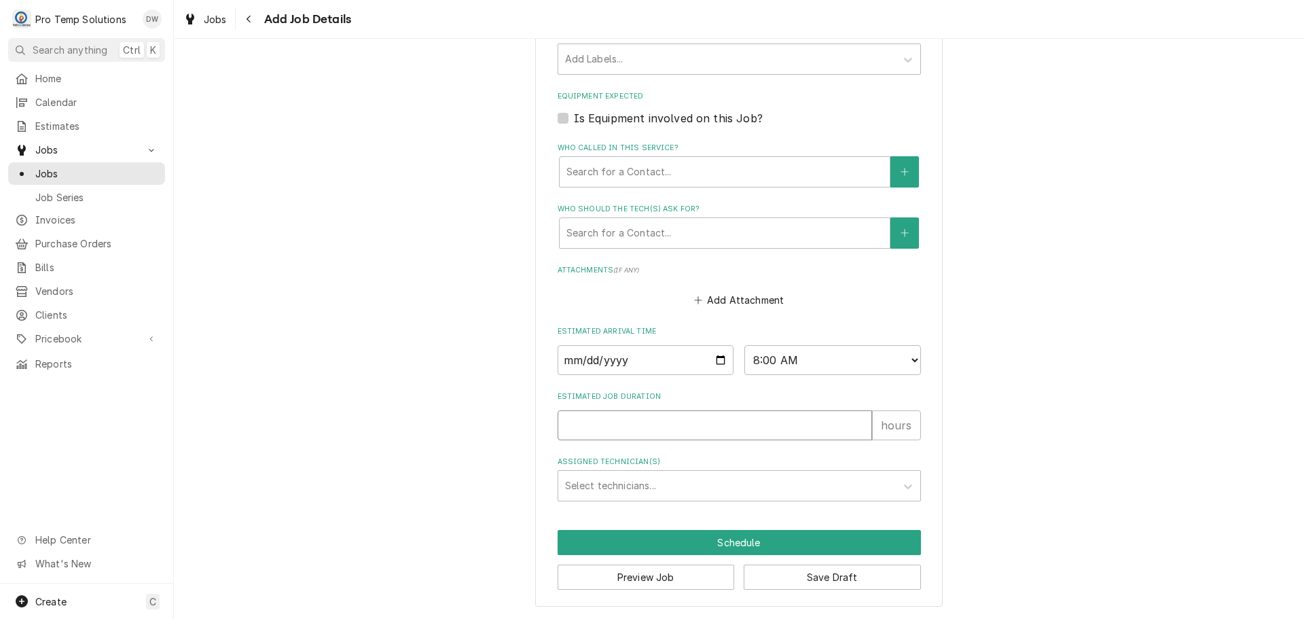
click at [812, 419] on input "Estimated Job Duration" at bounding box center [715, 425] width 315 height 30
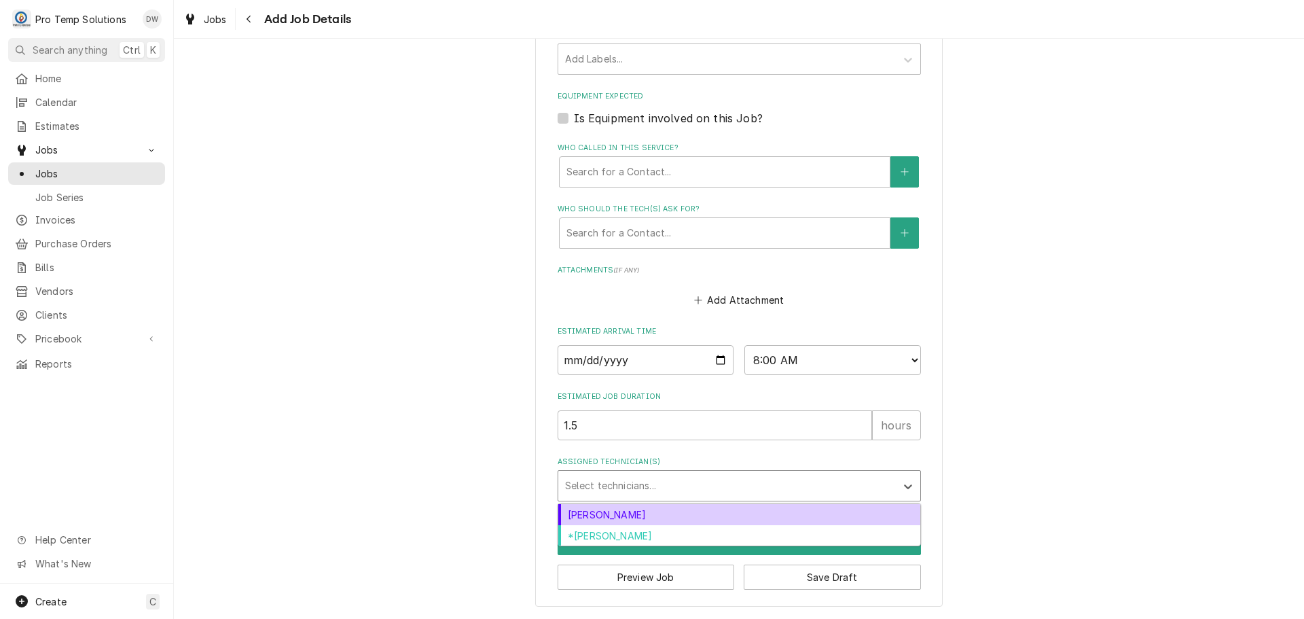
click at [649, 477] on div "Assigned Technician(s)" at bounding box center [727, 486] width 324 height 24
click at [653, 516] on div "Dakota Williams" at bounding box center [739, 514] width 362 height 21
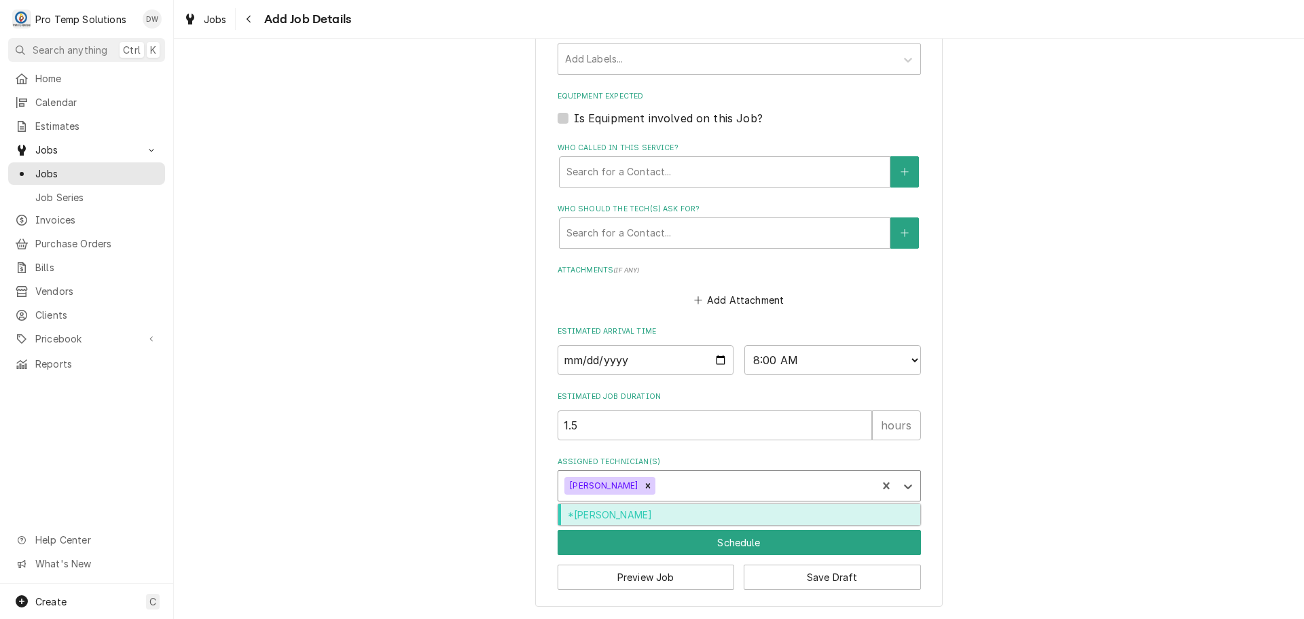
click at [677, 484] on div "Assigned Technician(s)" at bounding box center [764, 486] width 212 height 24
click at [661, 510] on div "*Kevin Williams" at bounding box center [739, 514] width 362 height 21
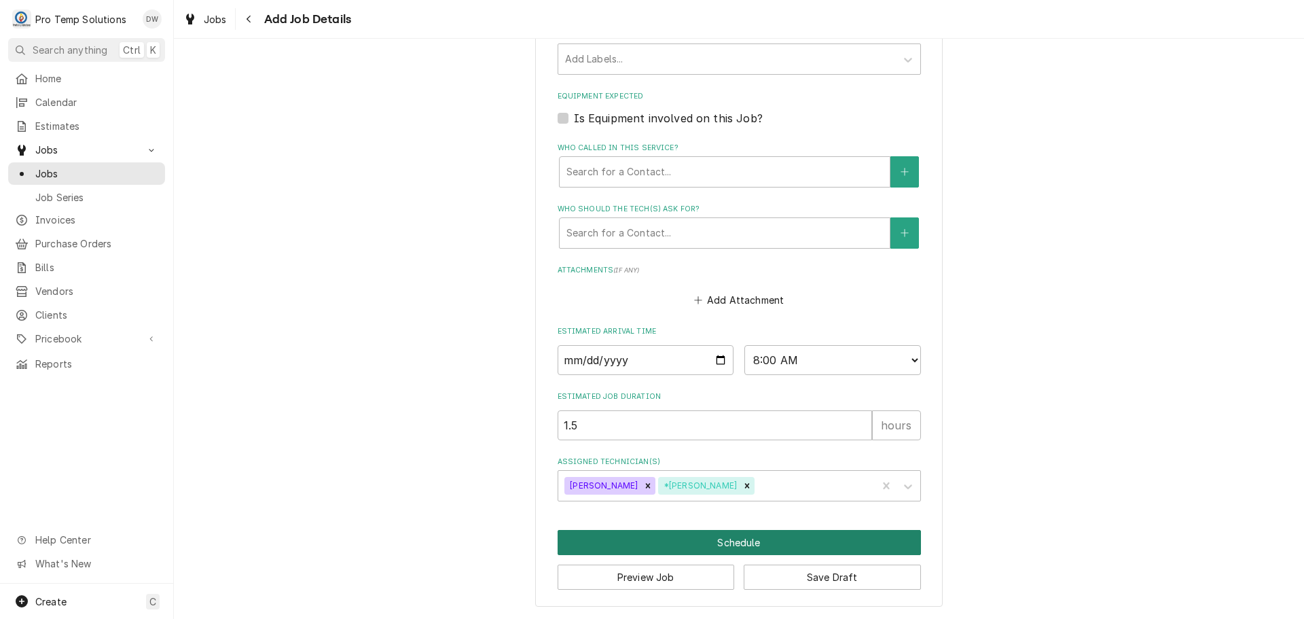
click at [731, 541] on button "Schedule" at bounding box center [739, 542] width 363 height 25
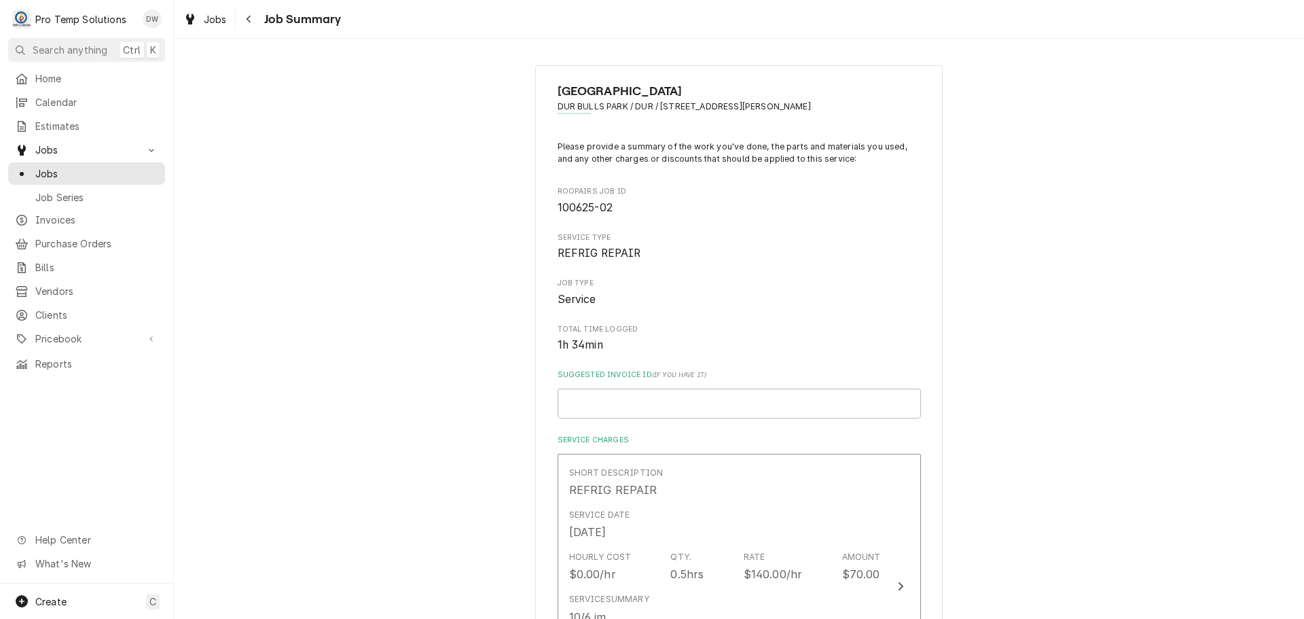
scroll to position [340, 0]
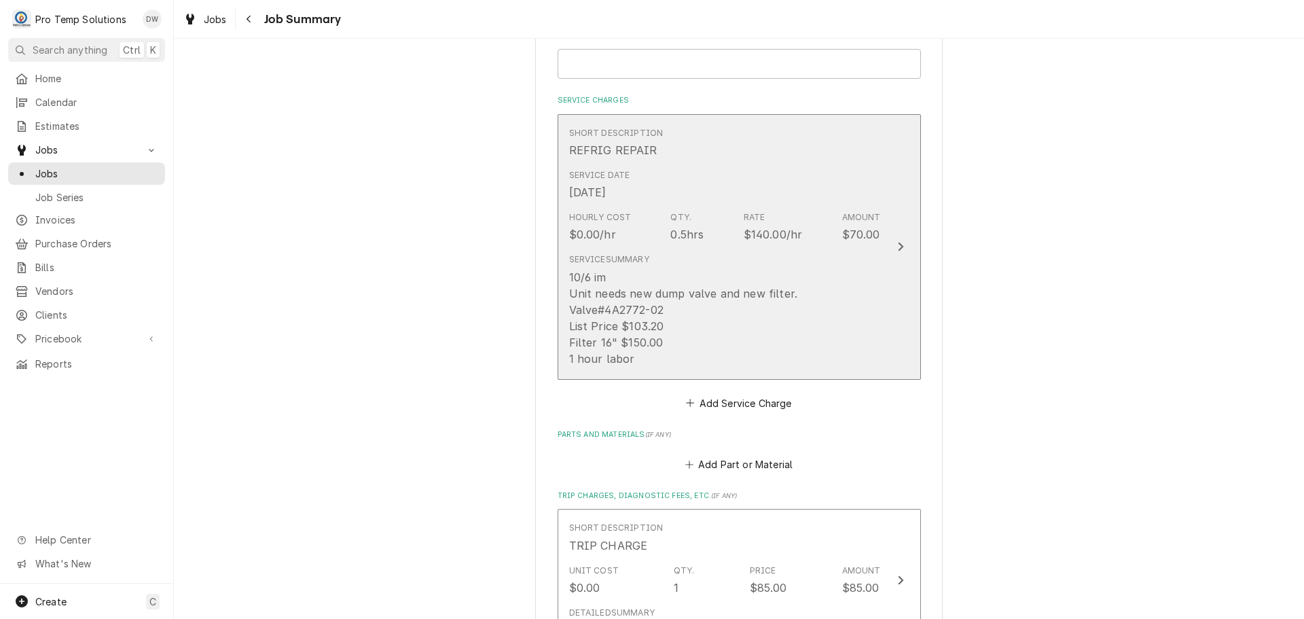
click at [898, 245] on icon "Update Line Item" at bounding box center [900, 247] width 5 height 9
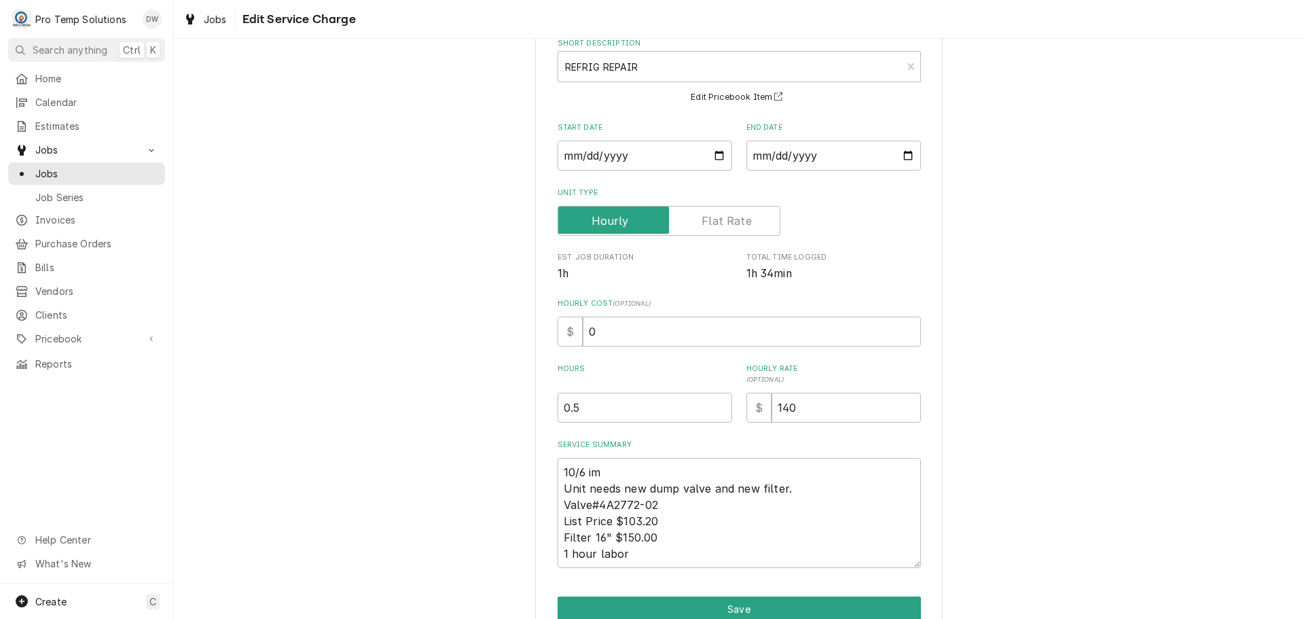
scroll to position [144, 0]
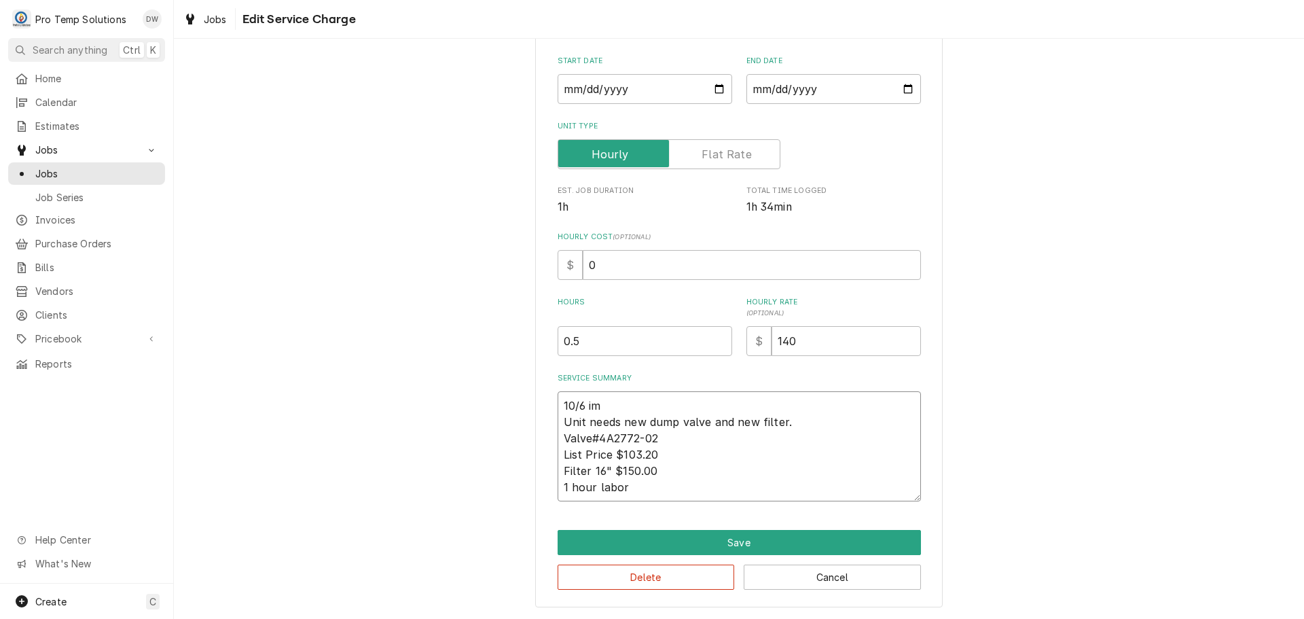
click at [601, 401] on textarea "10/6 im Unit needs new dump valve and new filter. Valve#4A2772-02 List Price $1…" at bounding box center [739, 446] width 363 height 110
type textarea "x"
type textarea "10/6 i Unit needs new dump valve and new filter. Valve#4A2772-02 List Price $10…"
type textarea "x"
type textarea "10/6 Unit needs new dump valve and new filter. Valve#4A2772-02 List Price $103.…"
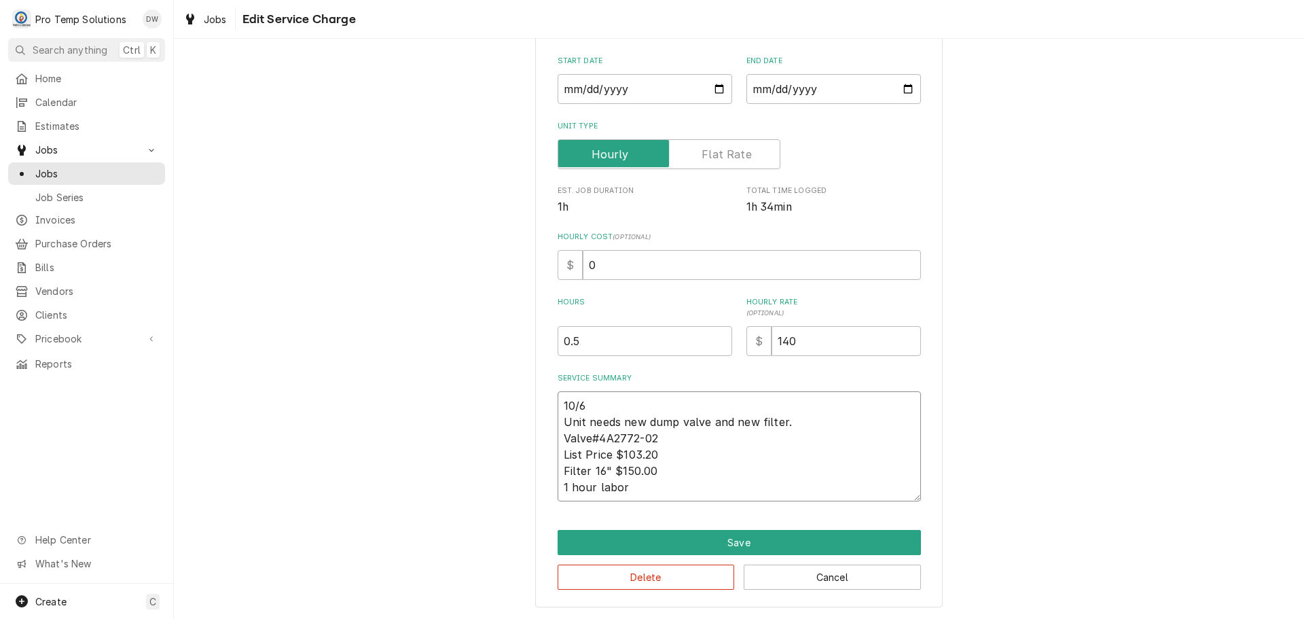
type textarea "x"
type textarea "10/6 C Unit needs new dump valve and new filter. Valve#4A2772-02 List Price $10…"
type textarea "x"
type textarea "10/6 CL Unit needs new dump valve and new filter. Valve#4A2772-02 List Price $1…"
type textarea "x"
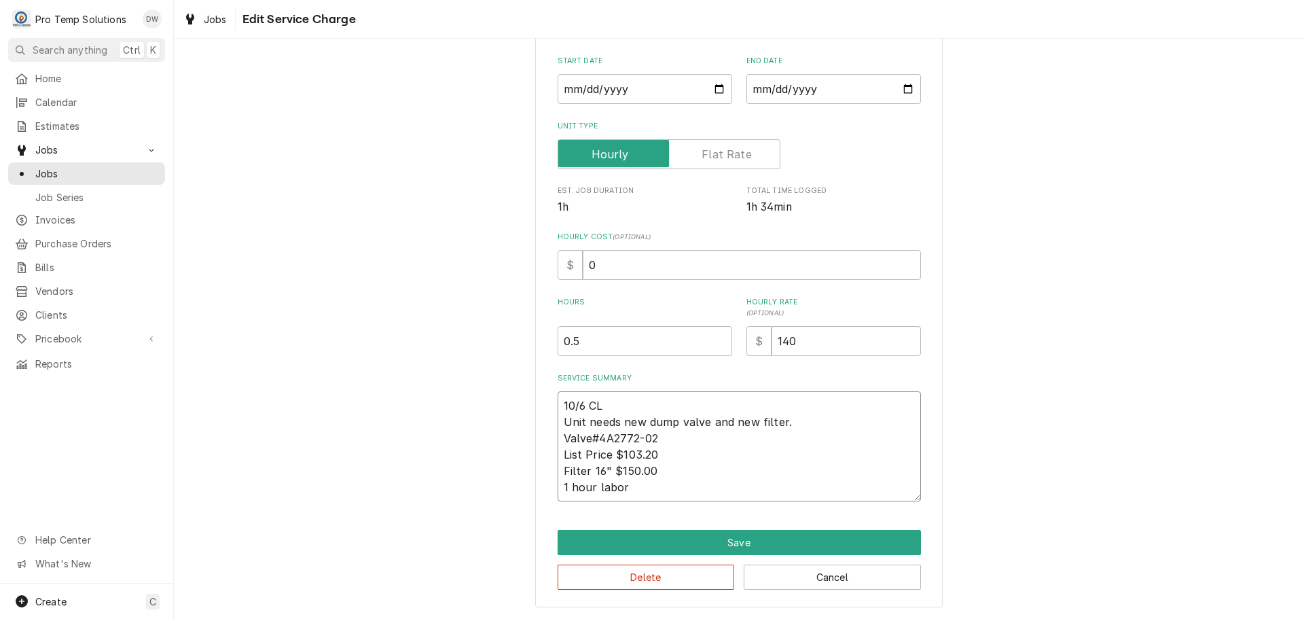
type textarea "10/6 CLU Unit needs new dump valve and new filter. Valve#4A2772-02 List Price $…"
type textarea "x"
type textarea "10/6 CLUB Unit needs new dump valve and new filter. Valve#4A2772-02 List Price …"
type textarea "x"
type textarea "10/6 CLUBH Unit needs new dump valve and new filter. Valve#4A2772-02 List Price…"
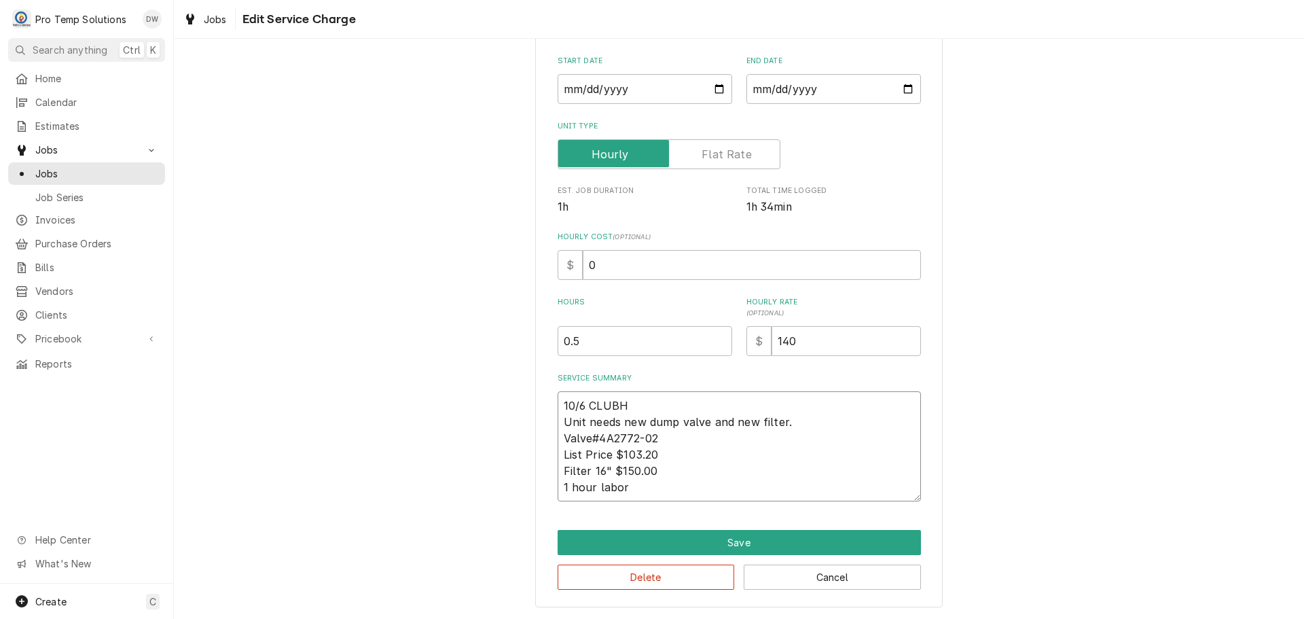
type textarea "x"
type textarea "10/6 CLUBHO Unit needs new dump valve and new filter. Valve#4A2772-02 List Pric…"
type textarea "x"
type textarea "10/6 CLUBHOU Unit needs new dump valve and new filter. Valve#4A2772-02 List Pri…"
type textarea "x"
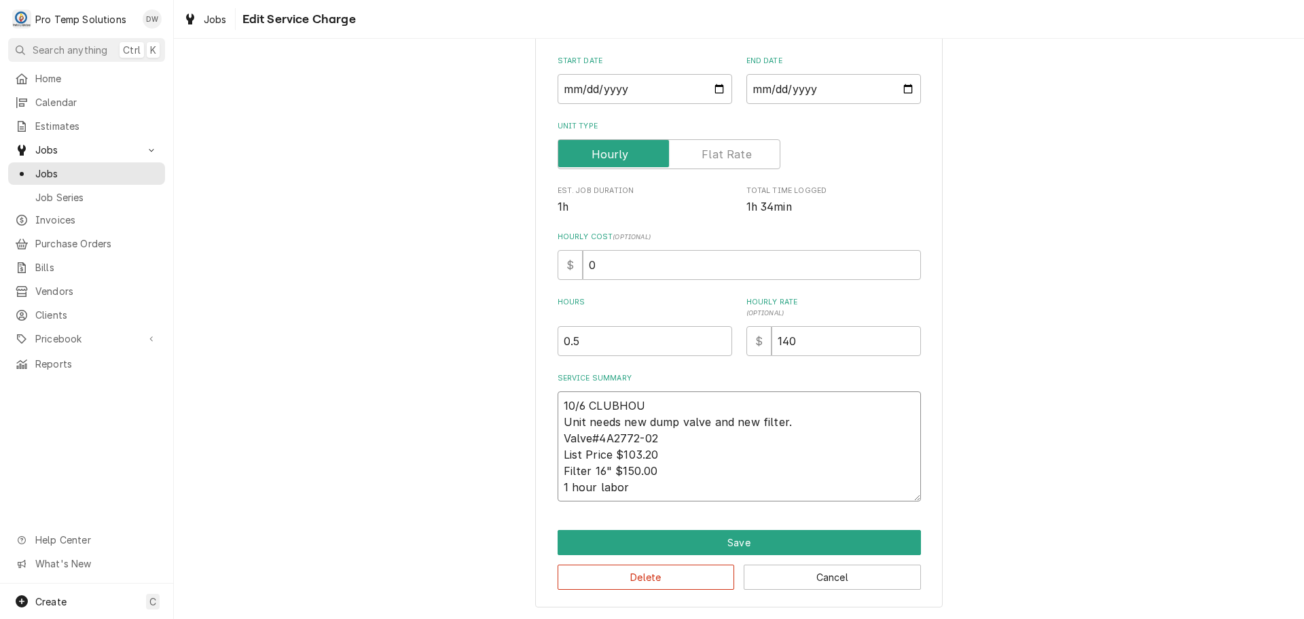
type textarea "10/6 CLUBHOUS Unit needs new dump valve and new filter. Valve#4A2772-02 List Pr…"
type textarea "x"
type textarea "10/6 CLUBHOUSE Unit needs new dump valve and new filter. Valve#4A2772-02 List P…"
type textarea "x"
type textarea "10/6 CLUBHOUSE Unit needs new dump valve and new filter. Valve#4A2772-02 List P…"
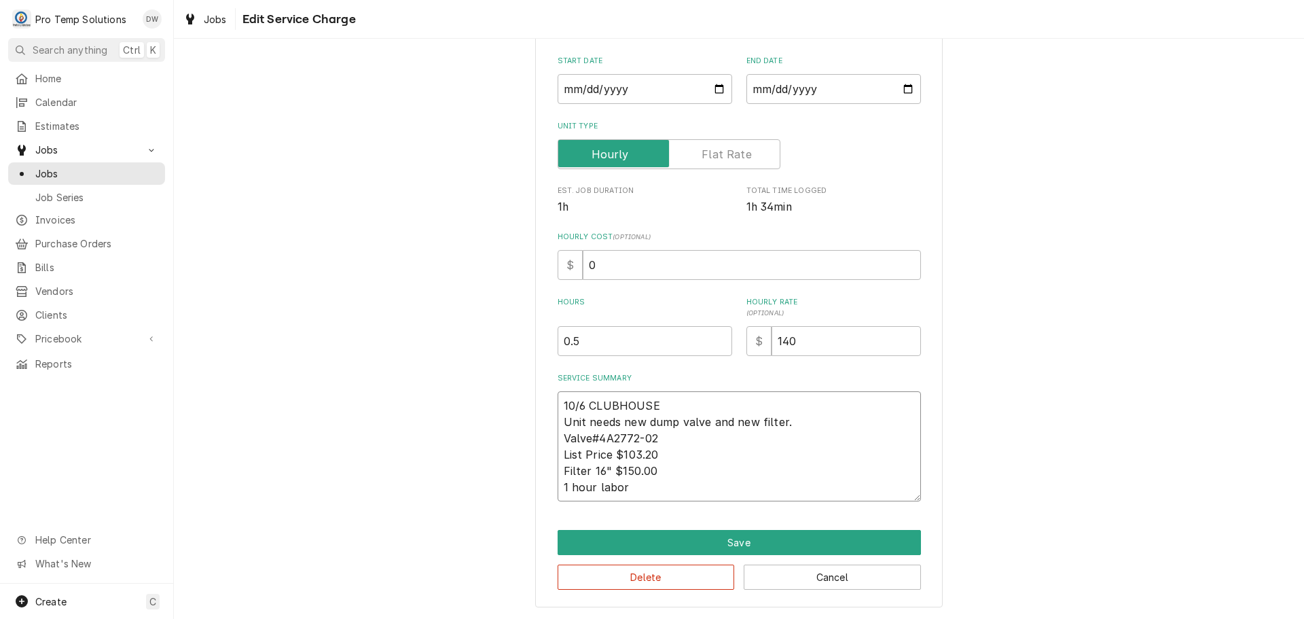
type textarea "x"
type textarea "10/6 CLUBHOUSE I Unit needs new dump valve and new filter. Valve#4A2772-02 List…"
type textarea "x"
type textarea "10/6 CLUBHOUSE IM Unit needs new dump valve and new filter. Valve#4A2772-02 Lis…"
type textarea "x"
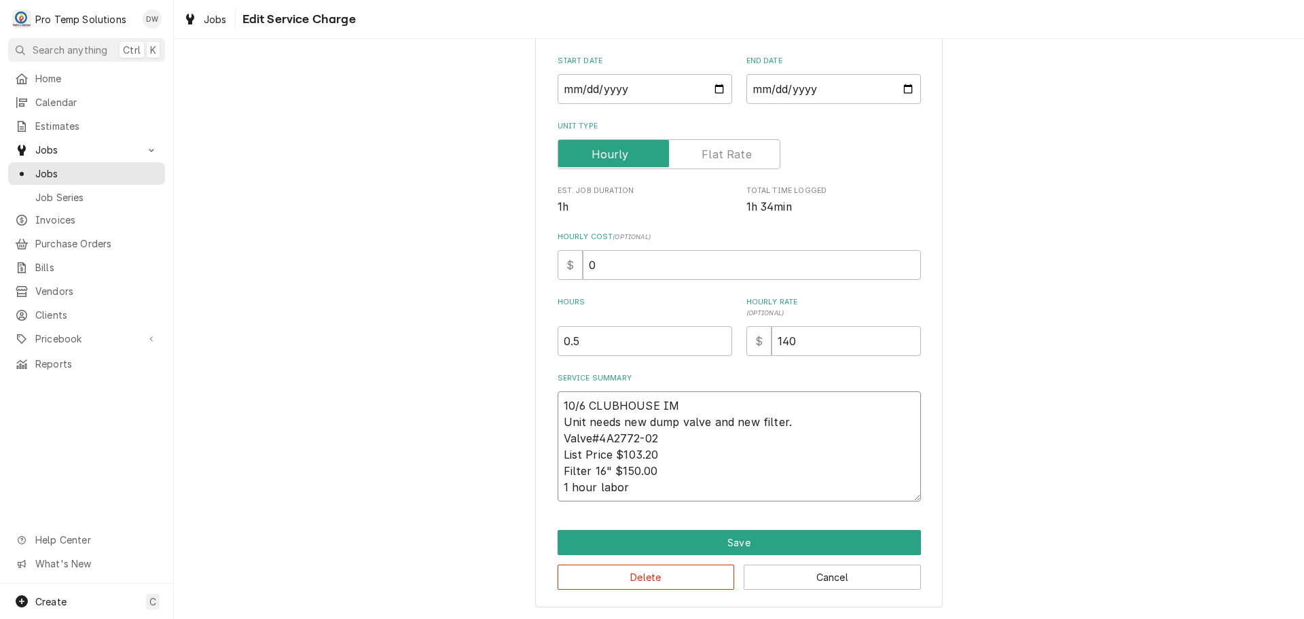
type textarea "10/6 CLUBHOUSE IM Unit needs new dump valve and new filter. Valve#4A2772-02 Lis…"
type textarea "x"
type textarea "10/6 CLUBHOUSE IM 9 Unit needs new dump valve and new filter. Valve#4A2772-02 L…"
type textarea "x"
type textarea "10/6 CLUBHOUSE IM 91 Unit needs new dump valve and new filter. Valve#4A2772-02 …"
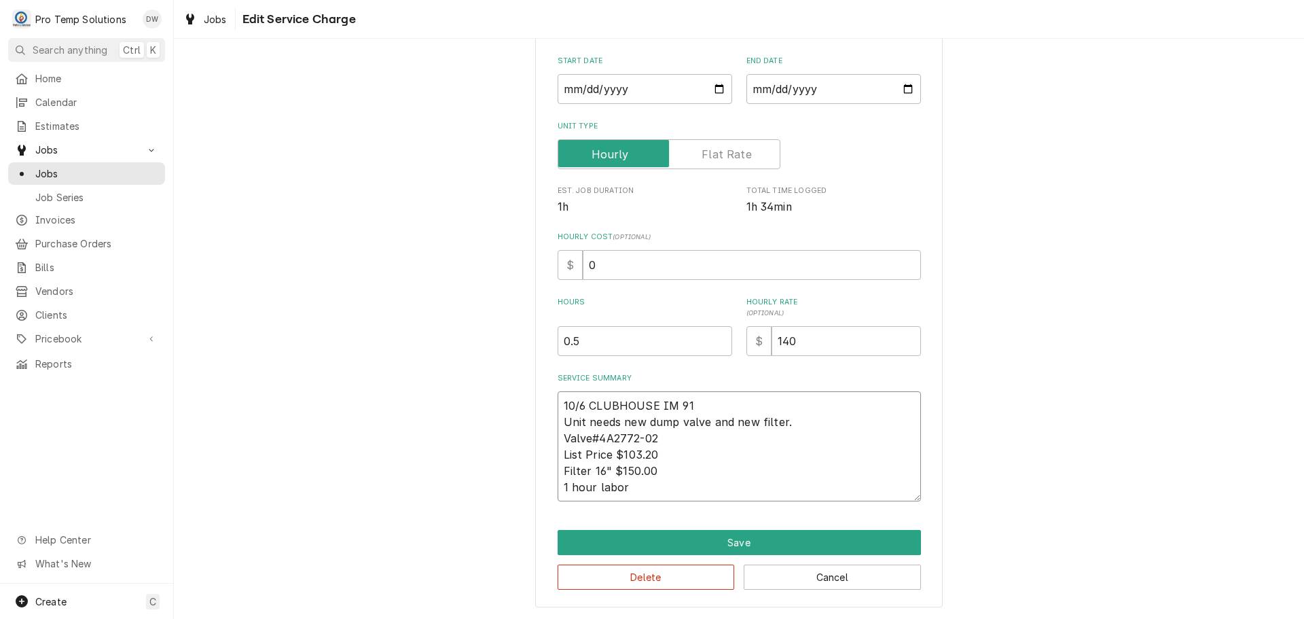
type textarea "x"
type textarea "10/6 CLUBHOUSE IM 915 Unit needs new dump valve and new filter. Valve#4A2772-02…"
type textarea "x"
type textarea "10/6 CLUBHOUSE IM 915- Unit needs new dump valve and new filter. Valve#4A2772-0…"
type textarea "x"
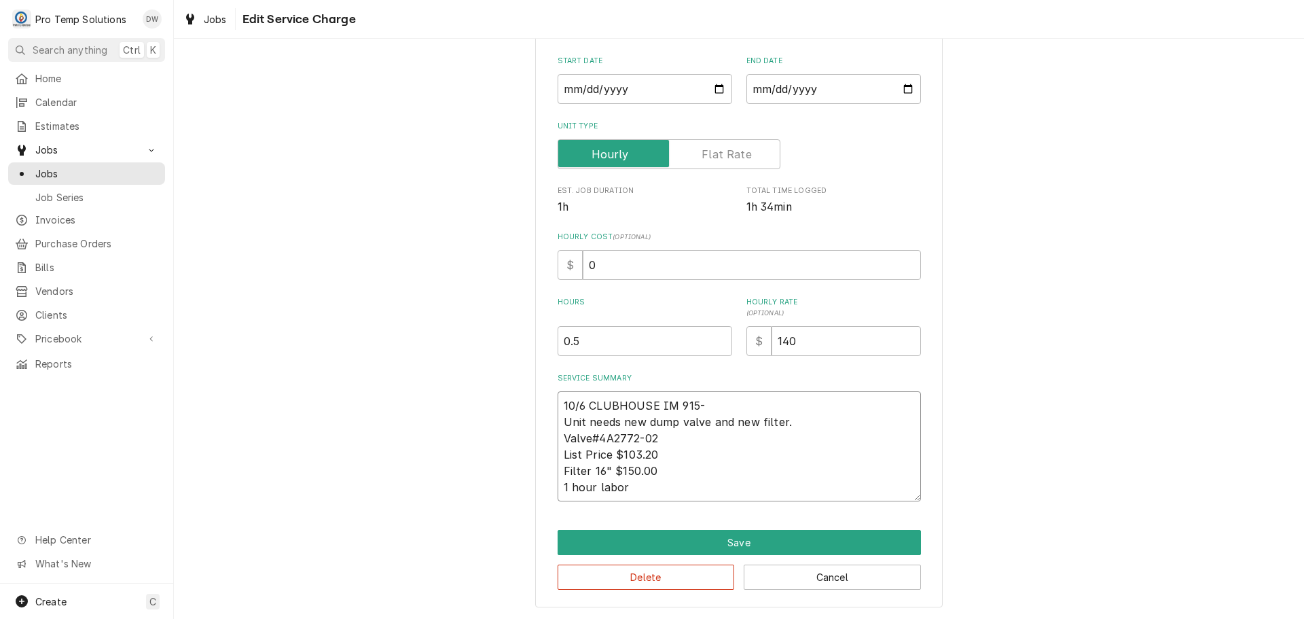
type textarea "10/6 CLUBHOUSE IM 915-4 Unit needs new dump valve and new filter. Valve#4A2772-…"
type textarea "x"
type textarea "10/6 CLUBHOUSE IM 915-45 Unit needs new dump valve and new filter. Valve#4A2772…"
type textarea "x"
type textarea "10/6 CLUBHOUSE IM 915-4 Unit needs new dump valve and new filter. Valve#4A2772-…"
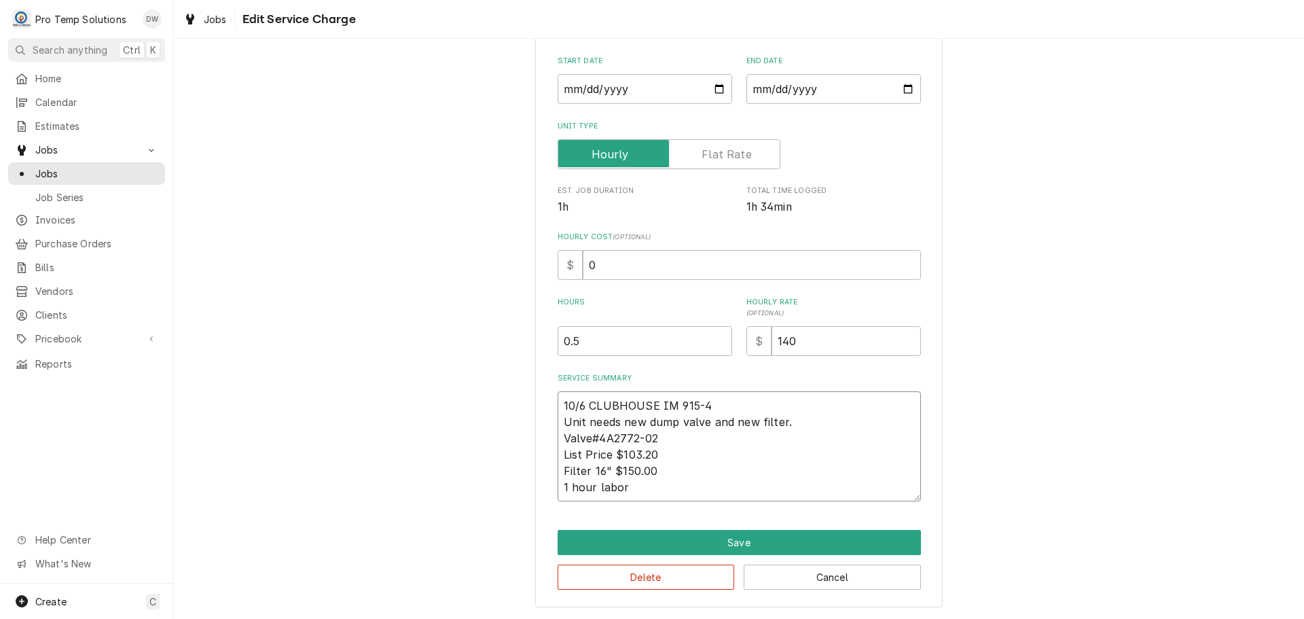
type textarea "x"
type textarea "10/6 CLUBHOUSE IM 915- Unit needs new dump valve and new filter. Valve#4A2772-0…"
type textarea "x"
type textarea "10/6 CLUBHOUSE IM 915-9 Unit needs new dump valve and new filter. Valve#4A2772-…"
type textarea "x"
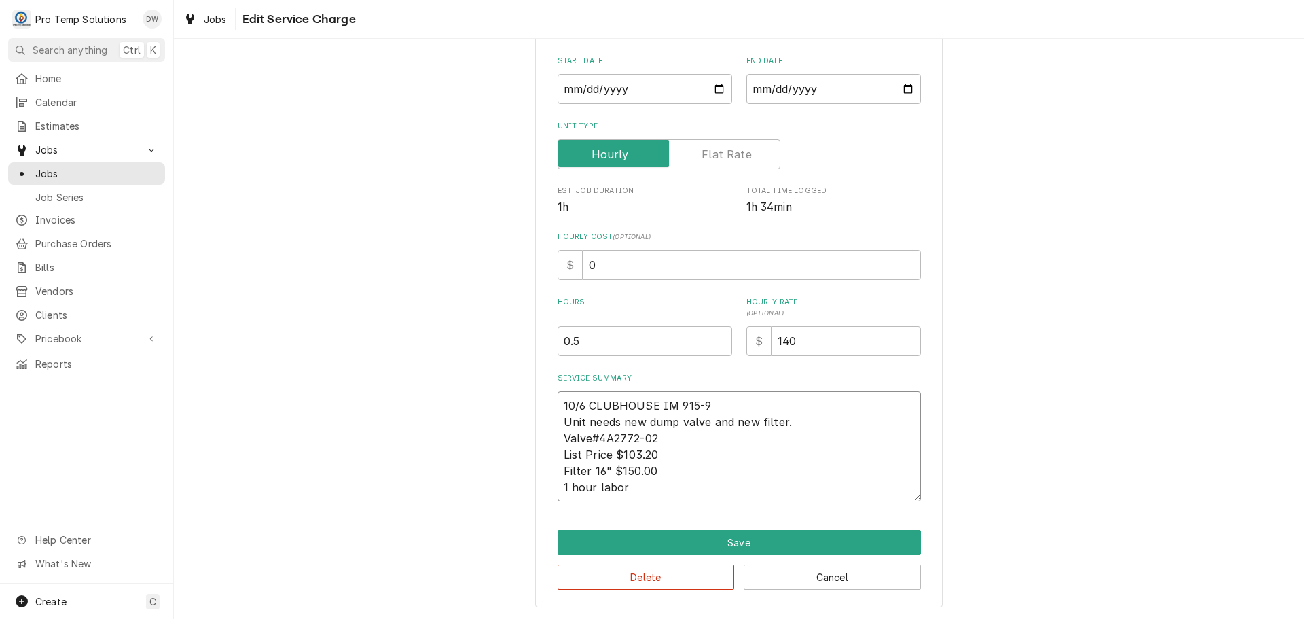
type textarea "10/6 CLUBHOUSE IM 915-94 Unit needs new dump valve and new filter. Valve#4A2772…"
type textarea "x"
type textarea "10/6 CLUBHOUSE IM 915-945 Unit needs new dump valve and new filter. Valve#4A277…"
type textarea "x"
type textarea "10/6 CLUBHOUSE IM 915-945 Unit needs new dump valve and new filter. Valve#4A277…"
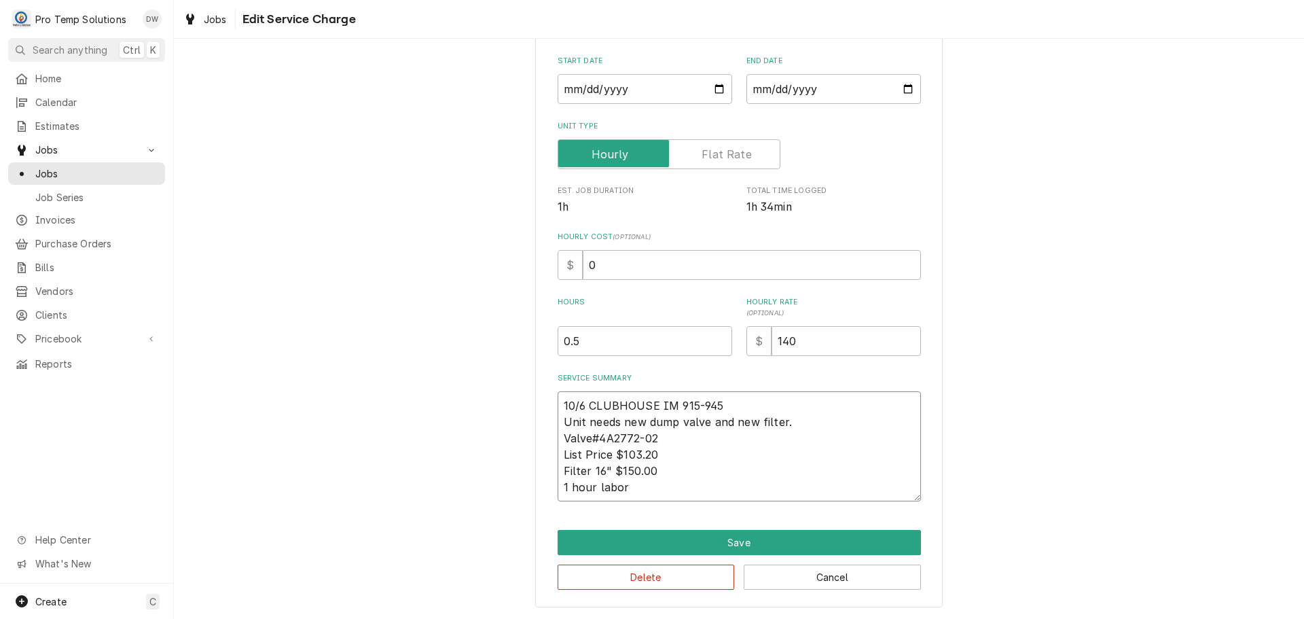
type textarea "x"
type textarea "10/6 CLUBHOUSE IM 915-945 K Unit needs new dump valve and new filter. Valve#4A2…"
type textarea "x"
type textarea "10/6 CLUBHOUSE IM 915-945 KE Unit needs new dump valve and new filter. Valve#4A…"
type textarea "x"
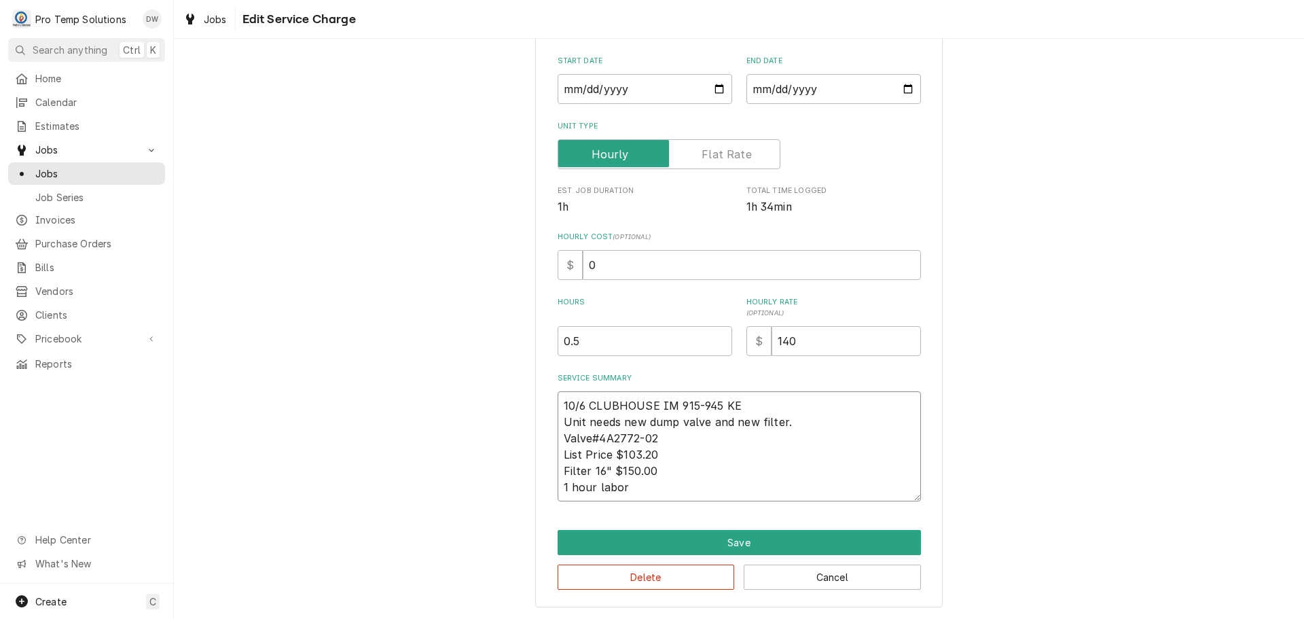
type textarea "10/6 CLUBHOUSE IM 915-945 KEV Unit needs new dump valve and new filter. Valve#4…"
type textarea "x"
type textarea "10/6 CLUBHOUSE IM 915-945 KEVI Unit needs new dump valve and new filter. Valve#…"
type textarea "x"
type textarea "10/6 CLUBHOUSE IM 915-945 [PERSON_NAME] needs new dump valve and new filter. Va…"
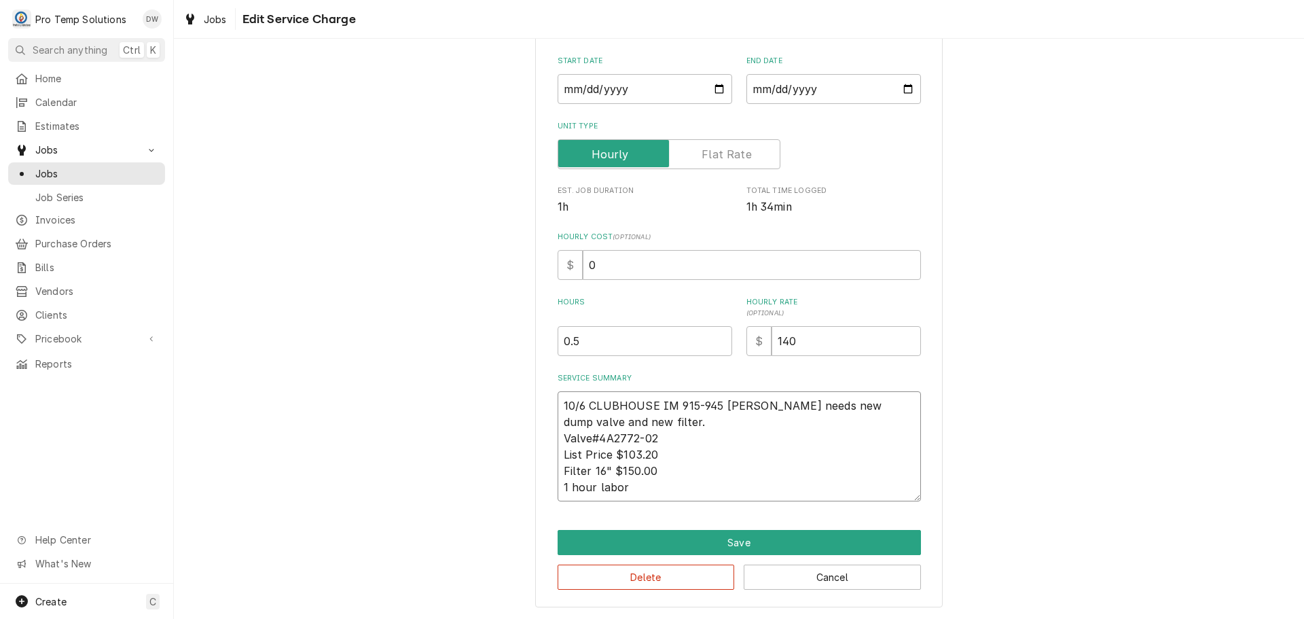
type textarea "x"
type textarea "10/6 CLUBHOUSE IM 915-945 [PERSON_NAME] needs new dump valve and new filter. Va…"
type textarea "x"
type textarea "10/6 CLUBHOUSE IM 915-945 [PERSON_NAME] E Unit needs new dump valve and new fil…"
type textarea "x"
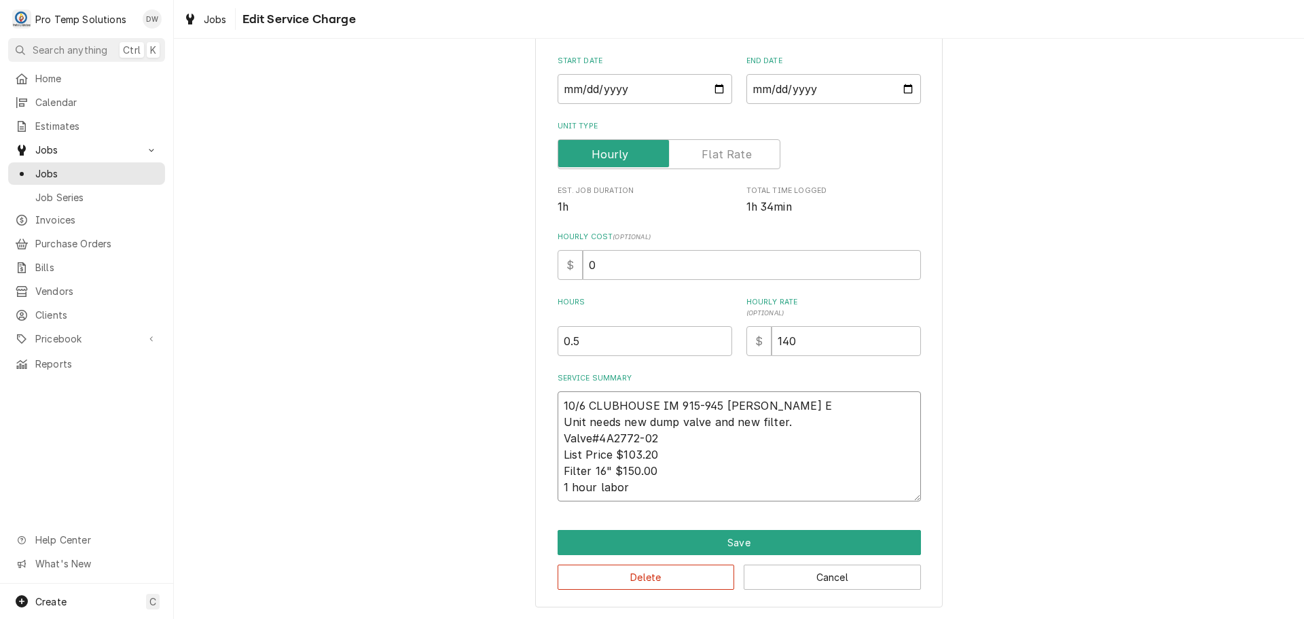
type textarea "10/6 CLUBHOUSE IM 915-945 [PERSON_NAME] ES Unit needs new dump valve and new fi…"
type textarea "x"
type textarea "10/6 CLUBHOUSE IM 915-945 [PERSON_NAME] EST Unit needs new dump valve and new f…"
type textarea "x"
type textarea "10/6 CLUBHOUSE IM 915-945 [PERSON_NAME] EST Unit needs new dump valve and new f…"
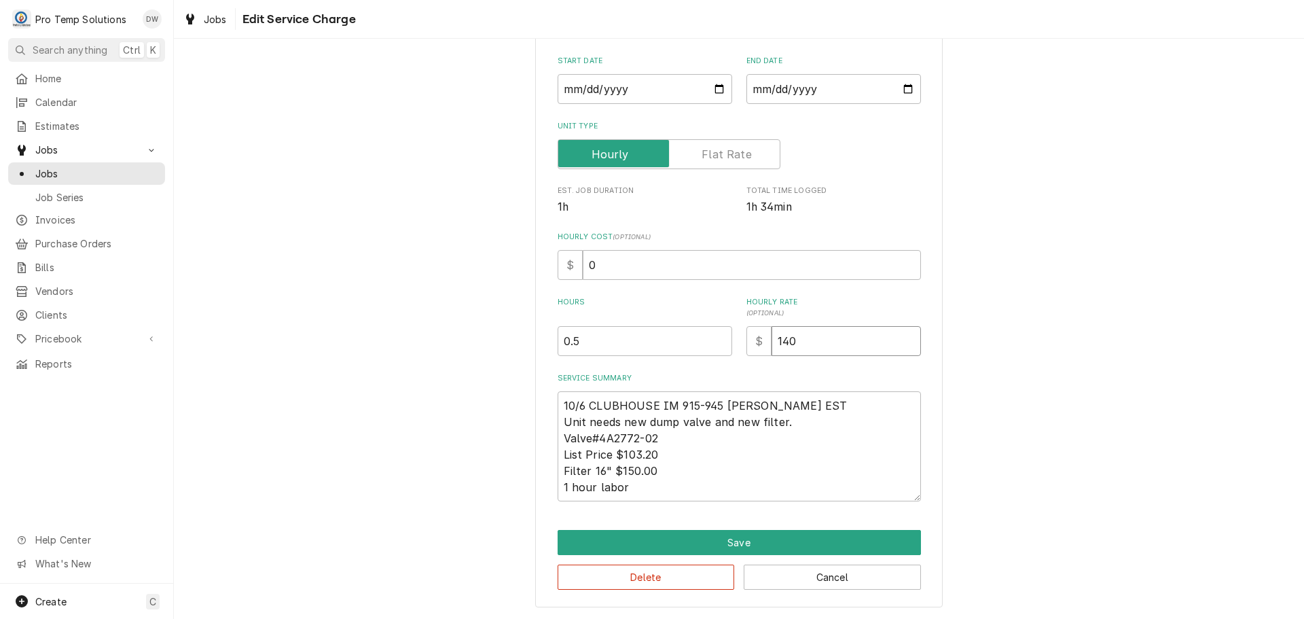
click at [823, 340] on input "140" at bounding box center [846, 341] width 149 height 30
type textarea "x"
type input "14"
type textarea "x"
type input "1"
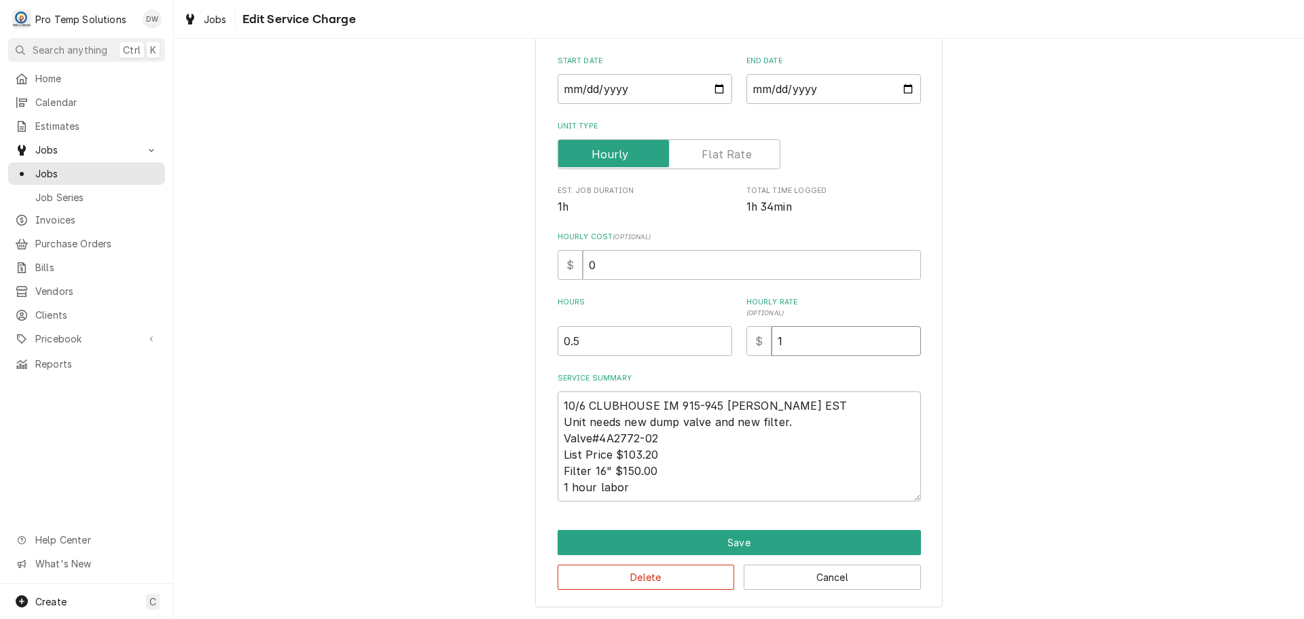
type textarea "x"
type input "0"
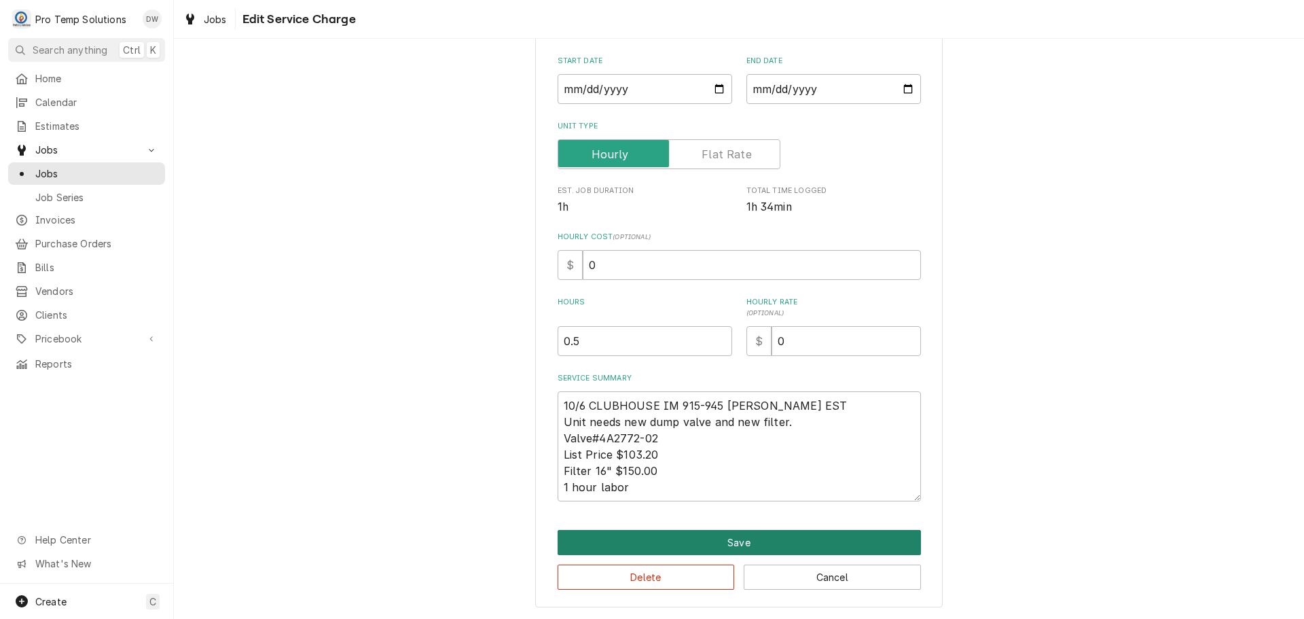
click at [728, 541] on button "Save" at bounding box center [739, 542] width 363 height 25
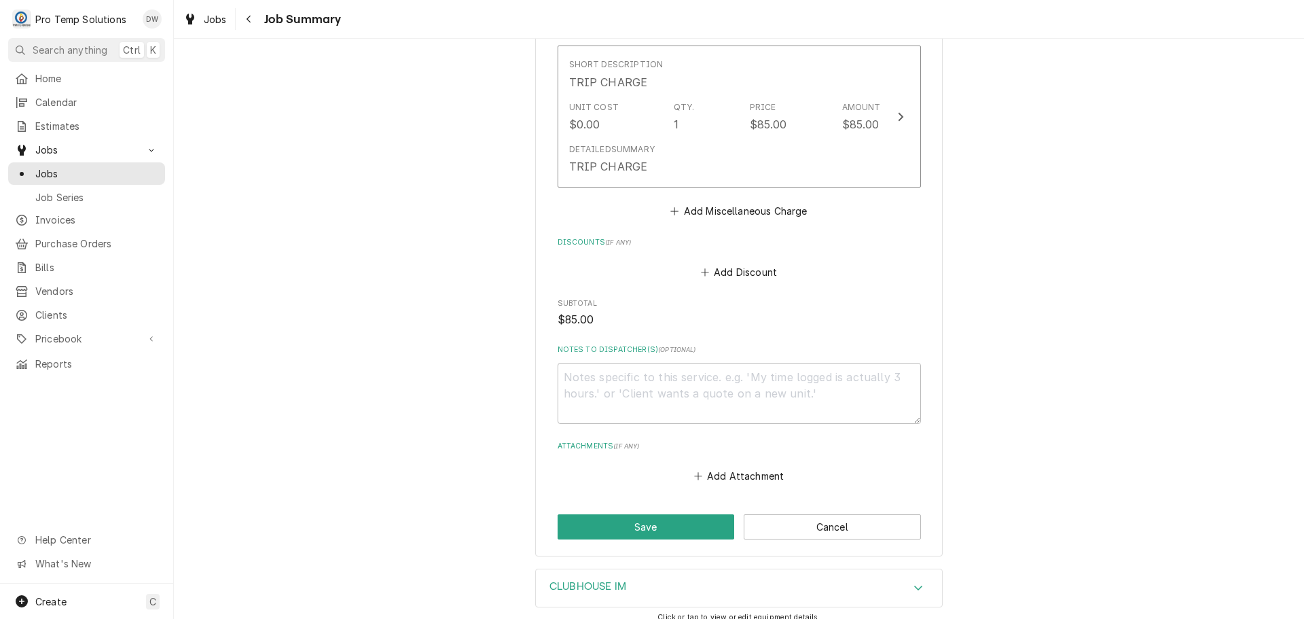
scroll to position [815, 0]
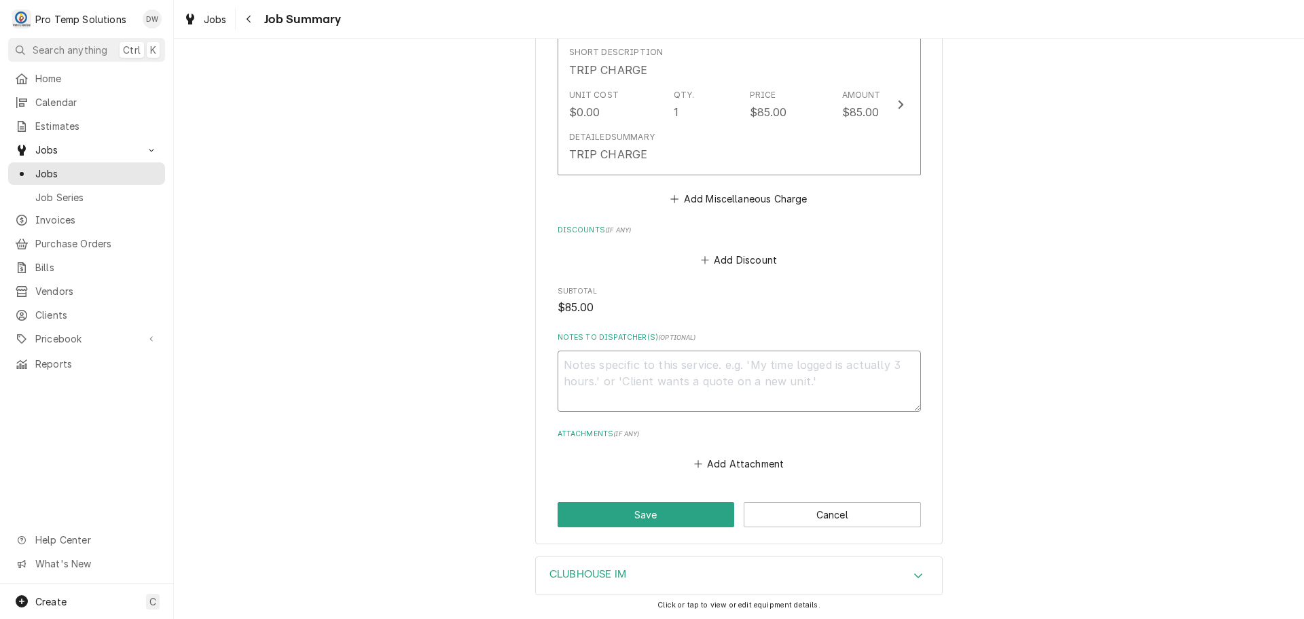
click at [641, 370] on textarea "Notes to Dispatcher(s) ( optional )" at bounding box center [739, 381] width 363 height 61
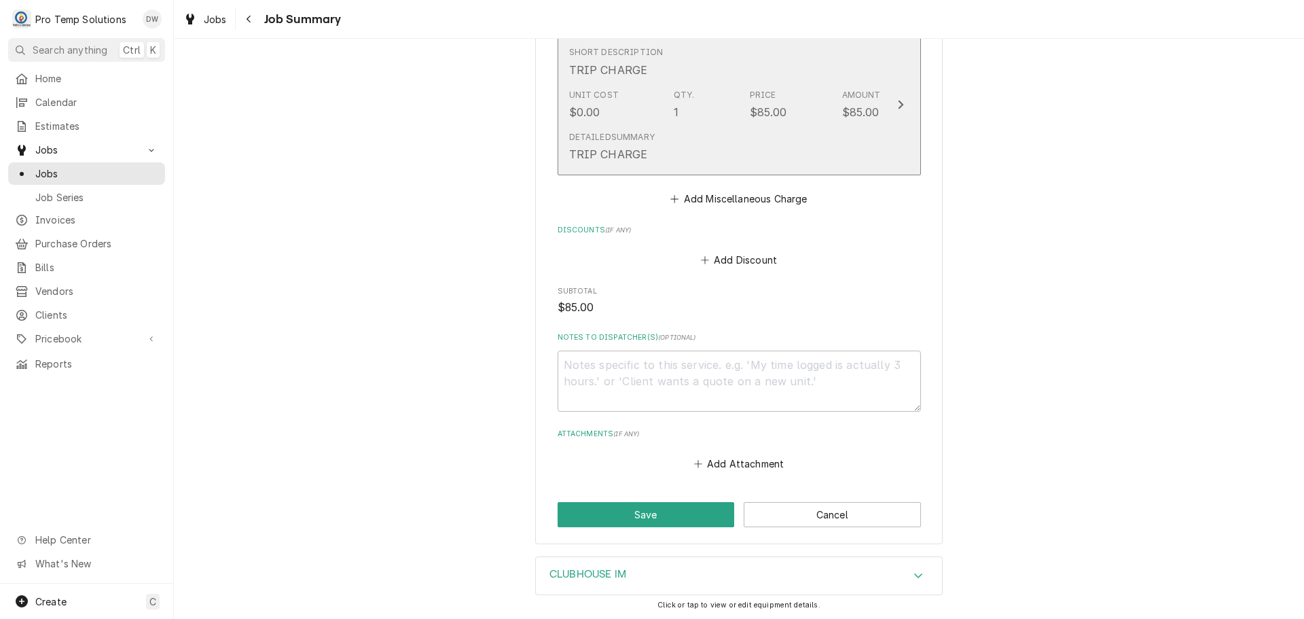
click at [897, 100] on icon "Update Line Item" at bounding box center [900, 104] width 7 height 11
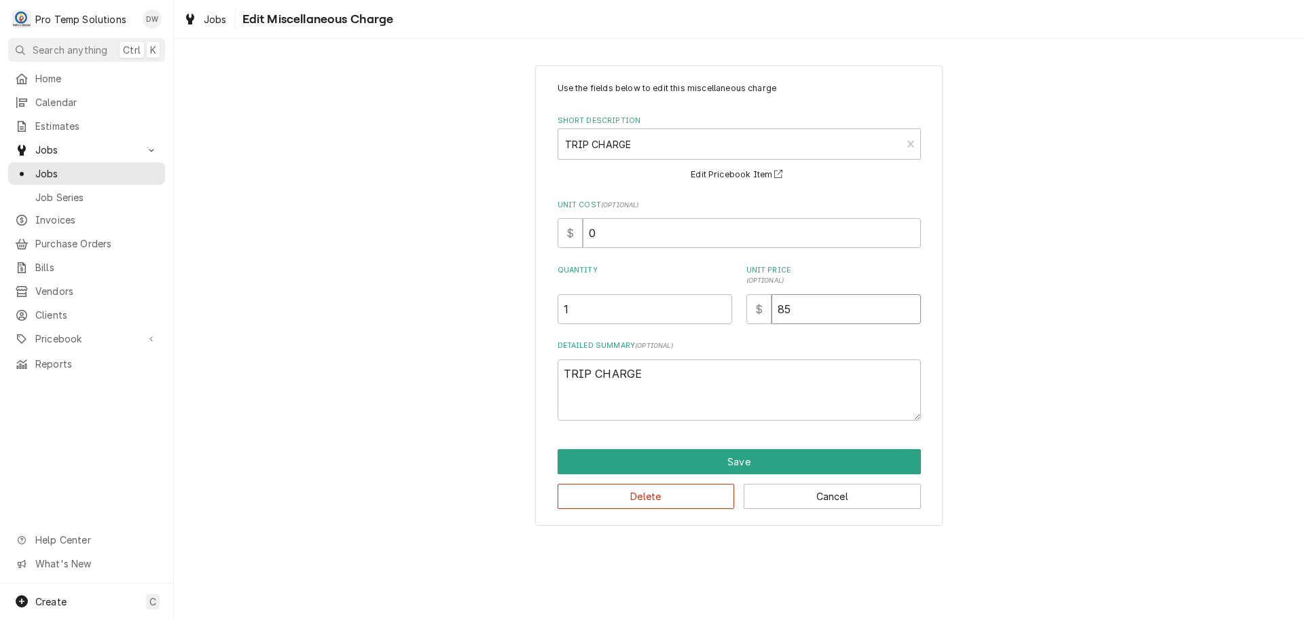
click at [802, 312] on input "85" at bounding box center [846, 309] width 149 height 30
type textarea "x"
type input "8"
type textarea "x"
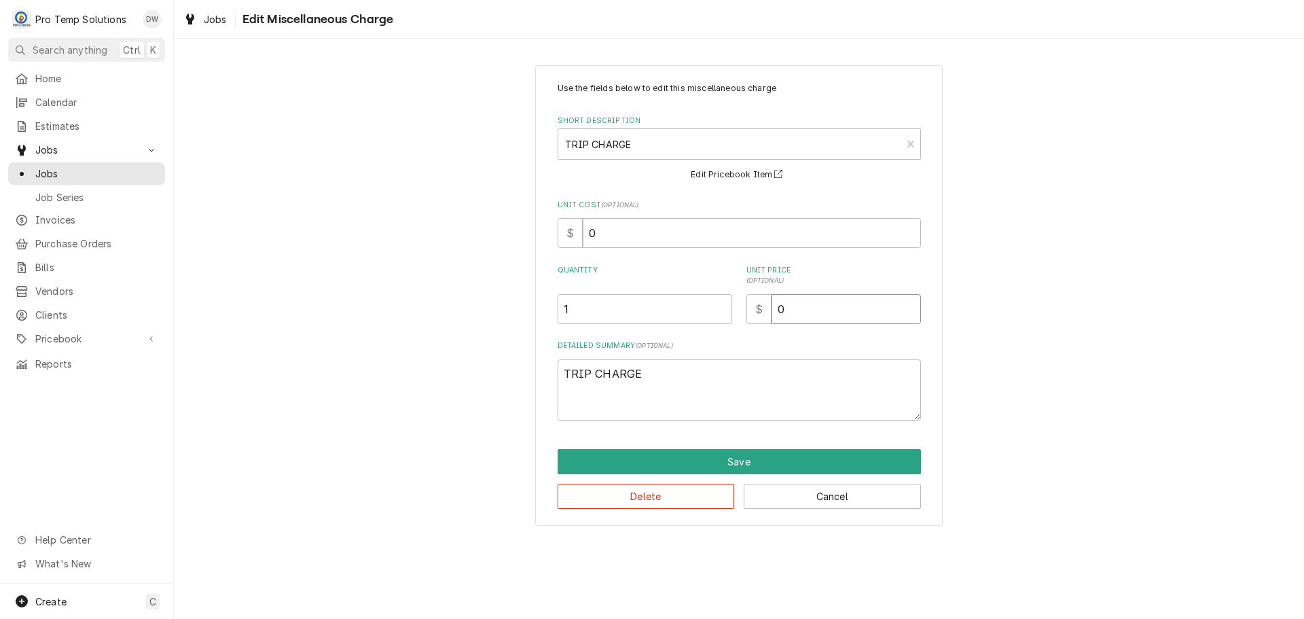
type input "0"
click at [650, 374] on textarea "TRIP CHARGE" at bounding box center [739, 389] width 363 height 61
type textarea "x"
type textarea "TRIP CHARG"
type textarea "x"
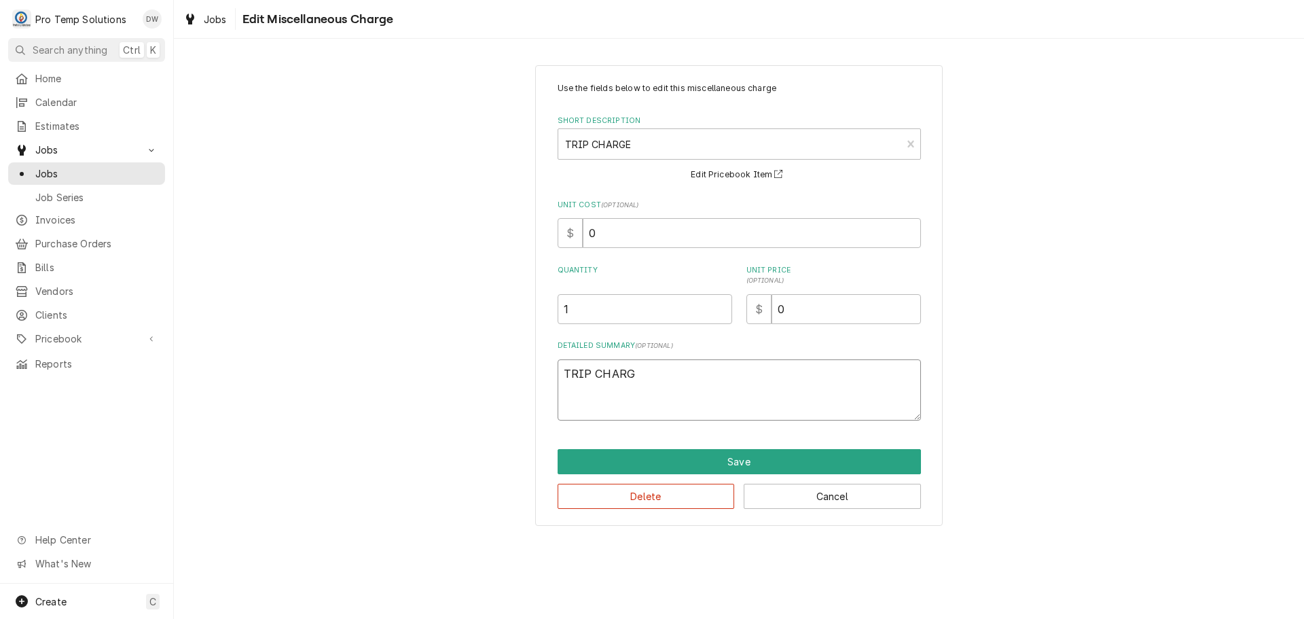
type textarea "TRIP CHAR"
type textarea "x"
type textarea "TRIP CHA"
type textarea "x"
type textarea "TRIP CH"
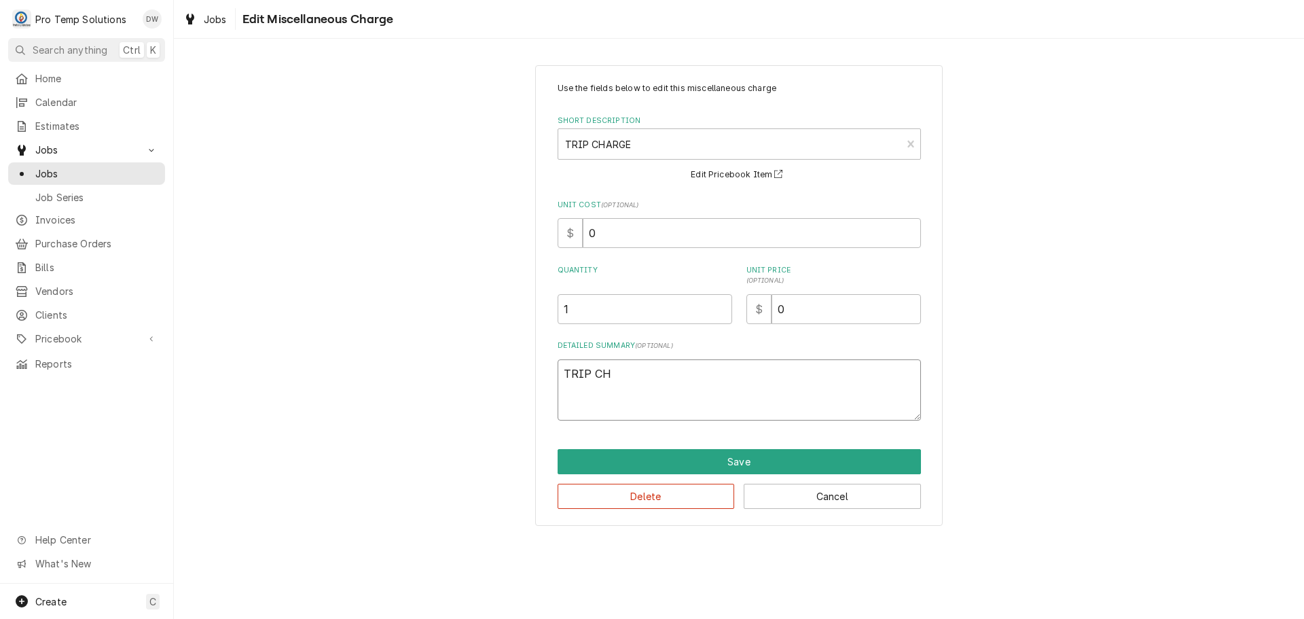
type textarea "x"
type textarea "TRIP C"
type textarea "x"
type textarea "TRIP"
type textarea "x"
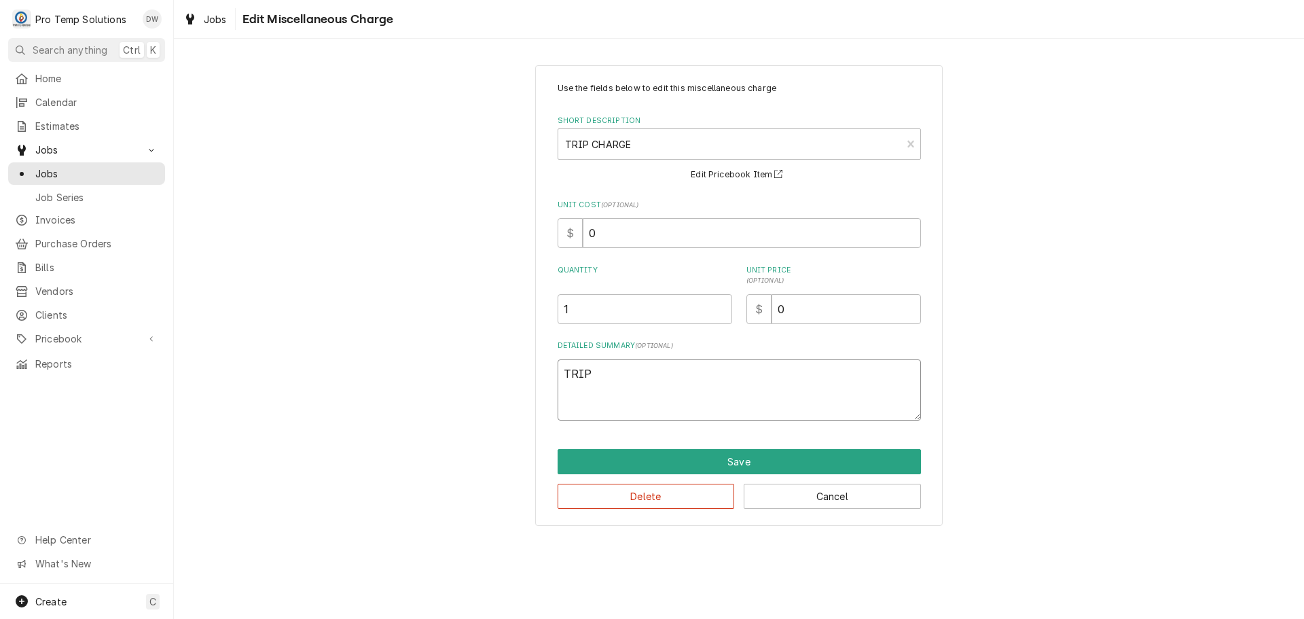
type textarea "TRIP"
type textarea "x"
type textarea "TRI"
type textarea "x"
type textarea "TR"
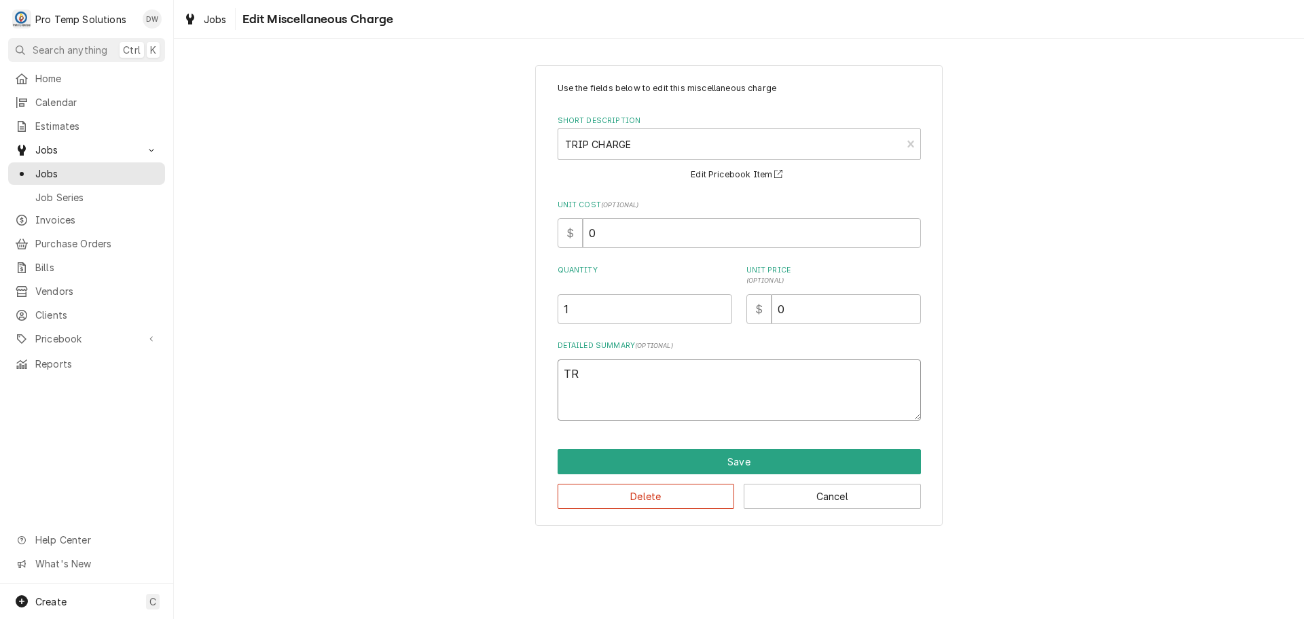
type textarea "x"
type textarea "T"
type textarea "x"
type textarea "T"
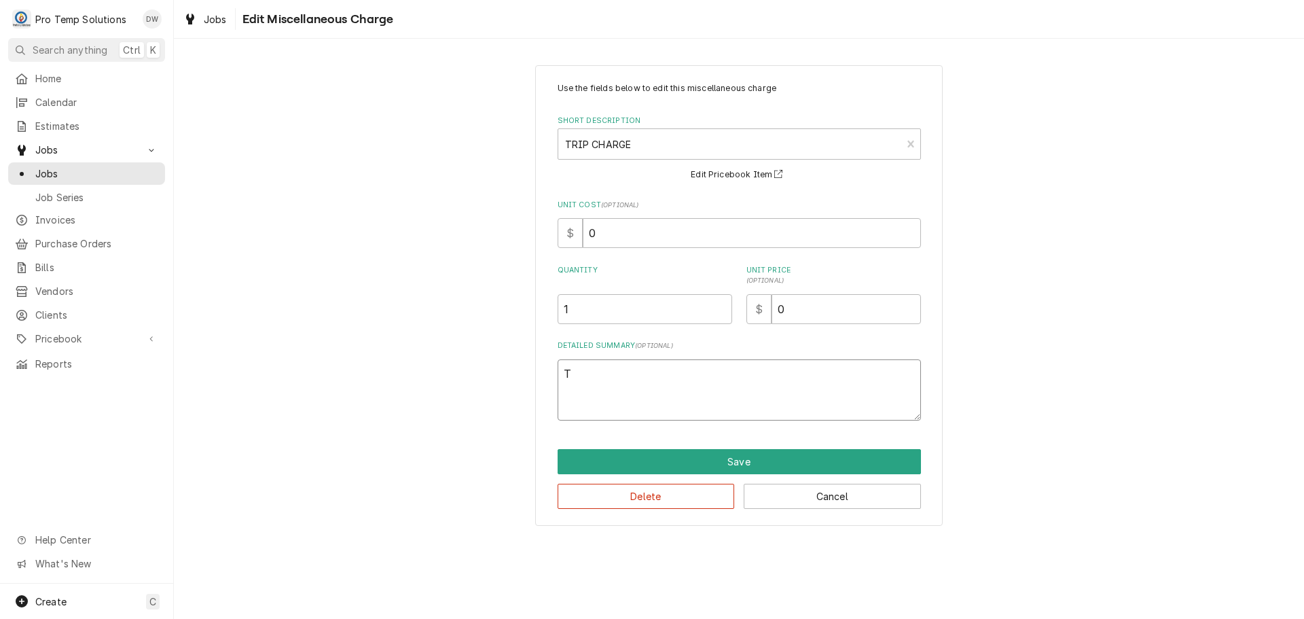
type textarea "x"
type textarea "TR"
type textarea "x"
type textarea "TRI"
type textarea "x"
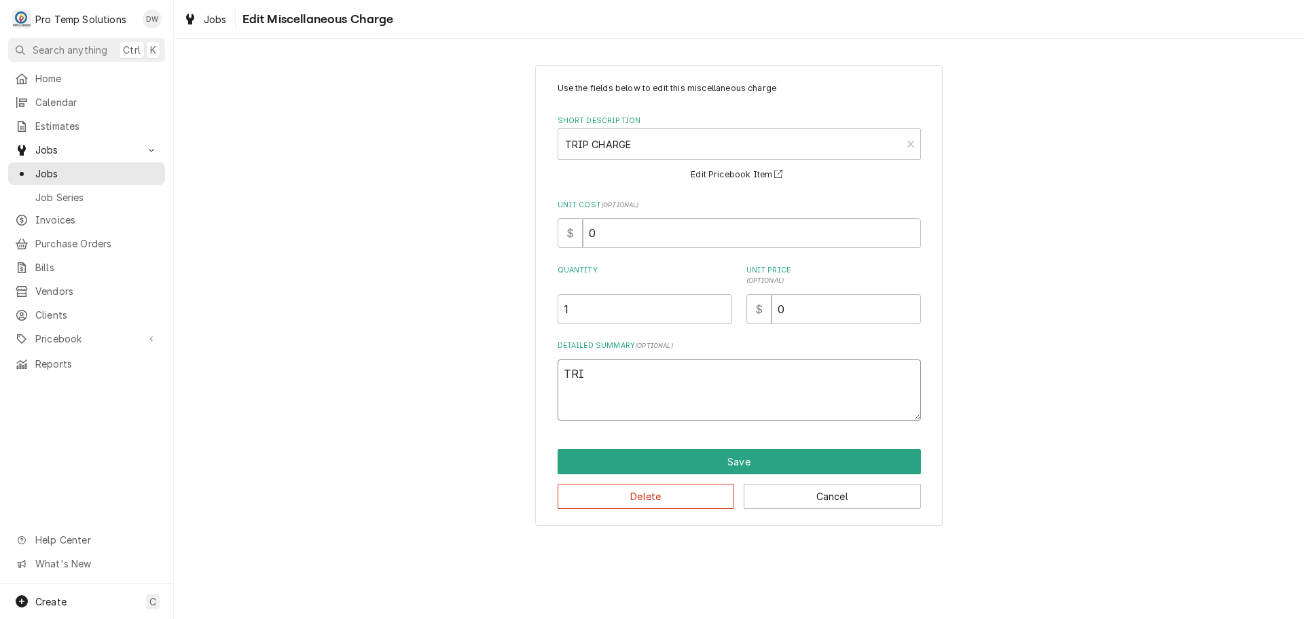
type textarea "TRIP"
type textarea "x"
type textarea "TRIP"
type textarea "x"
type textarea "TRIP W"
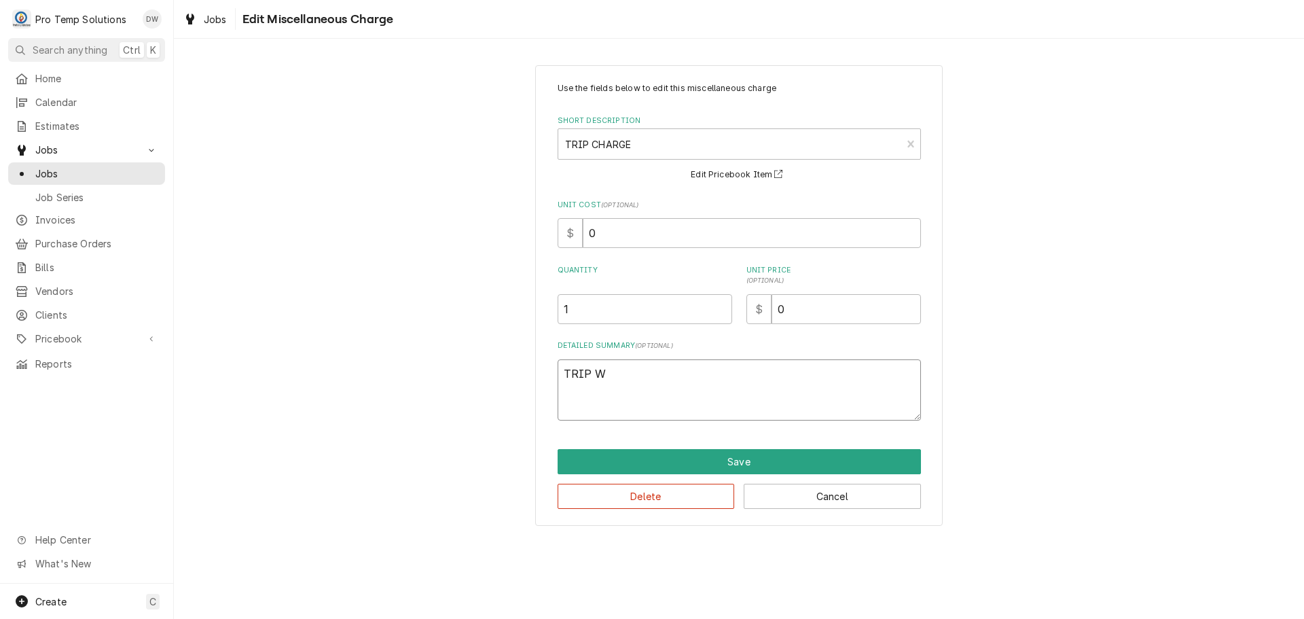
type textarea "x"
type textarea "TRIP [GEOGRAPHIC_DATA]"
type textarea "x"
type textarea "TRIP WAI"
type textarea "x"
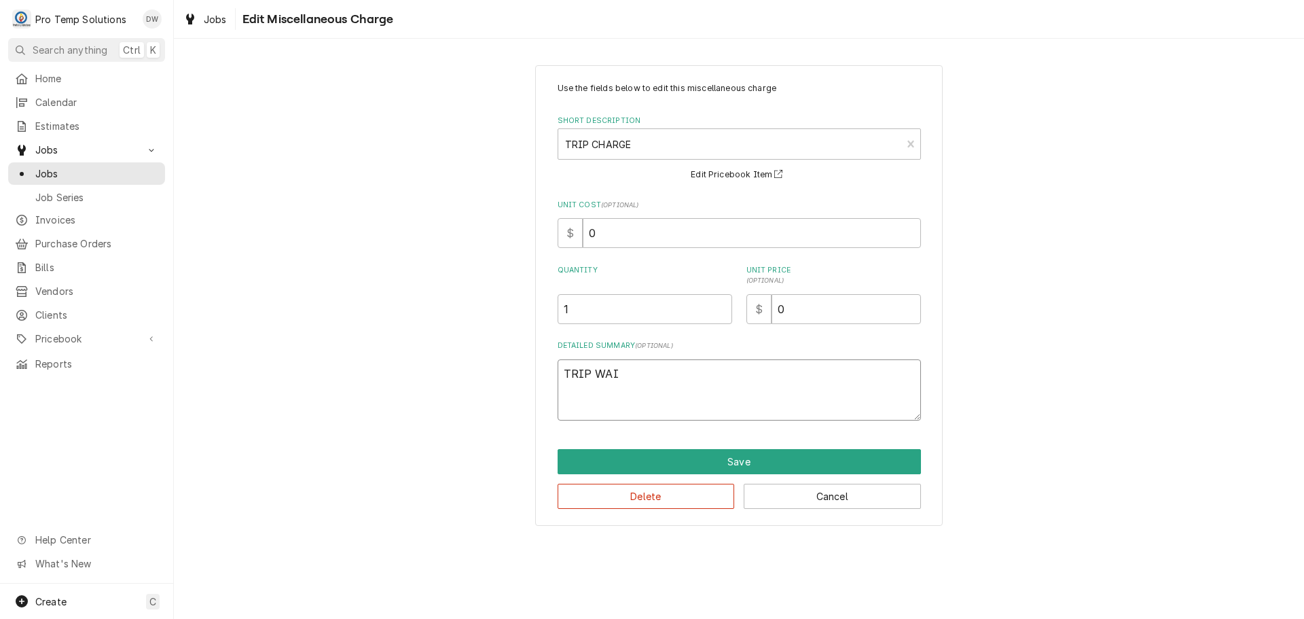
type textarea "TRIP WAIV"
type textarea "x"
type textarea "TRIP WAIVE"
type textarea "x"
type textarea "TRIP WAIVED"
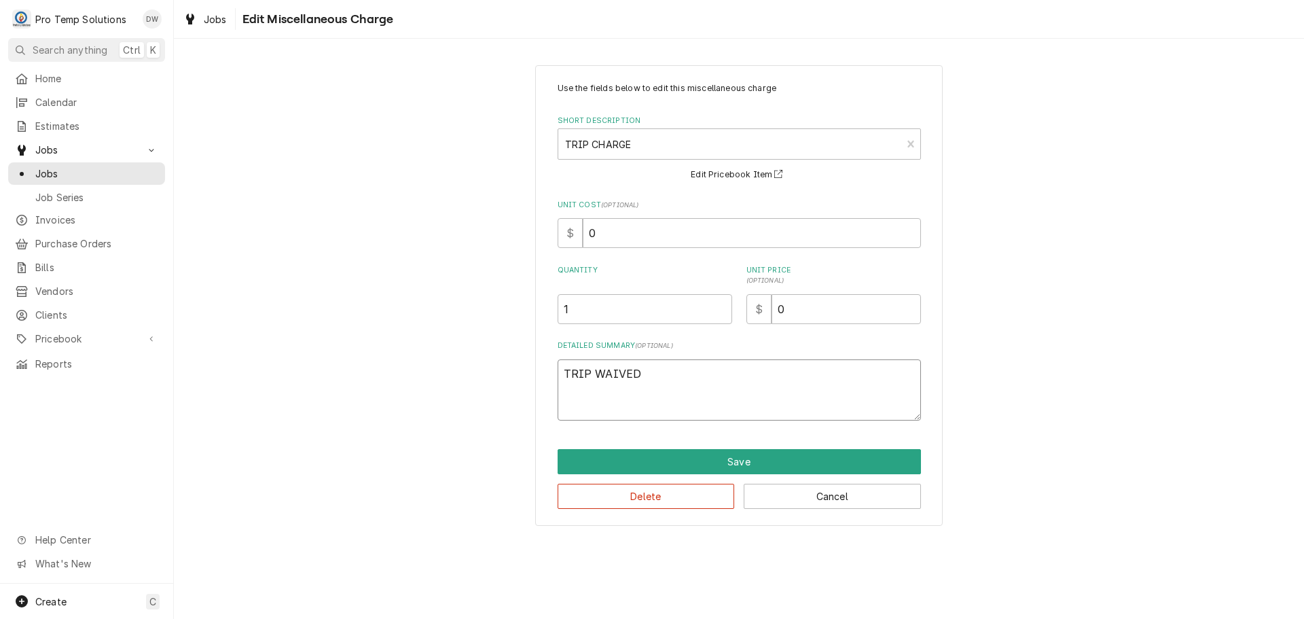
type textarea "x"
type textarea "TRIP WAIVED"
type textarea "x"
type textarea "TRIP WAIVED E"
type textarea "x"
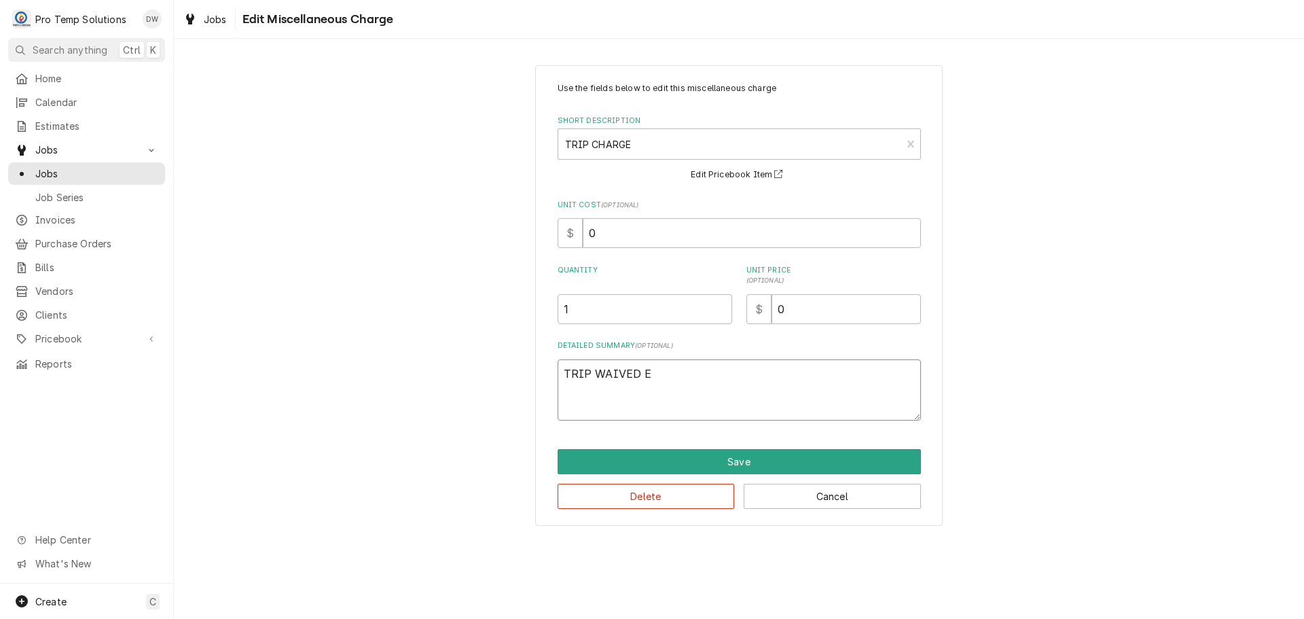
type textarea "TRIP WAIVED ES"
type textarea "x"
type textarea "TRIP WAIVED EST"
type textarea "x"
type textarea "TRIP WAIVED EST"
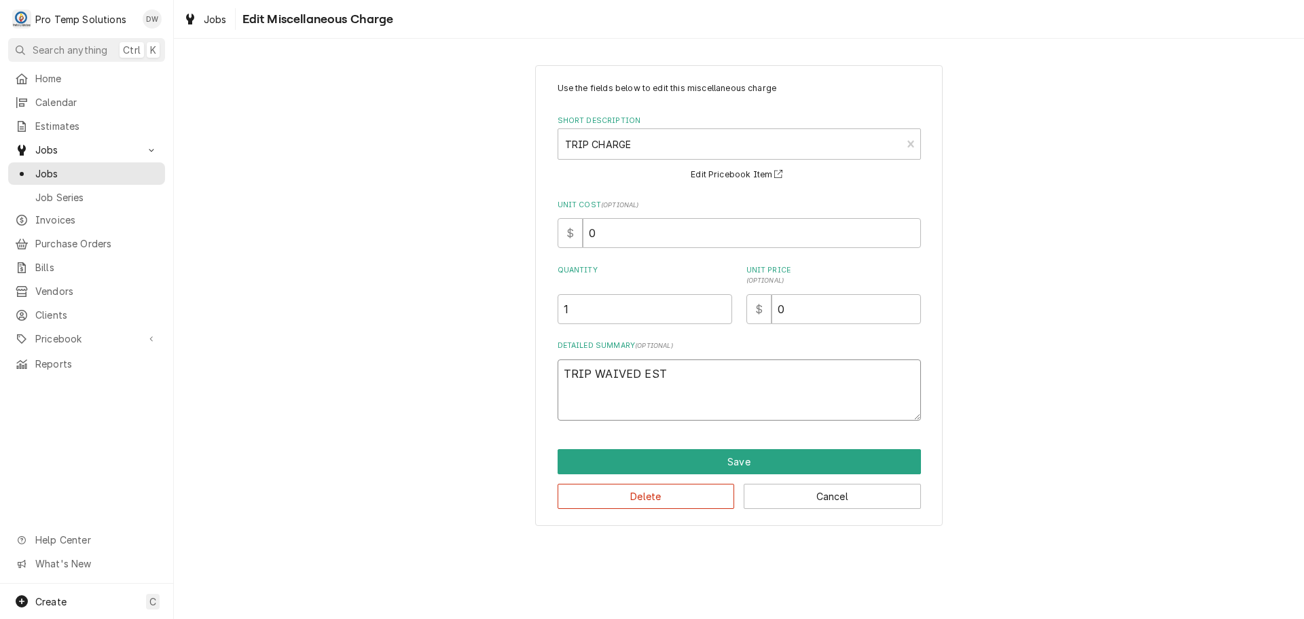
type textarea "x"
type textarea "TRIP WAIVED EST #"
